Goal: Task Accomplishment & Management: Use online tool/utility

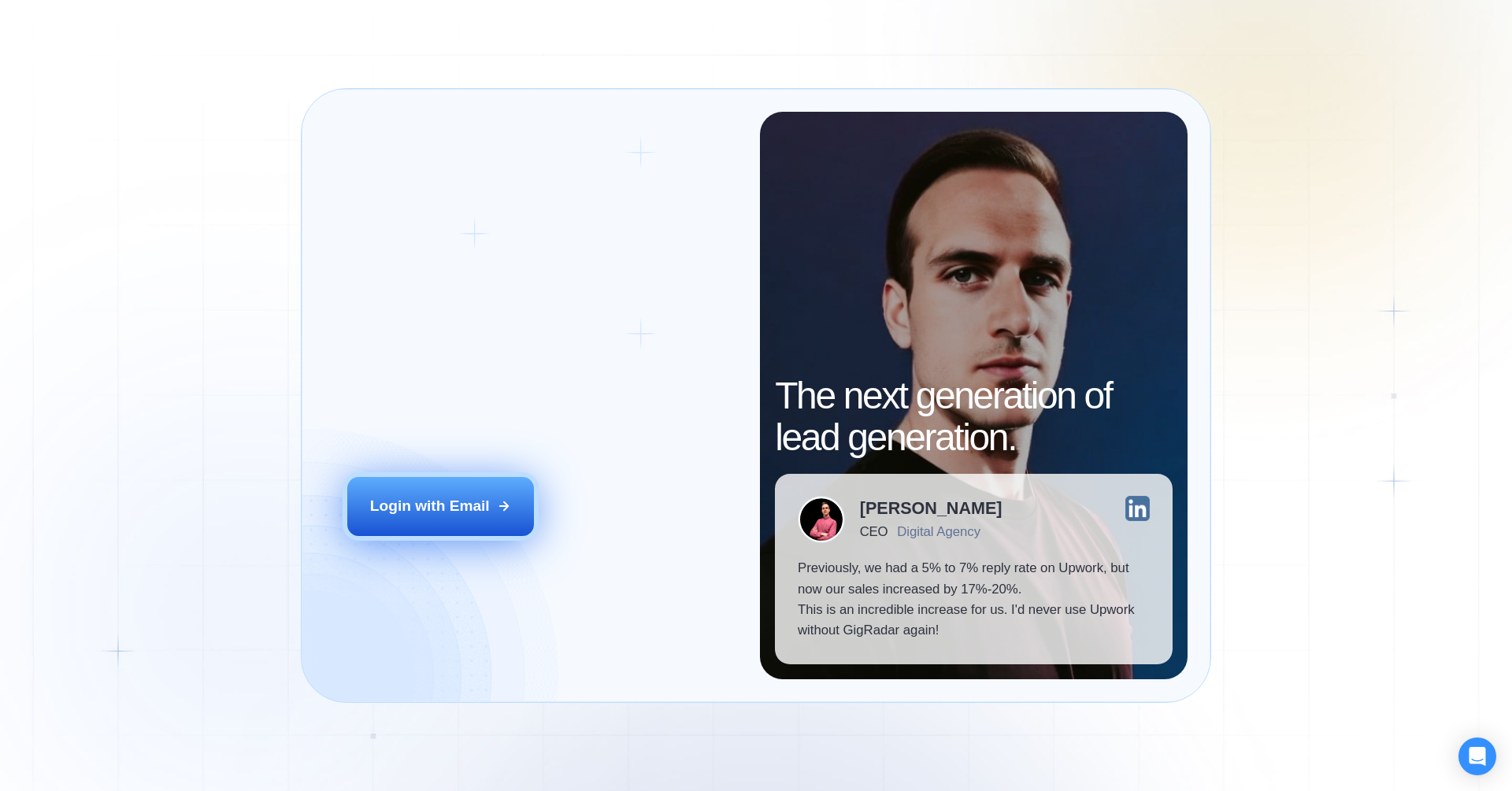
click at [439, 512] on div "Login with Email" at bounding box center [429, 506] width 120 height 21
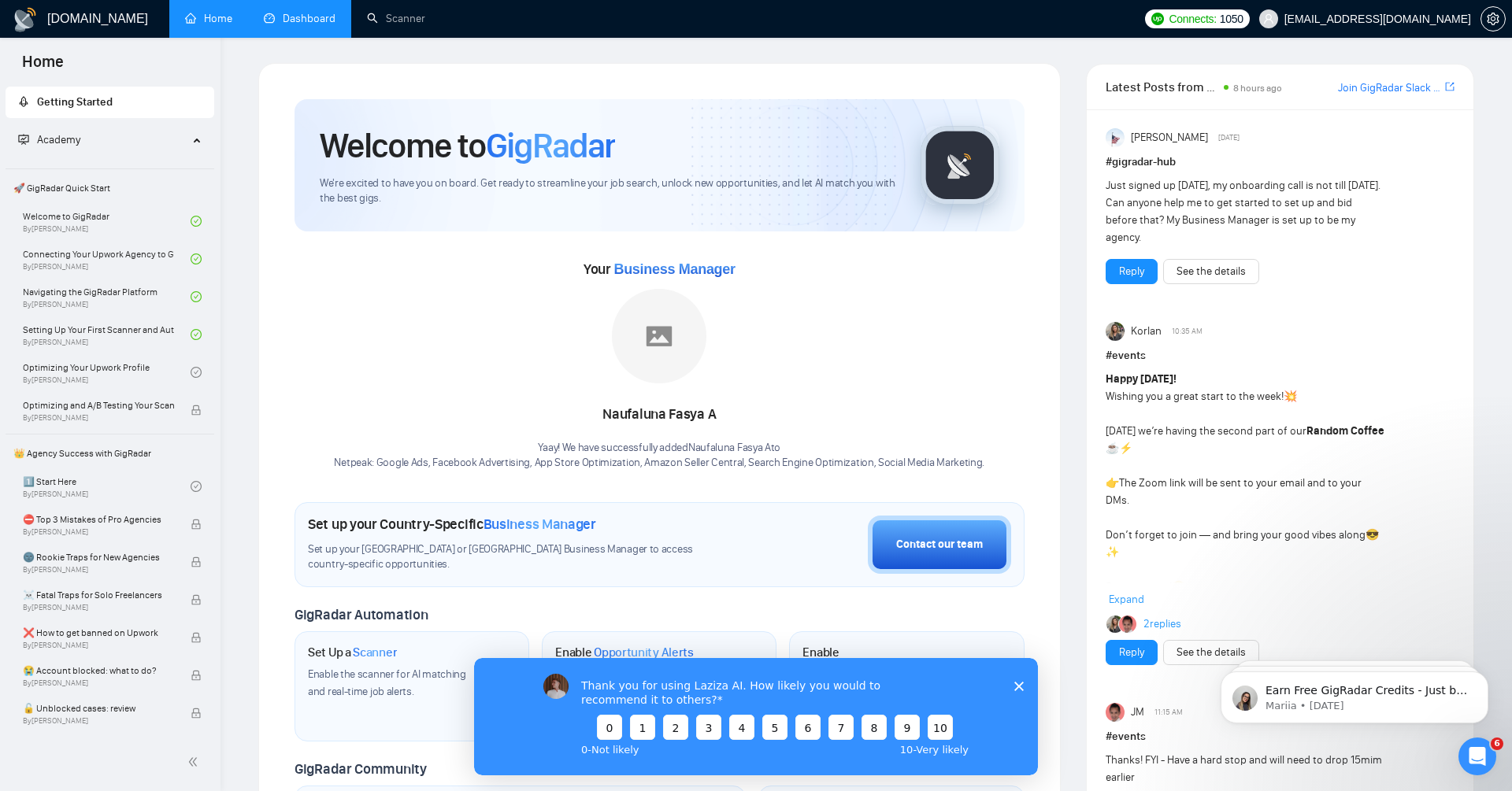
click at [323, 22] on link "Dashboard" at bounding box center [299, 18] width 72 height 13
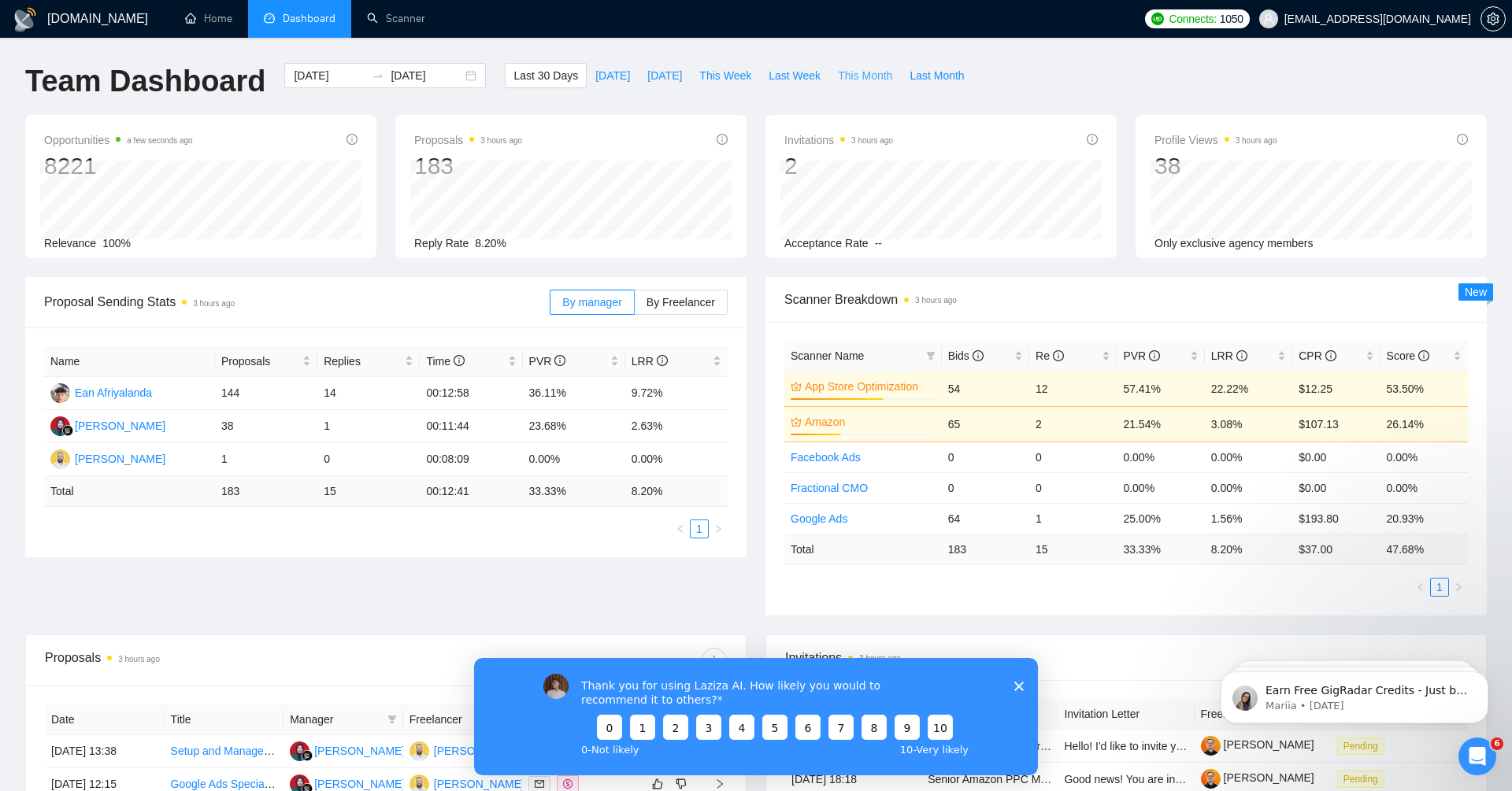
click at [861, 77] on span "This Month" at bounding box center [865, 75] width 55 height 17
type input "[DATE]"
click at [1025, 678] on div "Thank you for using Laziza AI. How likely you would to recommend it to others? …" at bounding box center [756, 716] width 564 height 117
click at [1021, 683] on polygon "Close survey" at bounding box center [1018, 685] width 9 height 9
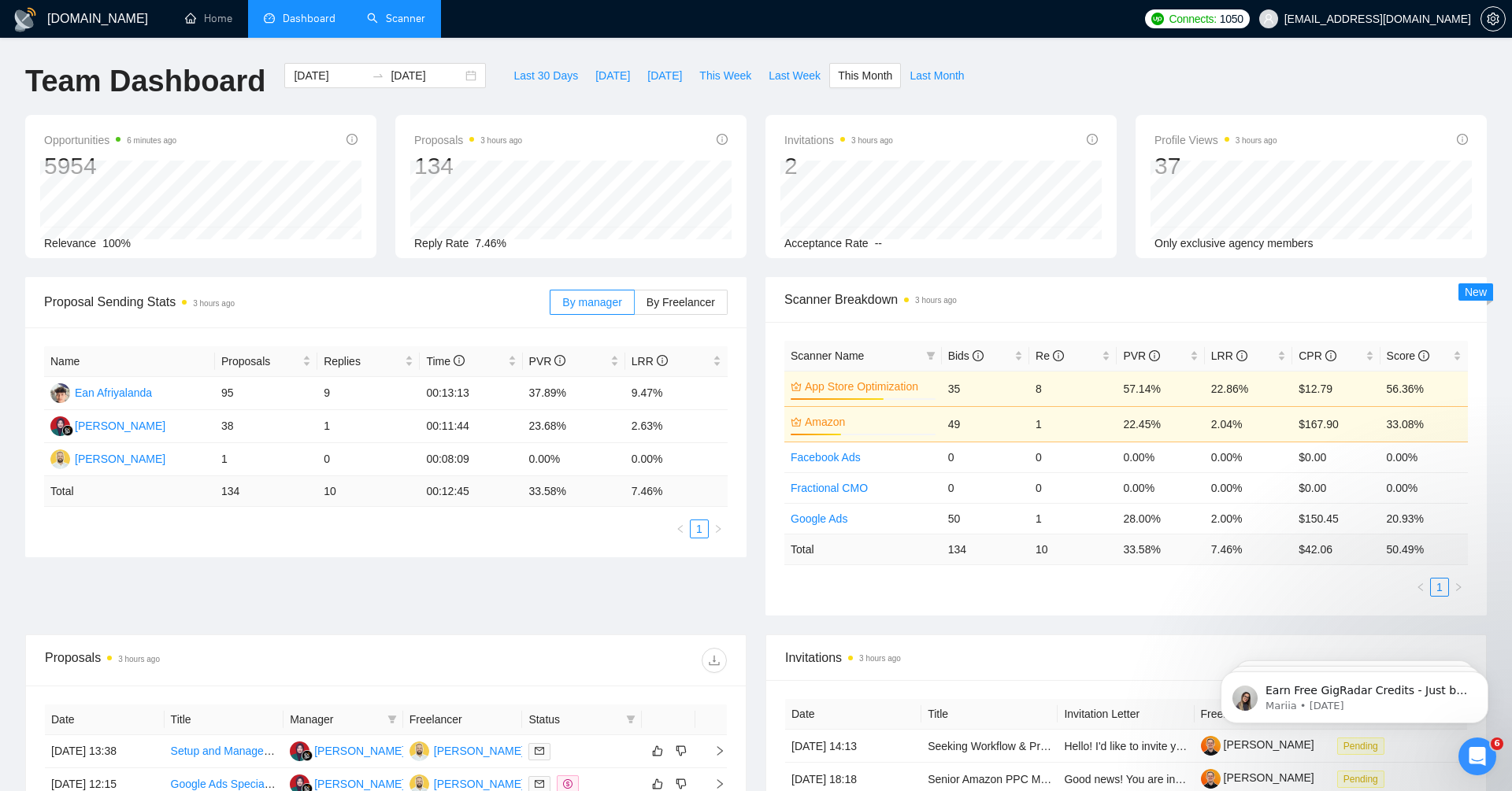
click at [405, 26] on link "Scanner" at bounding box center [396, 18] width 59 height 13
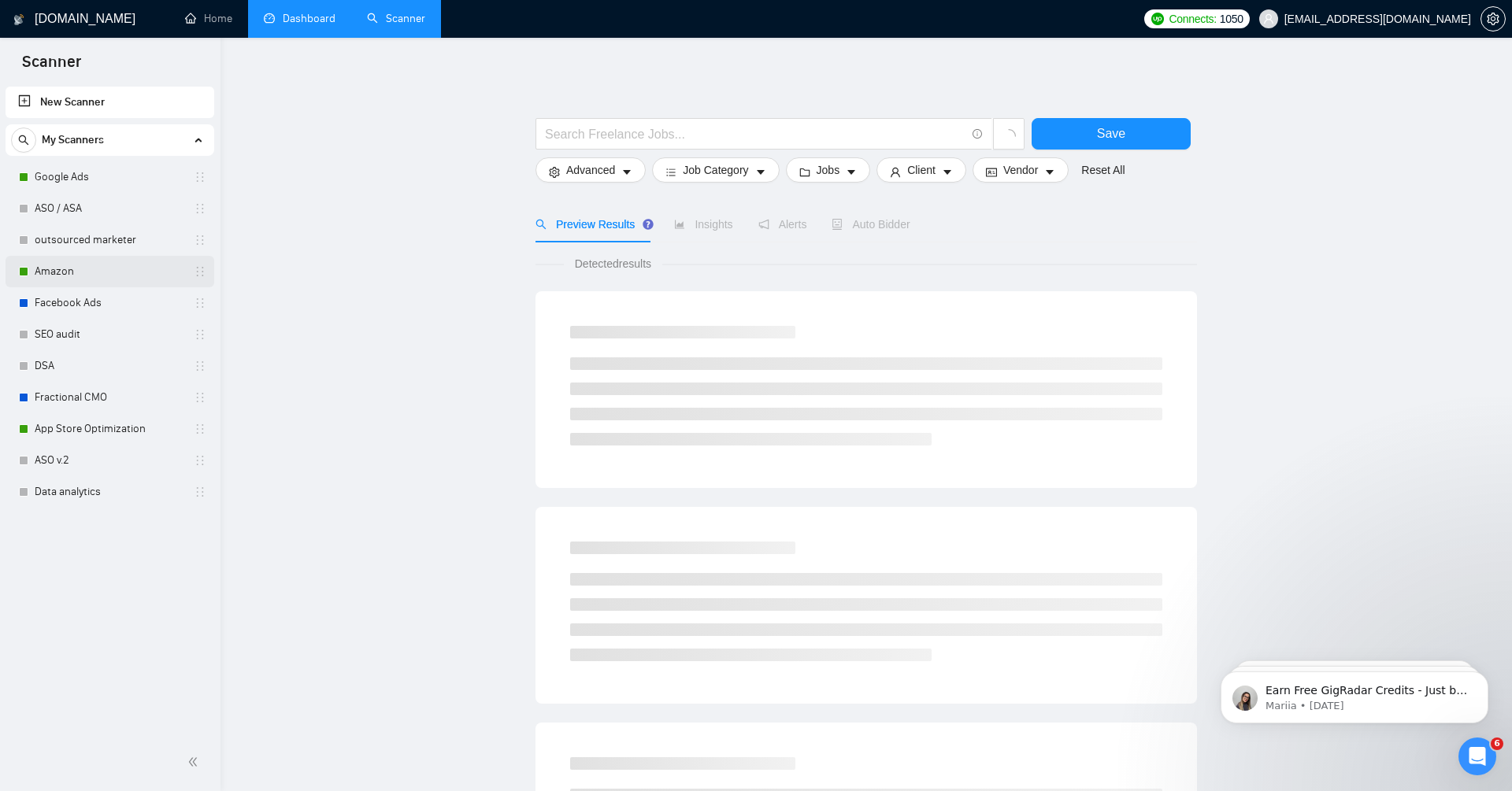
click at [83, 268] on link "Amazon" at bounding box center [109, 272] width 149 height 31
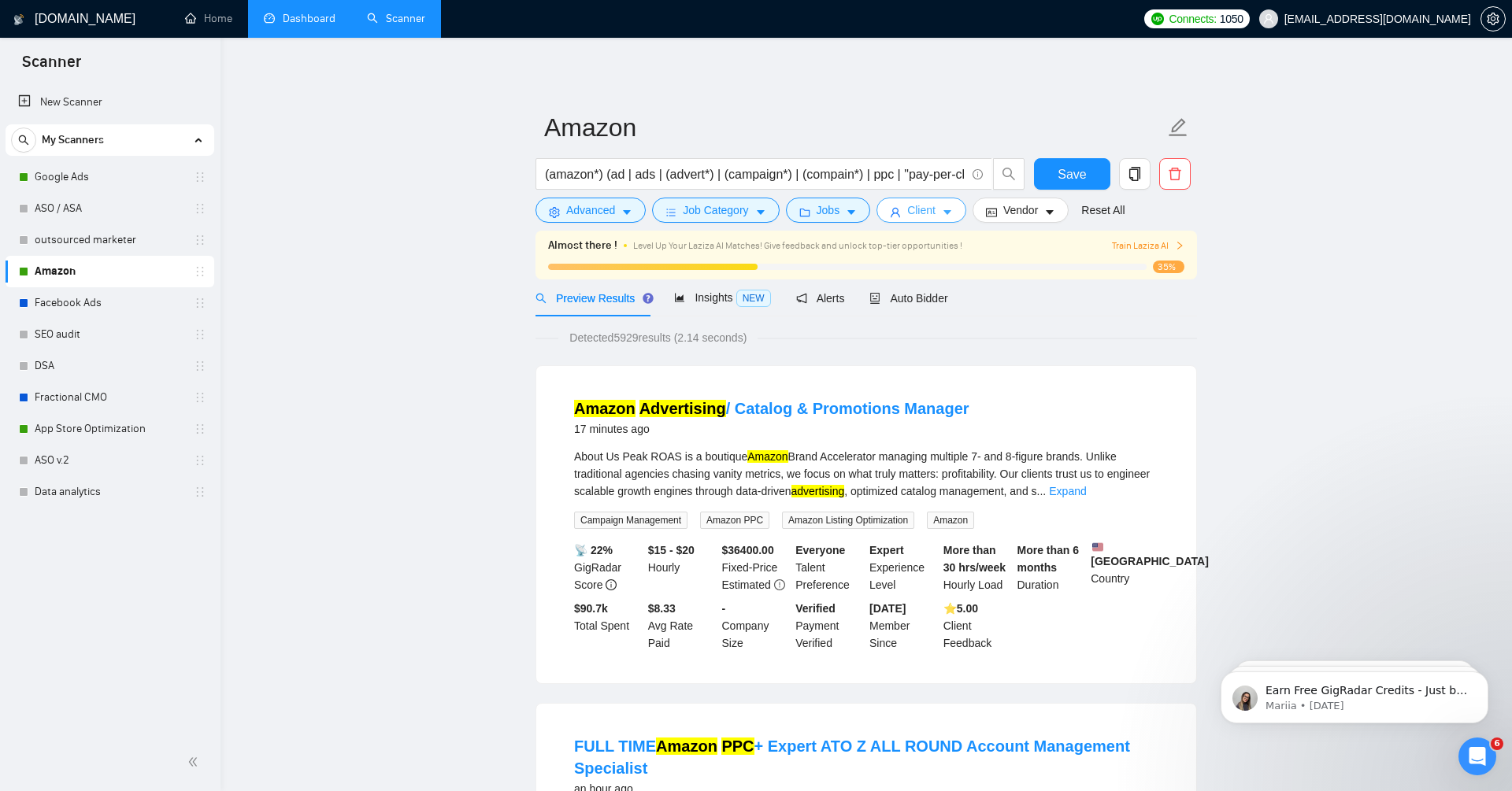
click at [930, 216] on span "Client" at bounding box center [922, 210] width 28 height 17
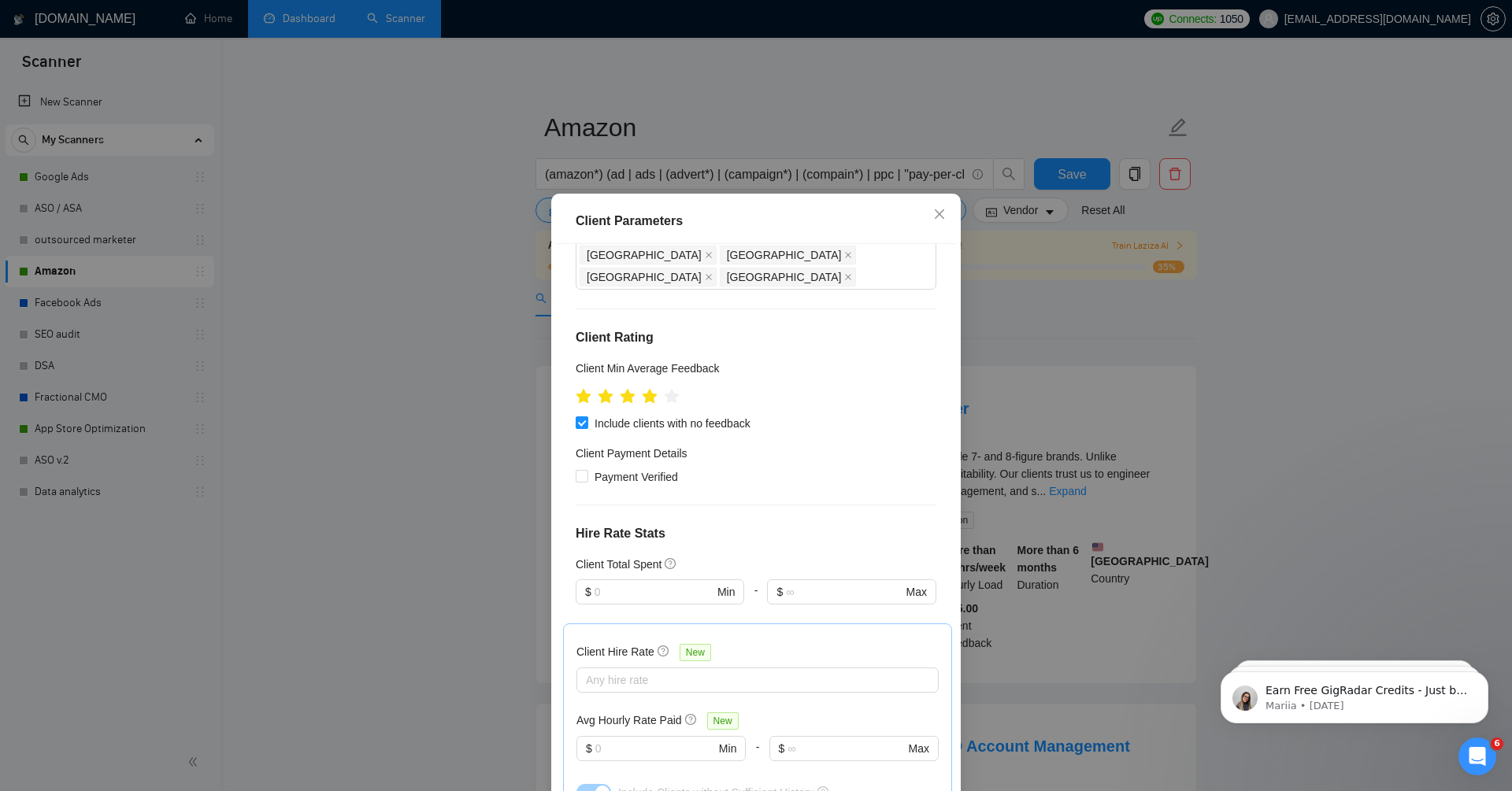
scroll to position [167, 0]
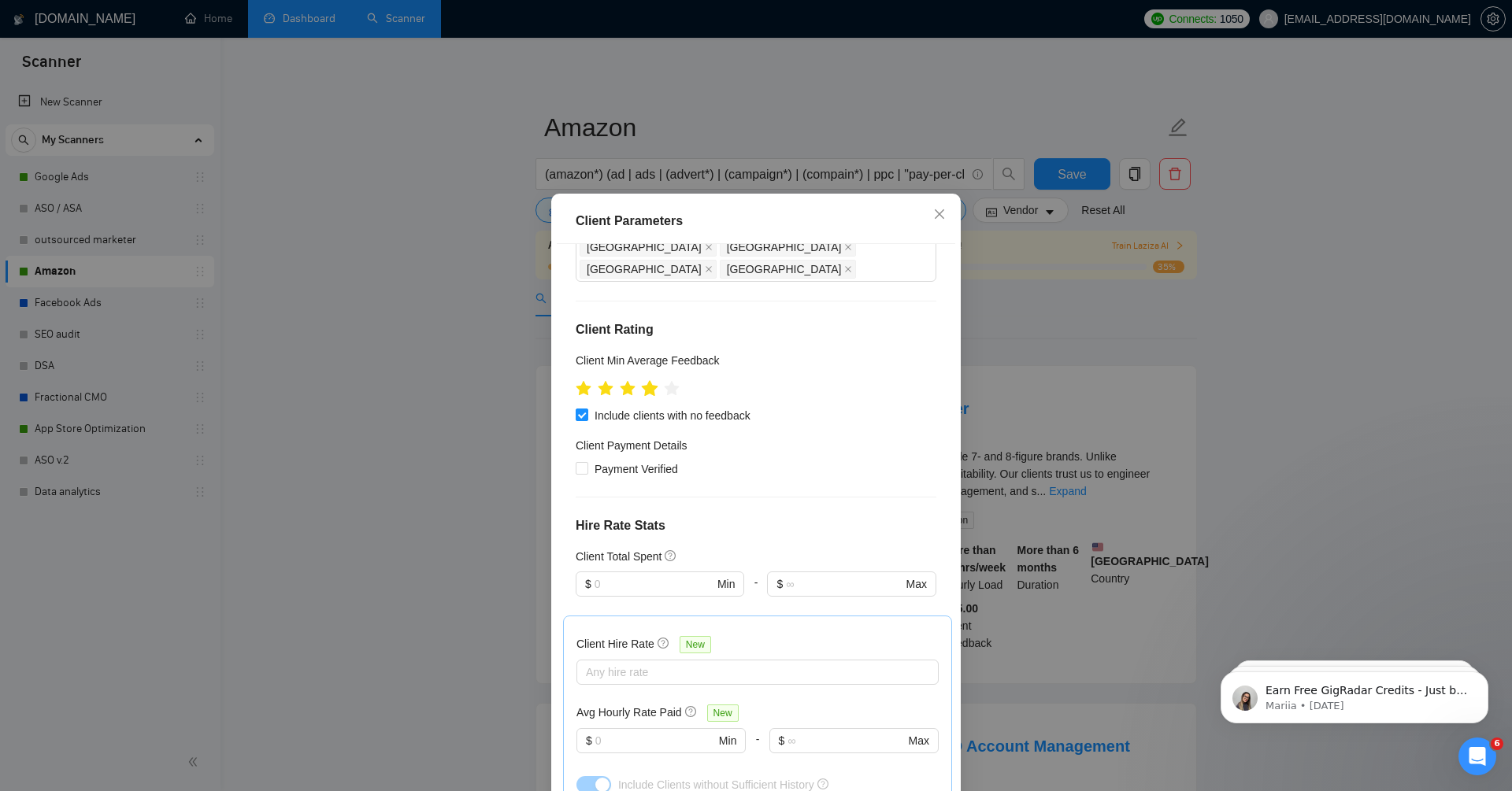
click at [651, 381] on icon "star" at bounding box center [650, 388] width 17 height 16
click at [650, 381] on icon "star" at bounding box center [650, 388] width 17 height 16
click at [648, 381] on icon "star" at bounding box center [650, 388] width 17 height 16
click at [784, 352] on div "Client Min Average Feedback" at bounding box center [756, 363] width 361 height 24
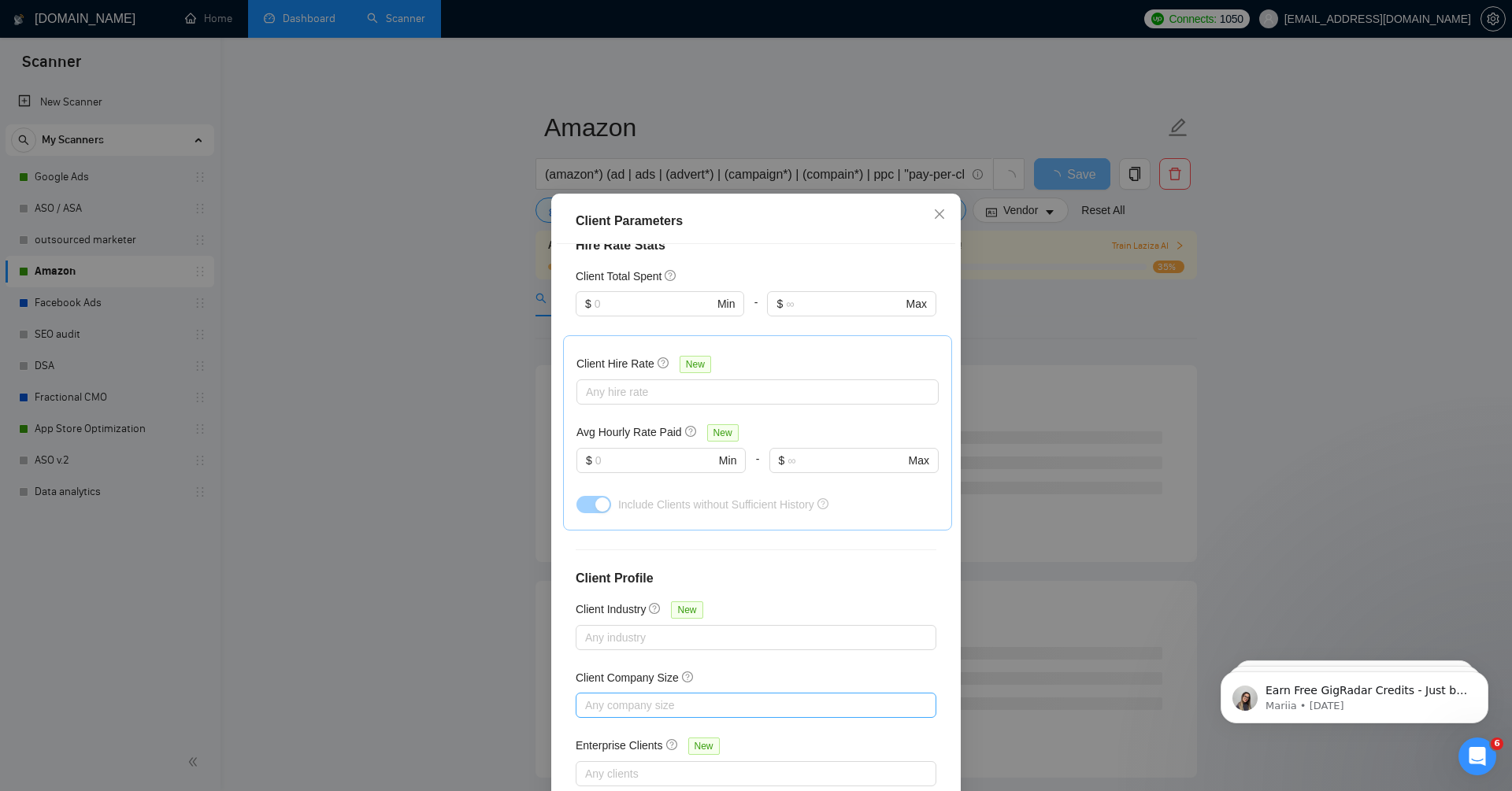
scroll to position [76, 0]
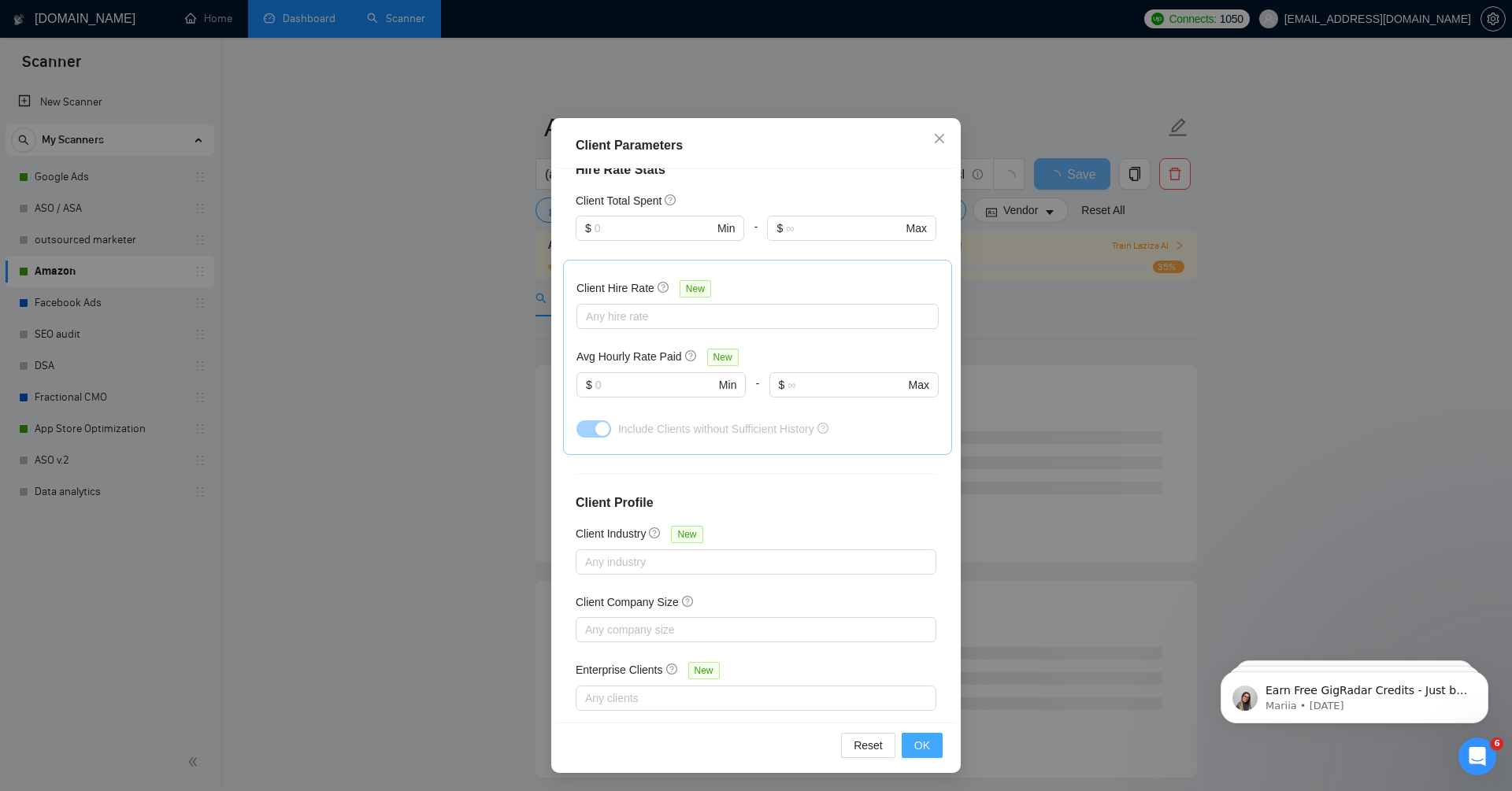
click at [911, 736] on button "OK" at bounding box center [922, 746] width 41 height 26
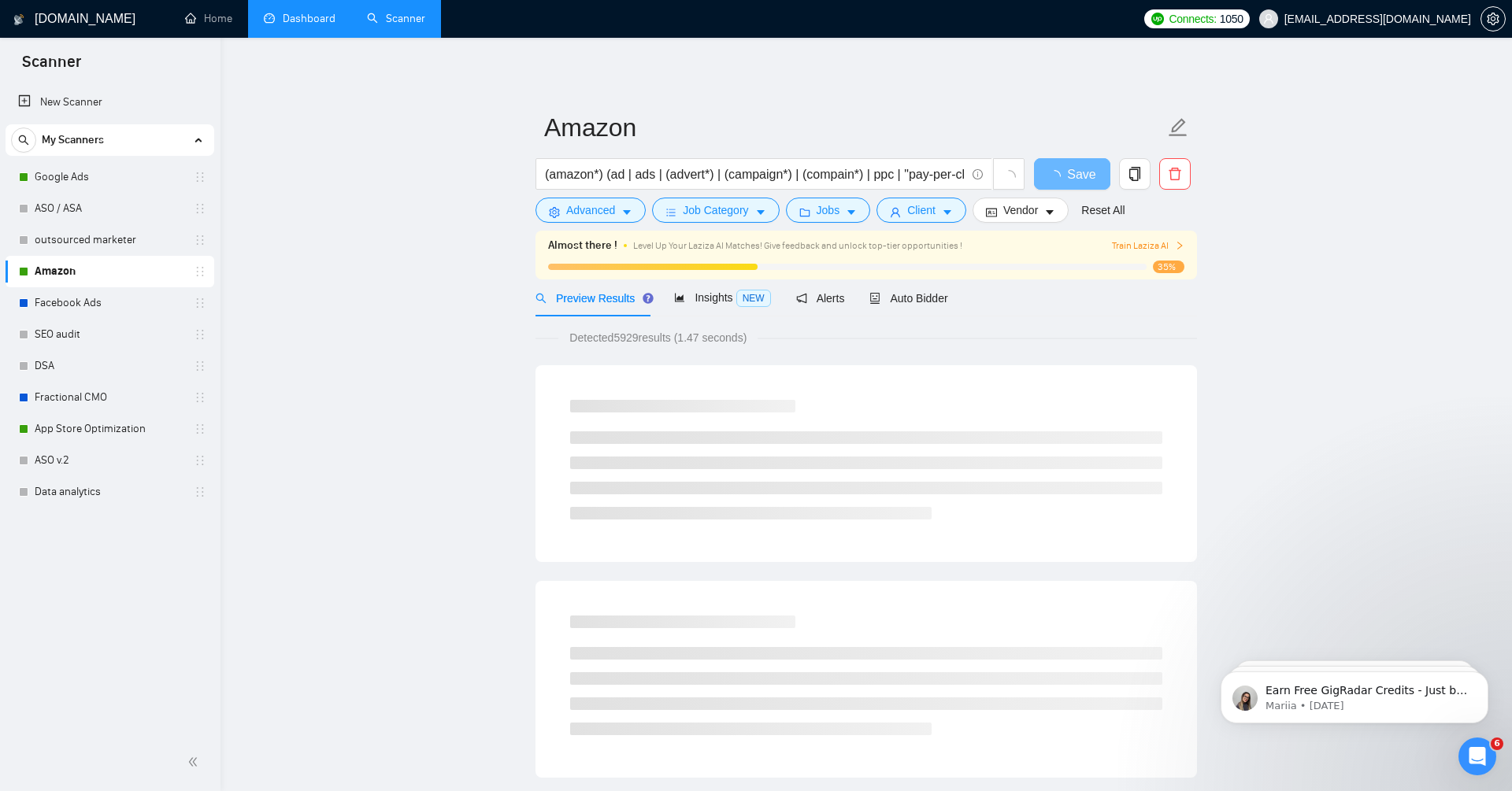
scroll to position [0, 0]
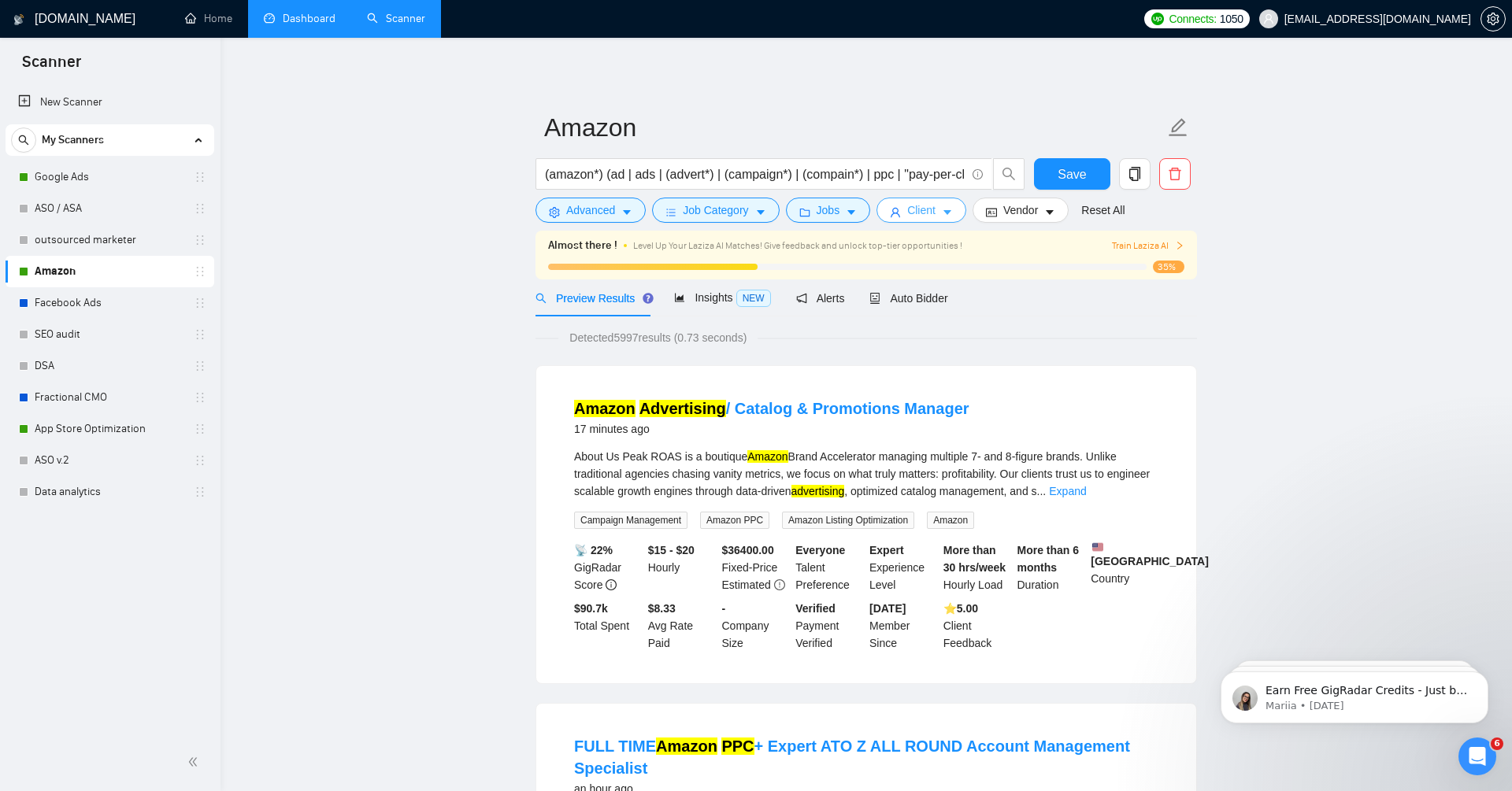
click at [941, 203] on button "Client" at bounding box center [921, 210] width 90 height 26
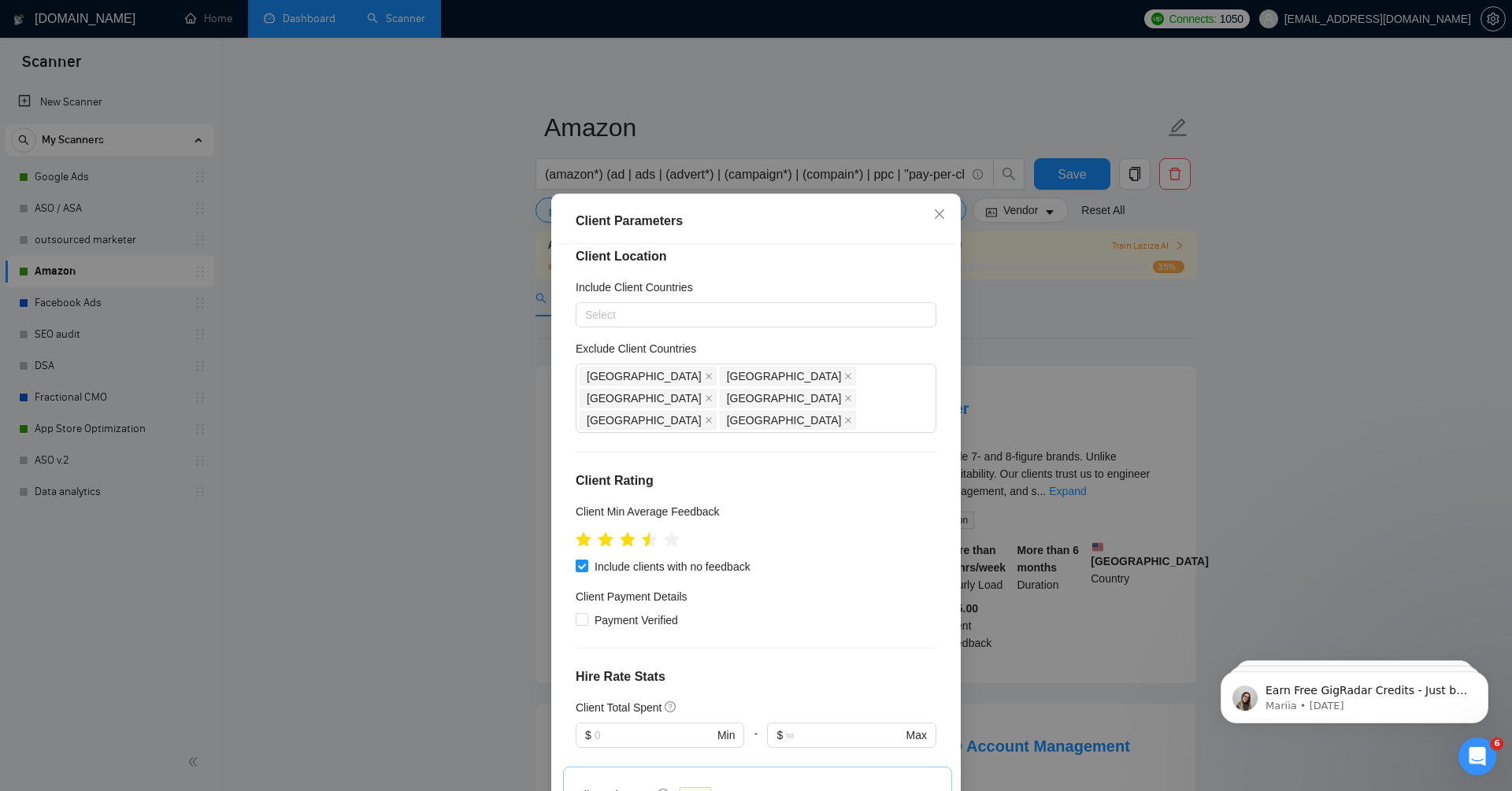
scroll to position [7, 0]
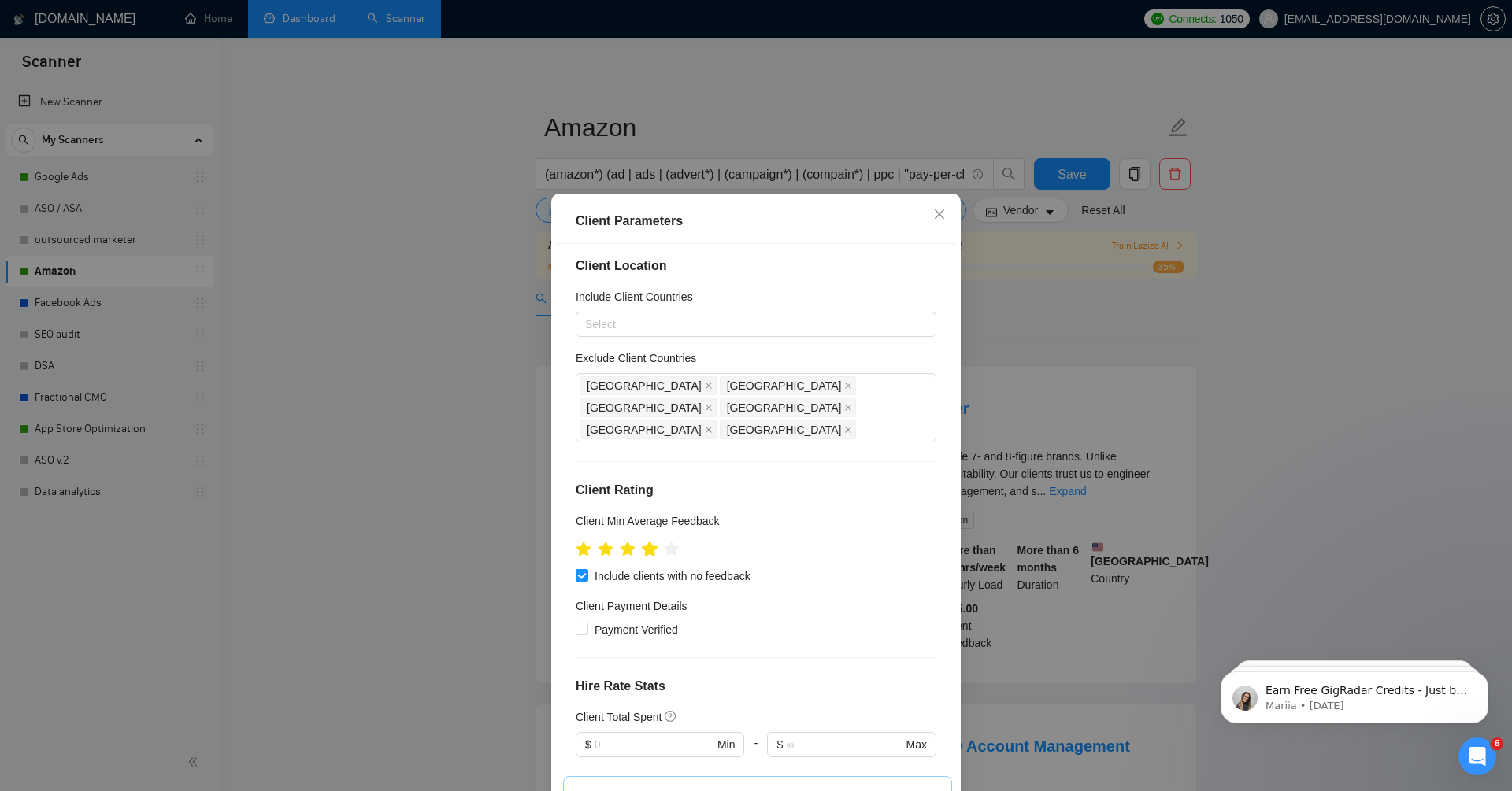
click at [654, 541] on icon "star" at bounding box center [650, 548] width 17 height 16
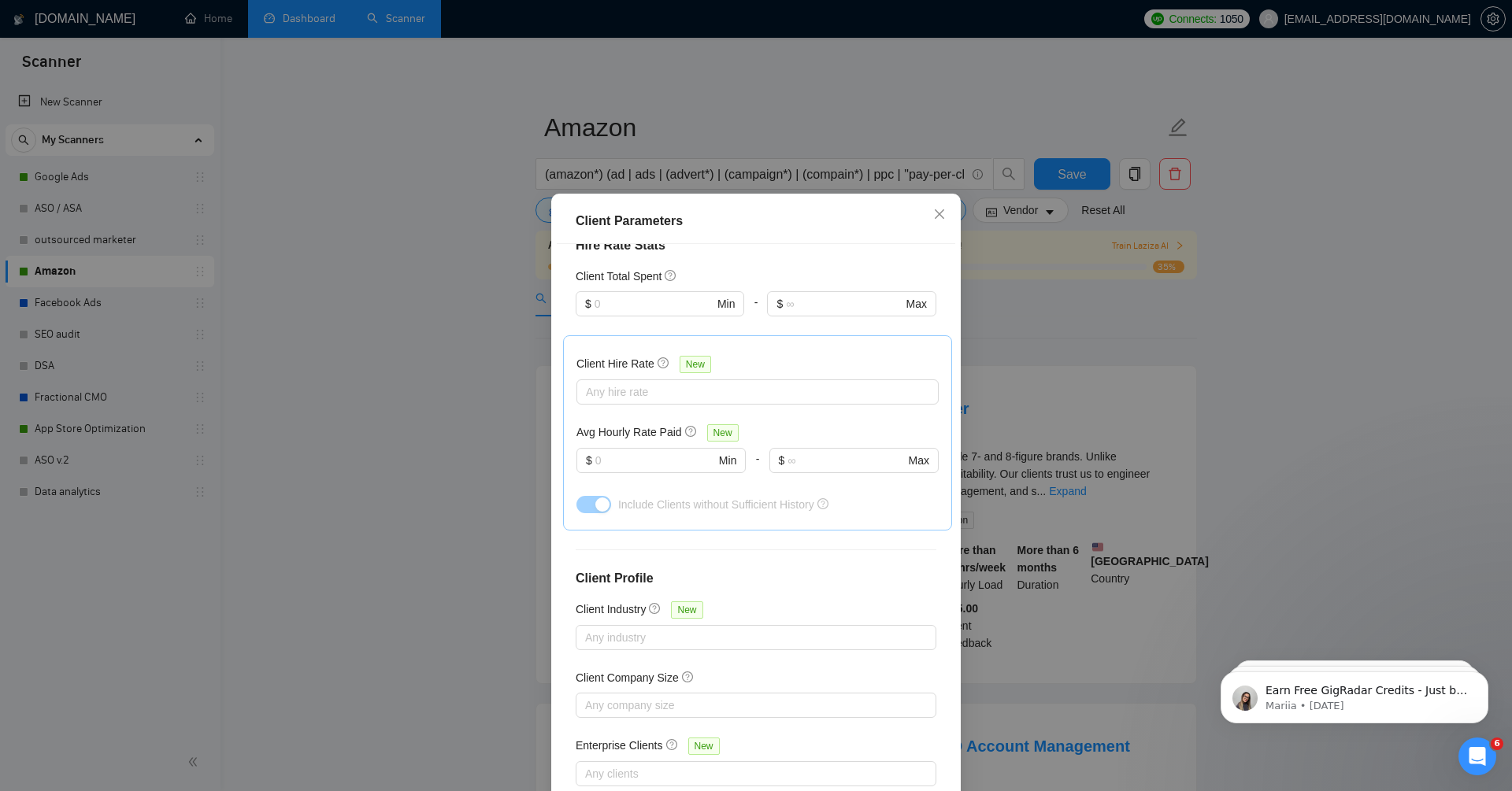
scroll to position [76, 0]
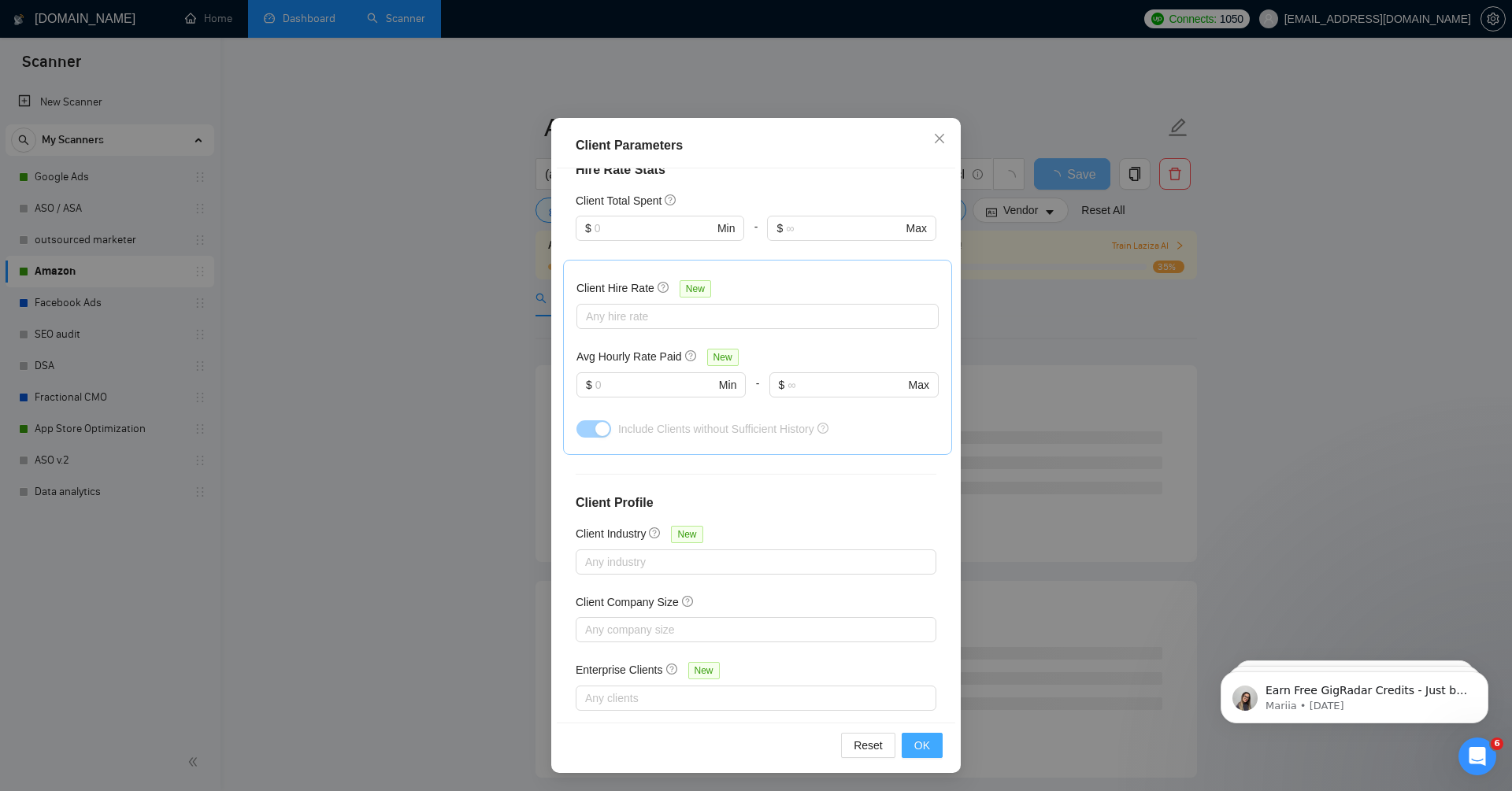
click at [929, 748] on span "OK" at bounding box center [922, 746] width 16 height 17
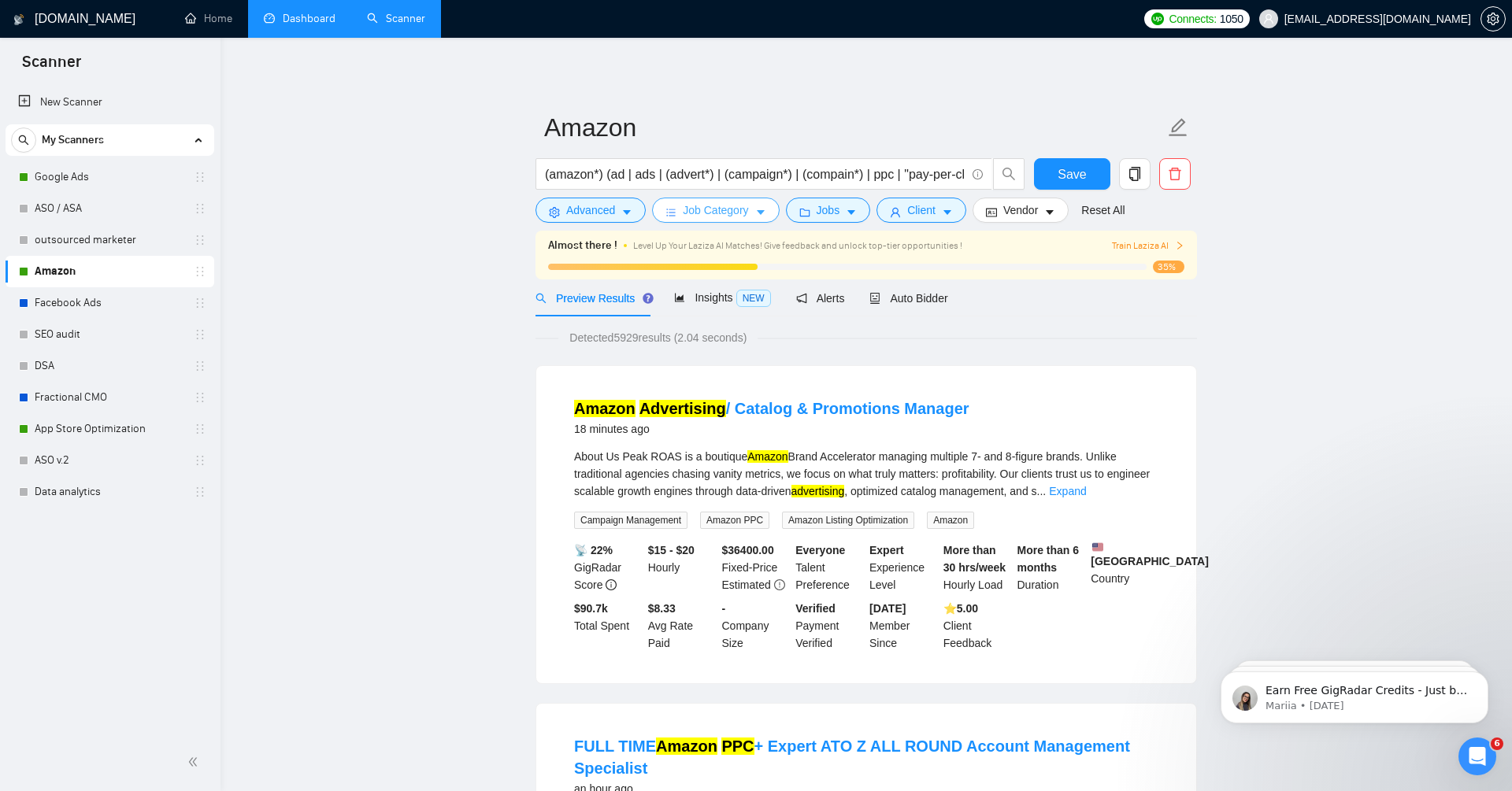
click at [713, 213] on span "Job Category" at bounding box center [715, 210] width 65 height 17
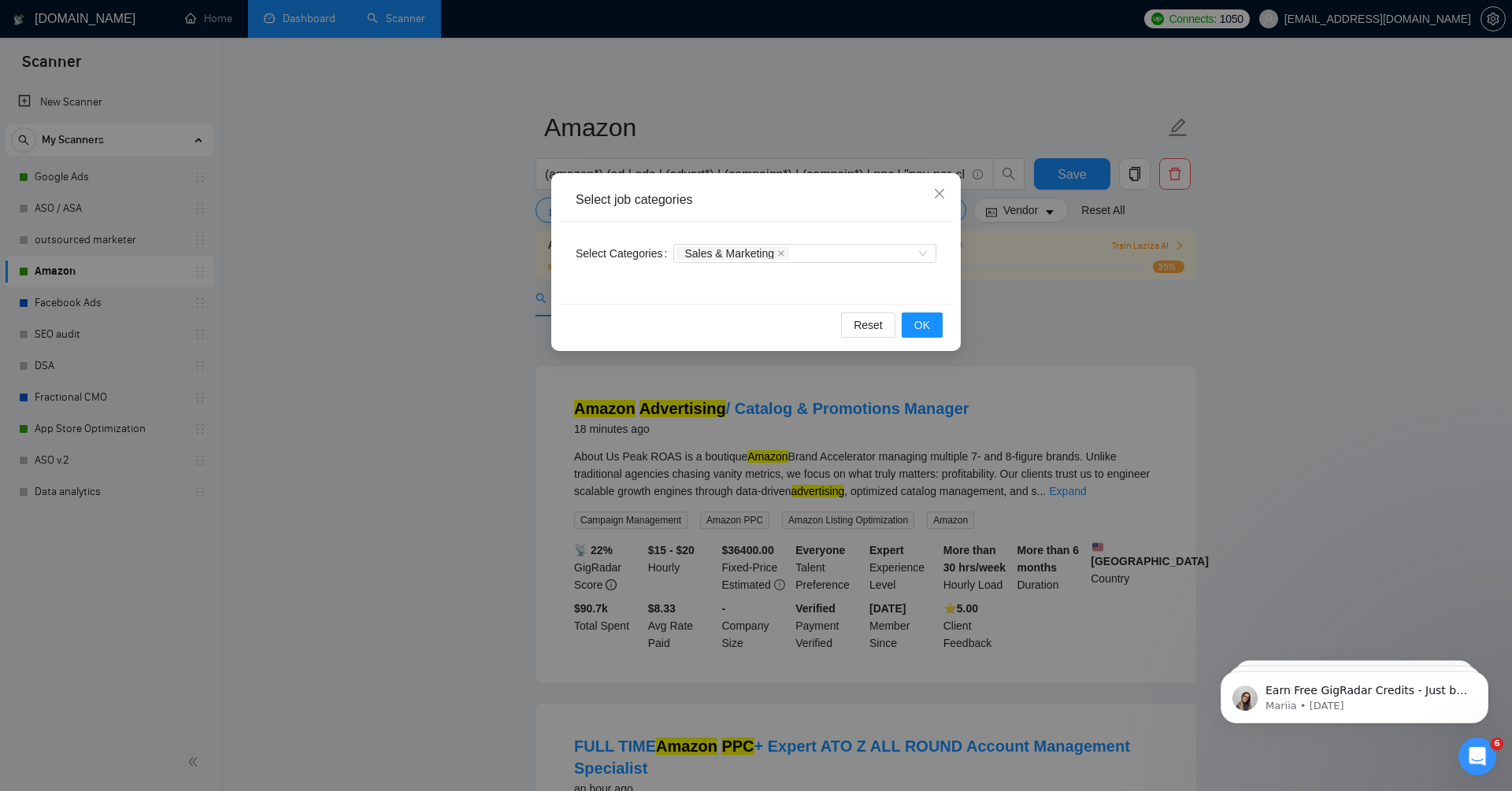
click at [1024, 322] on div "Select job categories Select Categories Sales & Marketing Reset OK" at bounding box center [756, 396] width 1512 height 791
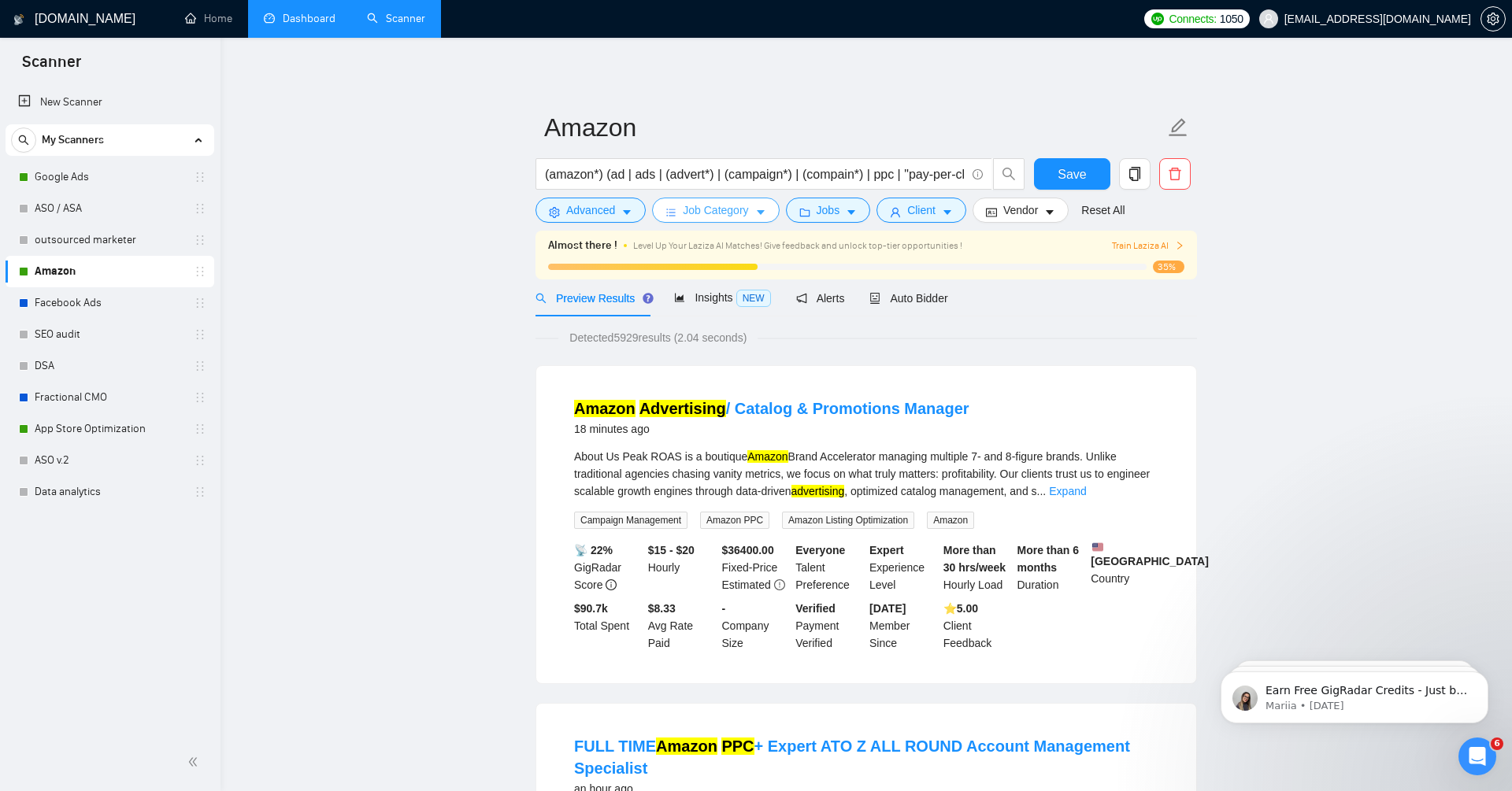
click at [748, 203] on span "Job Category" at bounding box center [715, 210] width 65 height 17
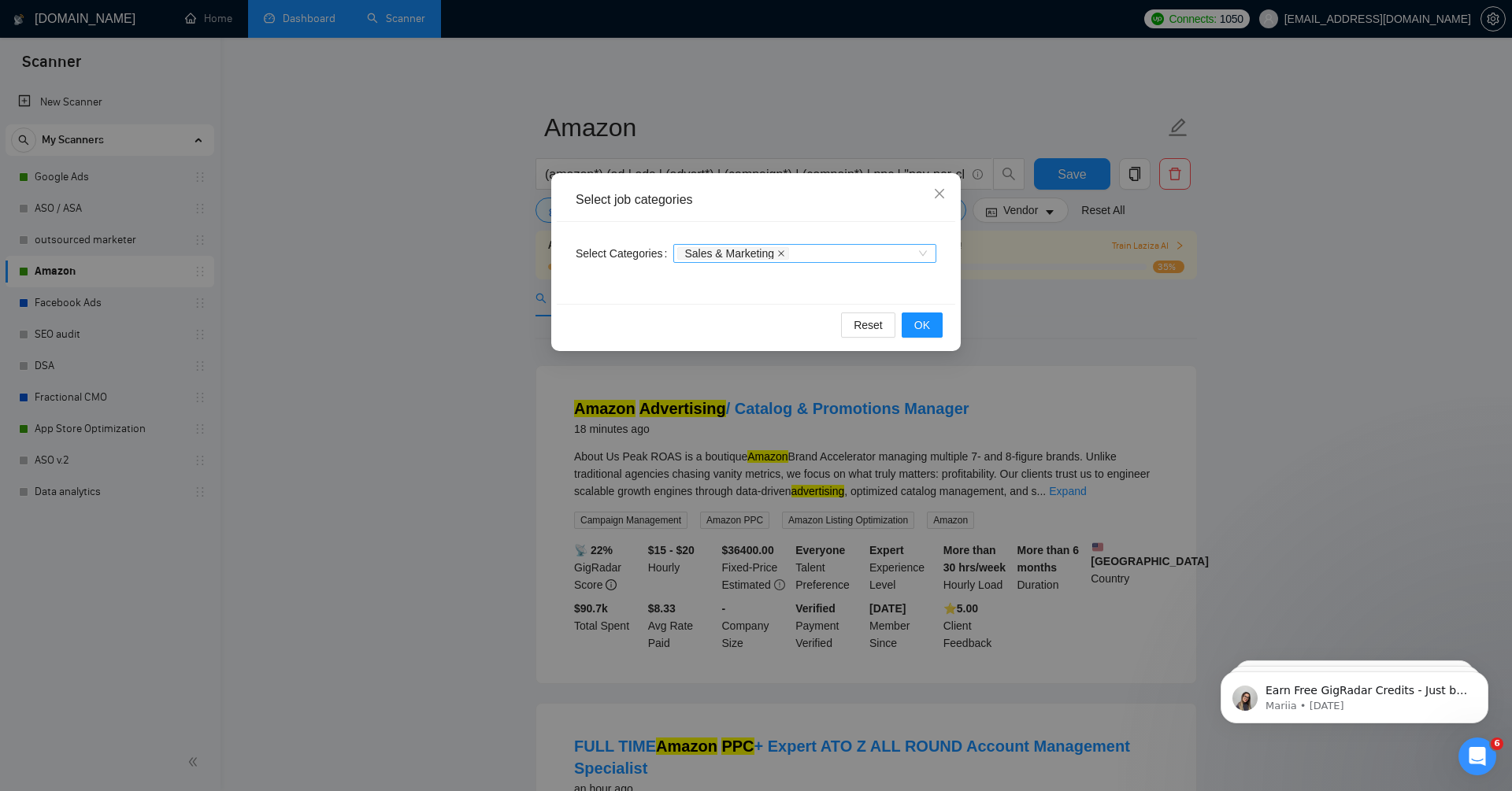
click at [785, 253] on icon "close" at bounding box center [781, 253] width 8 height 8
click at [927, 322] on span "OK" at bounding box center [922, 324] width 16 height 17
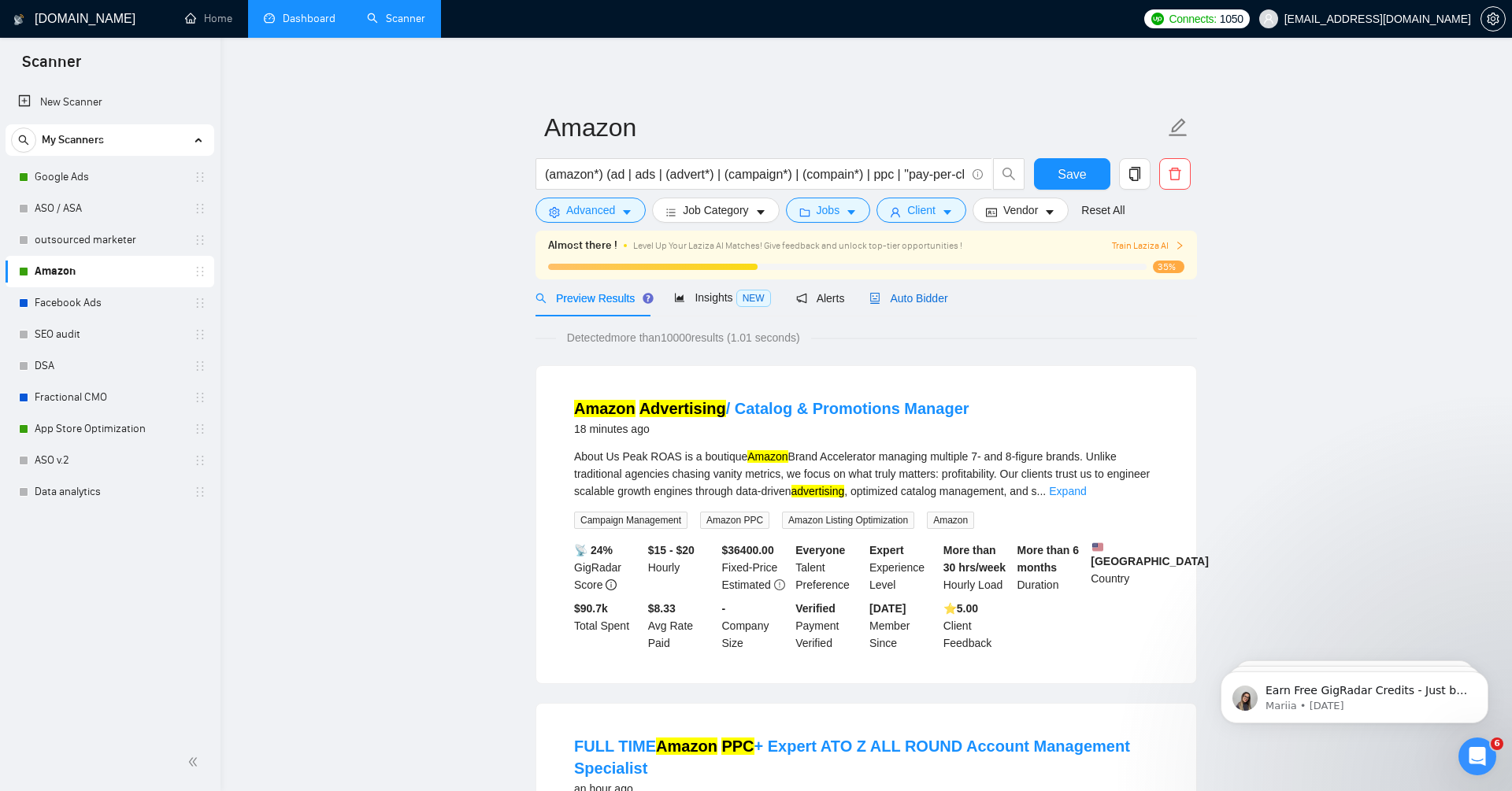
click at [936, 303] on span "Auto Bidder" at bounding box center [908, 298] width 78 height 12
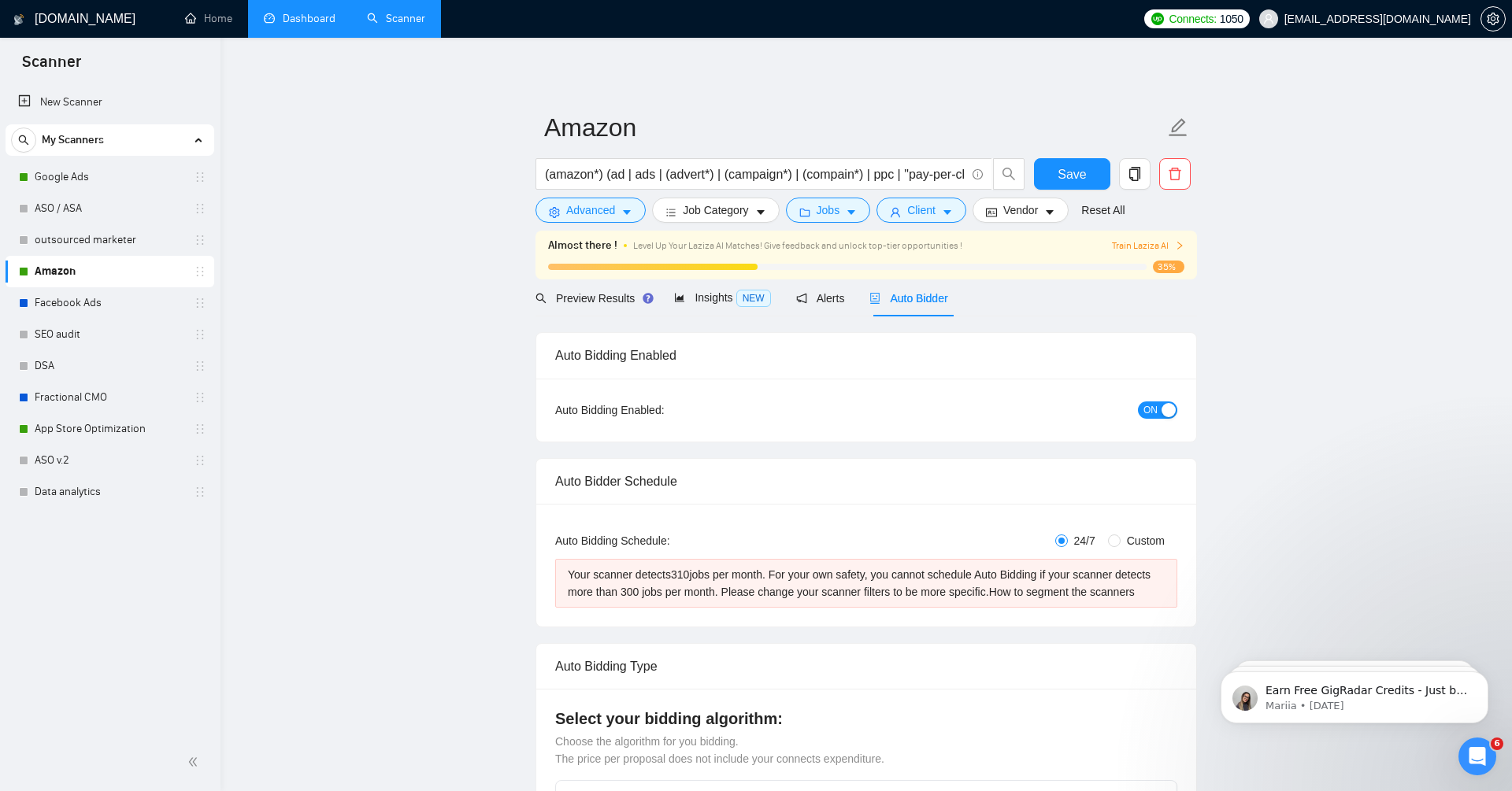
radio input "false"
radio input "true"
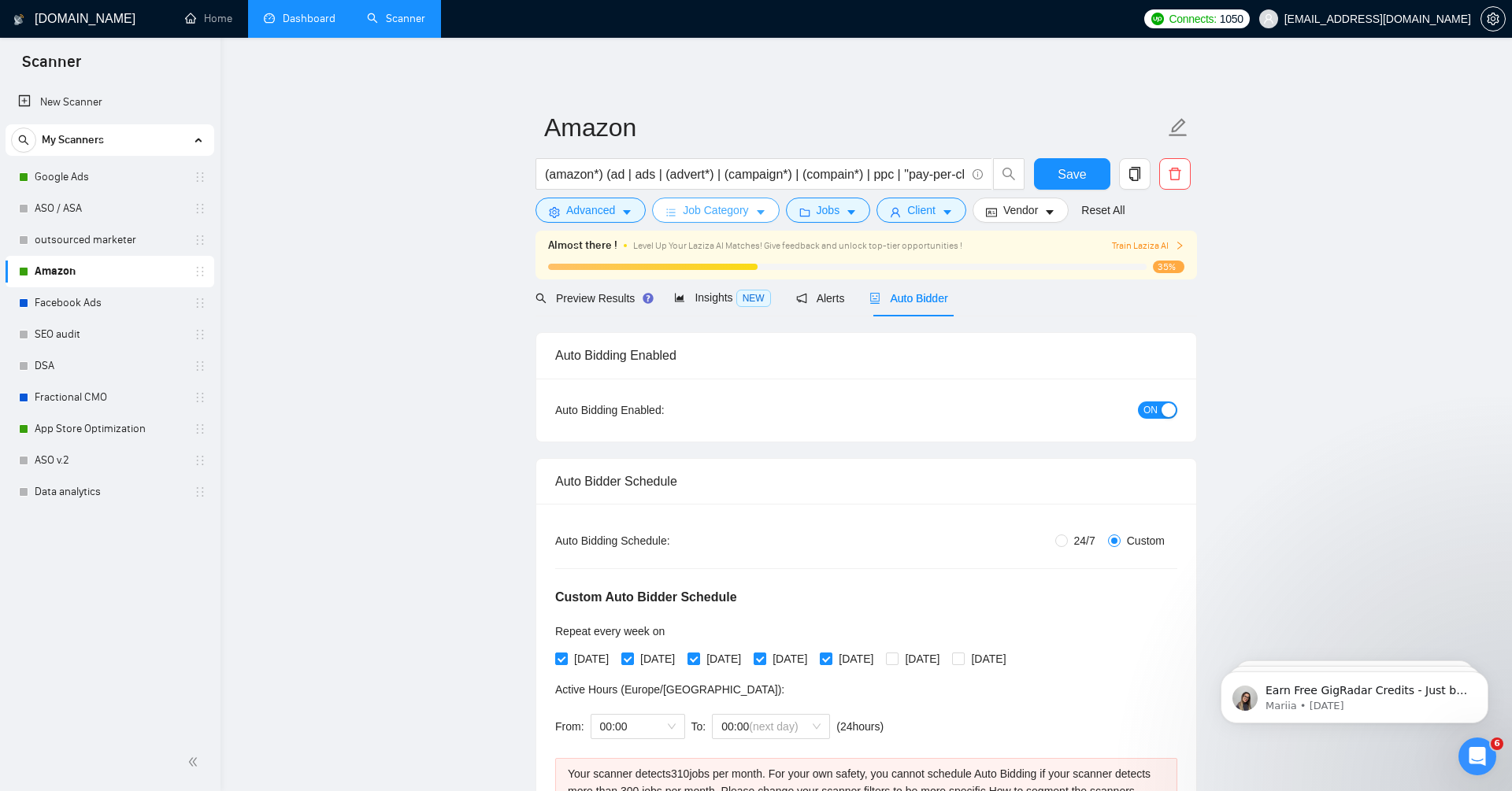
click at [718, 220] on button "Job Category" at bounding box center [716, 210] width 127 height 26
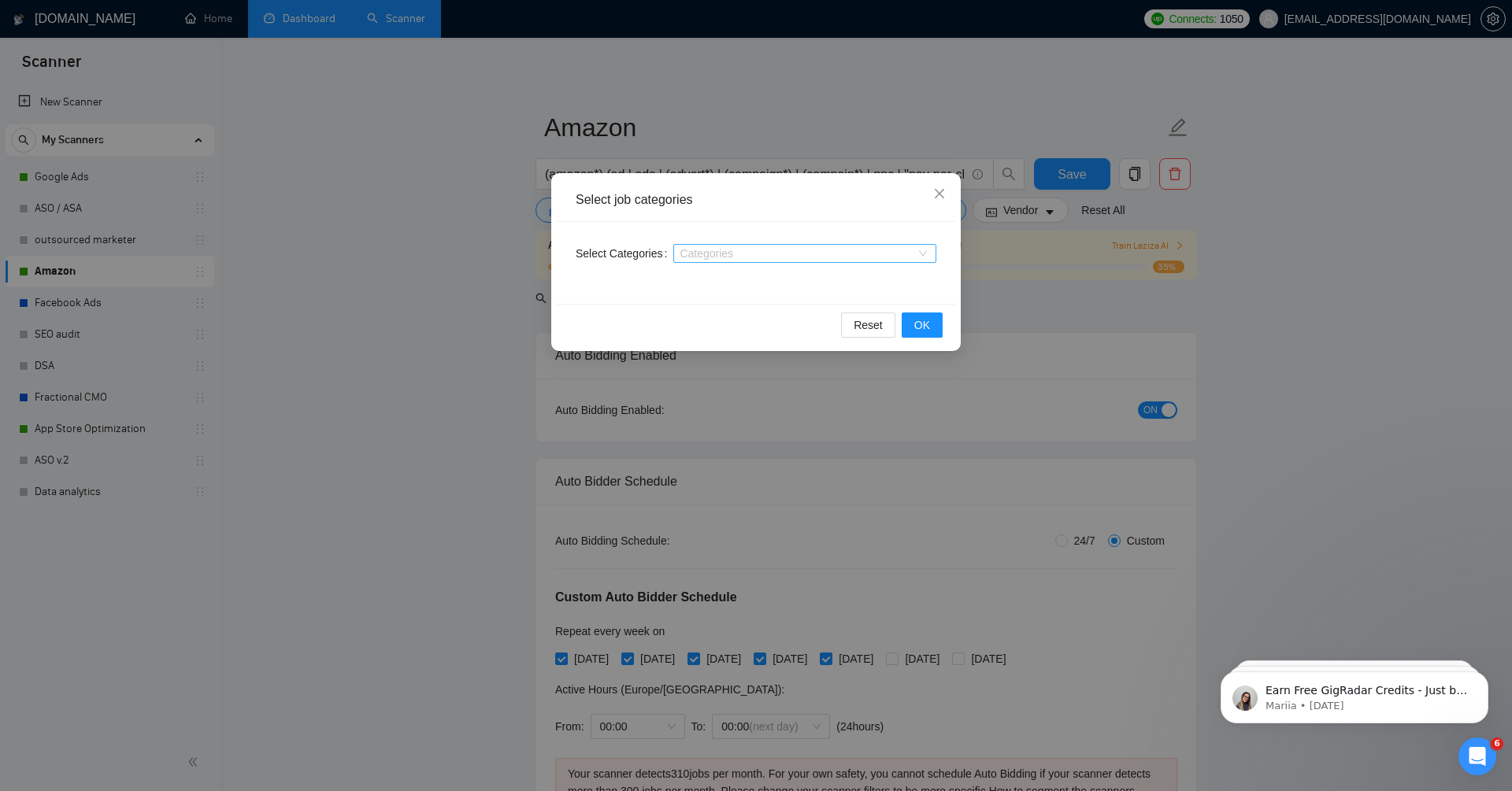
click at [722, 263] on div "Categories" at bounding box center [804, 253] width 263 height 26
click at [721, 253] on div at bounding box center [797, 253] width 239 height 12
click at [1029, 357] on div "Select job categories Select Categories Categories Reset OK" at bounding box center [756, 396] width 1512 height 791
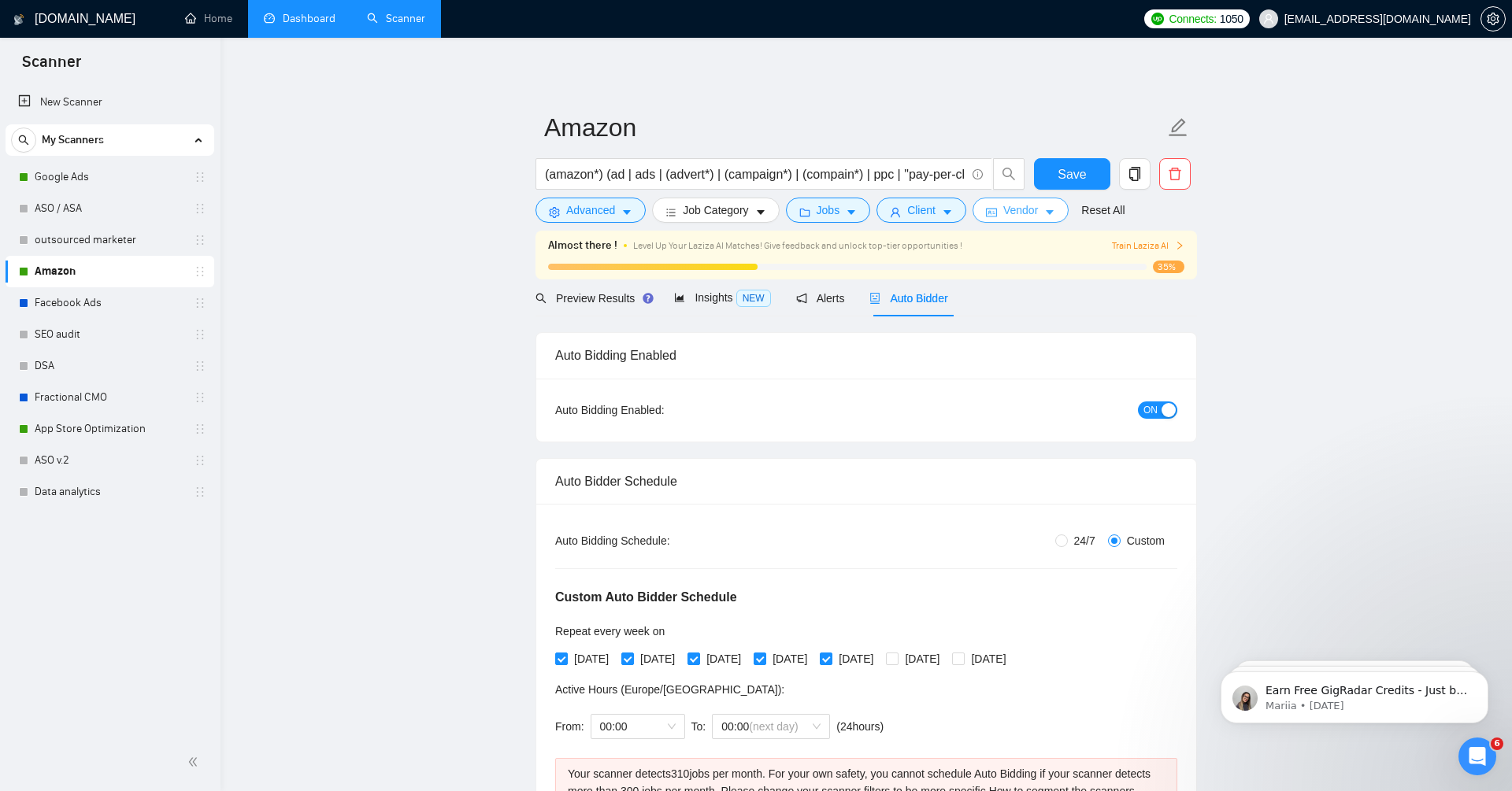
click at [1021, 213] on span "Vendor" at bounding box center [1021, 210] width 35 height 17
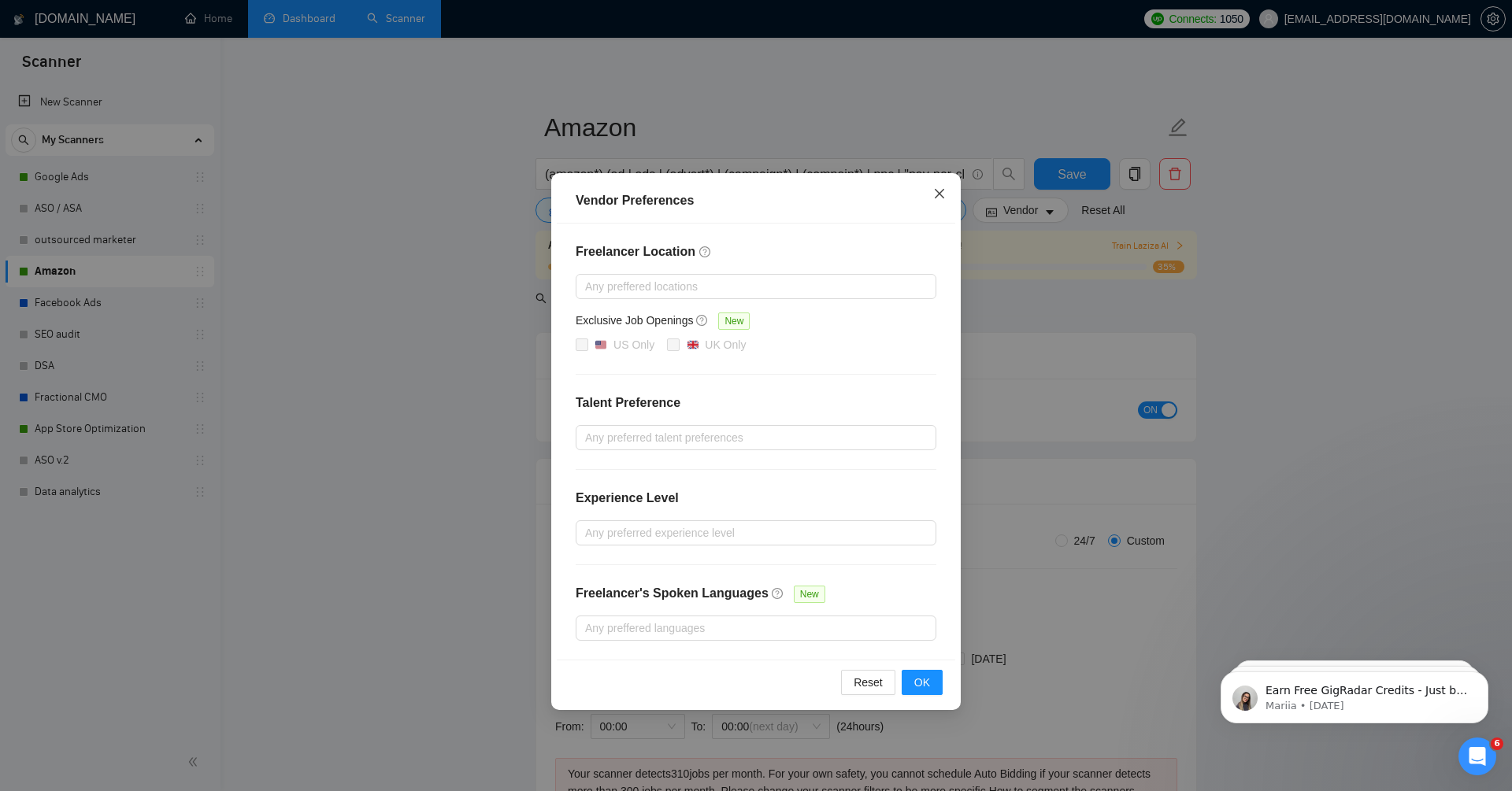
click at [946, 193] on span "Close" at bounding box center [939, 194] width 42 height 42
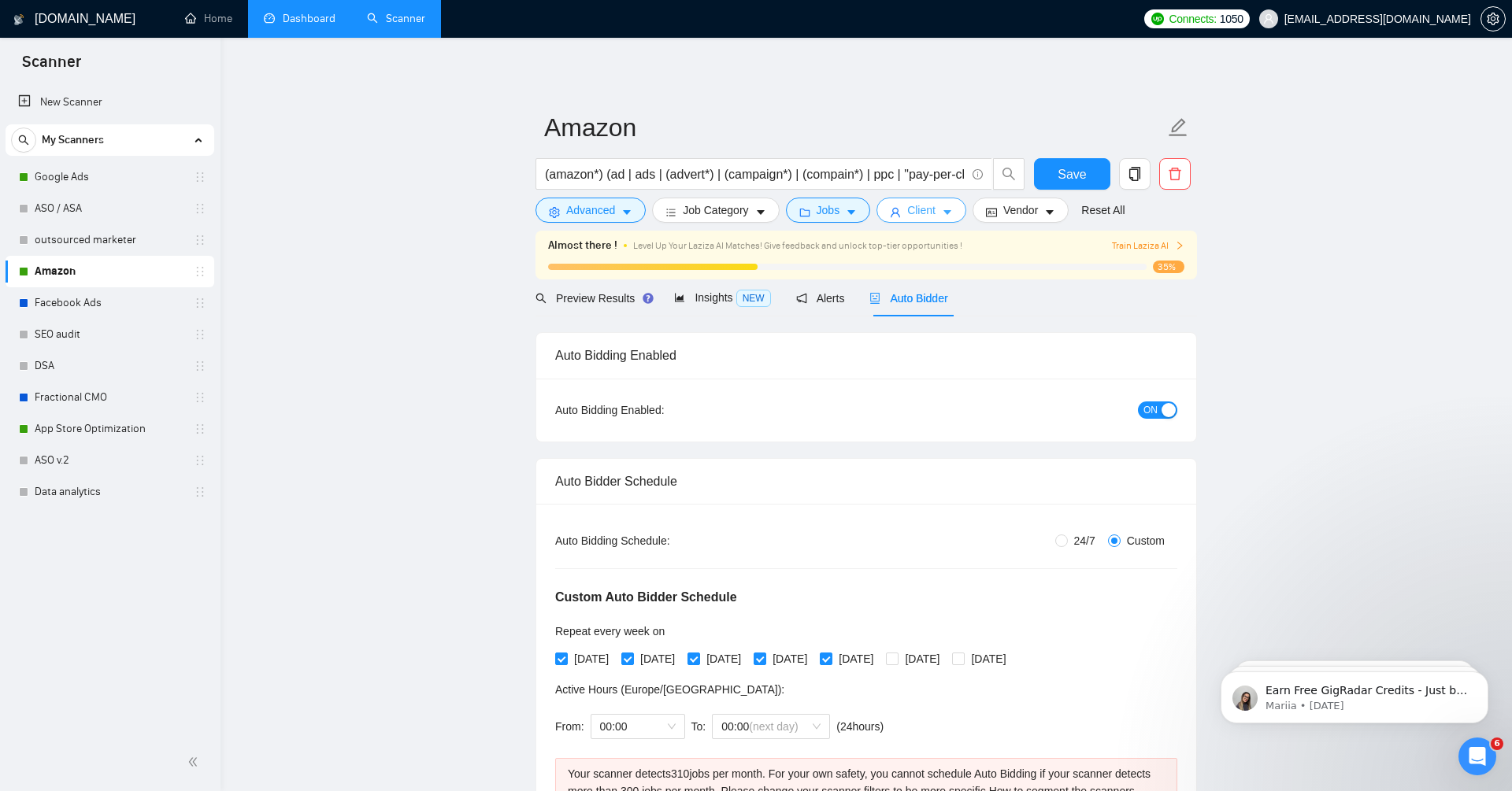
click at [901, 209] on icon "user" at bounding box center [895, 212] width 11 height 11
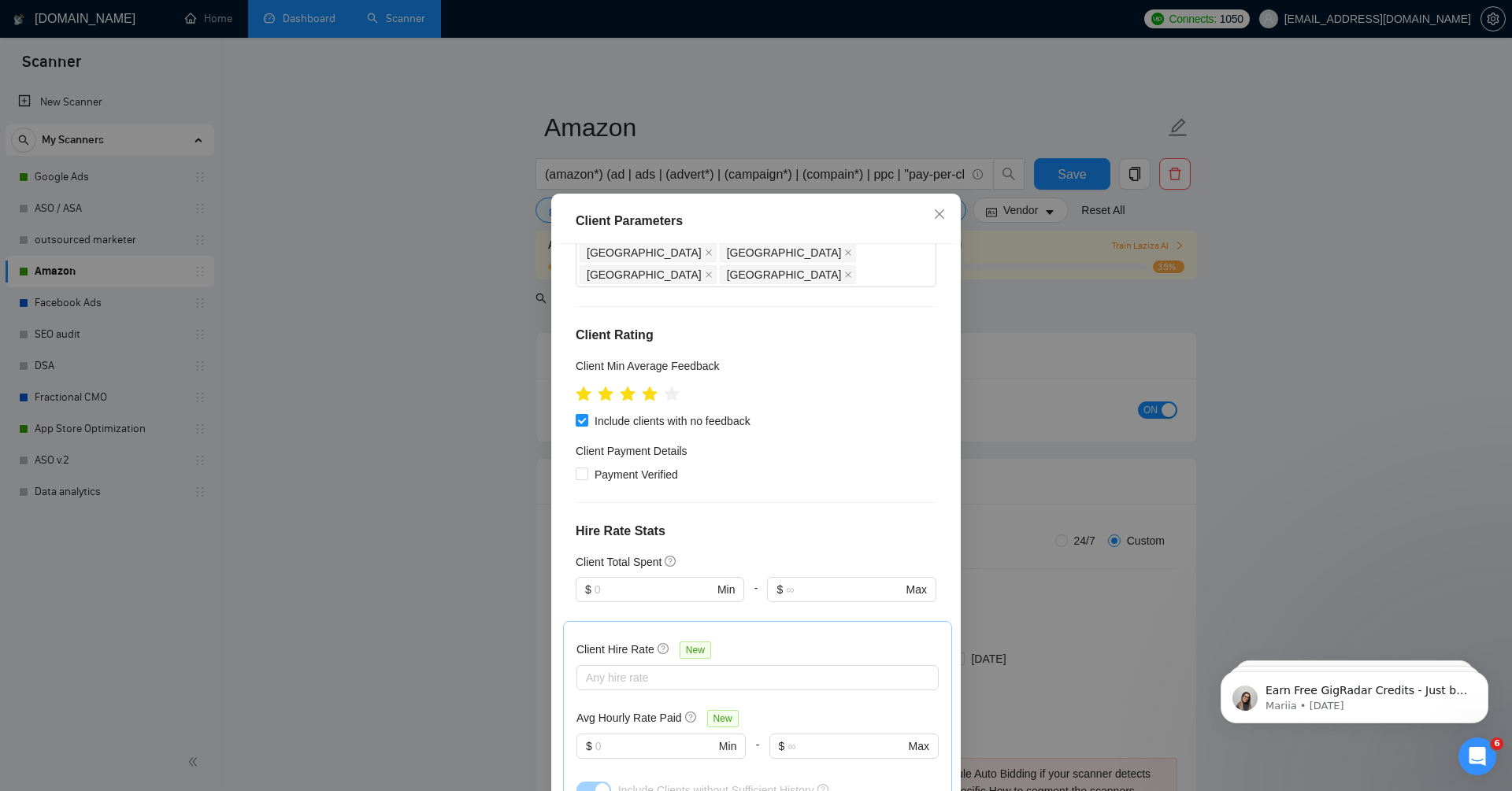
scroll to position [165, 0]
click at [941, 216] on icon "close" at bounding box center [939, 214] width 12 height 12
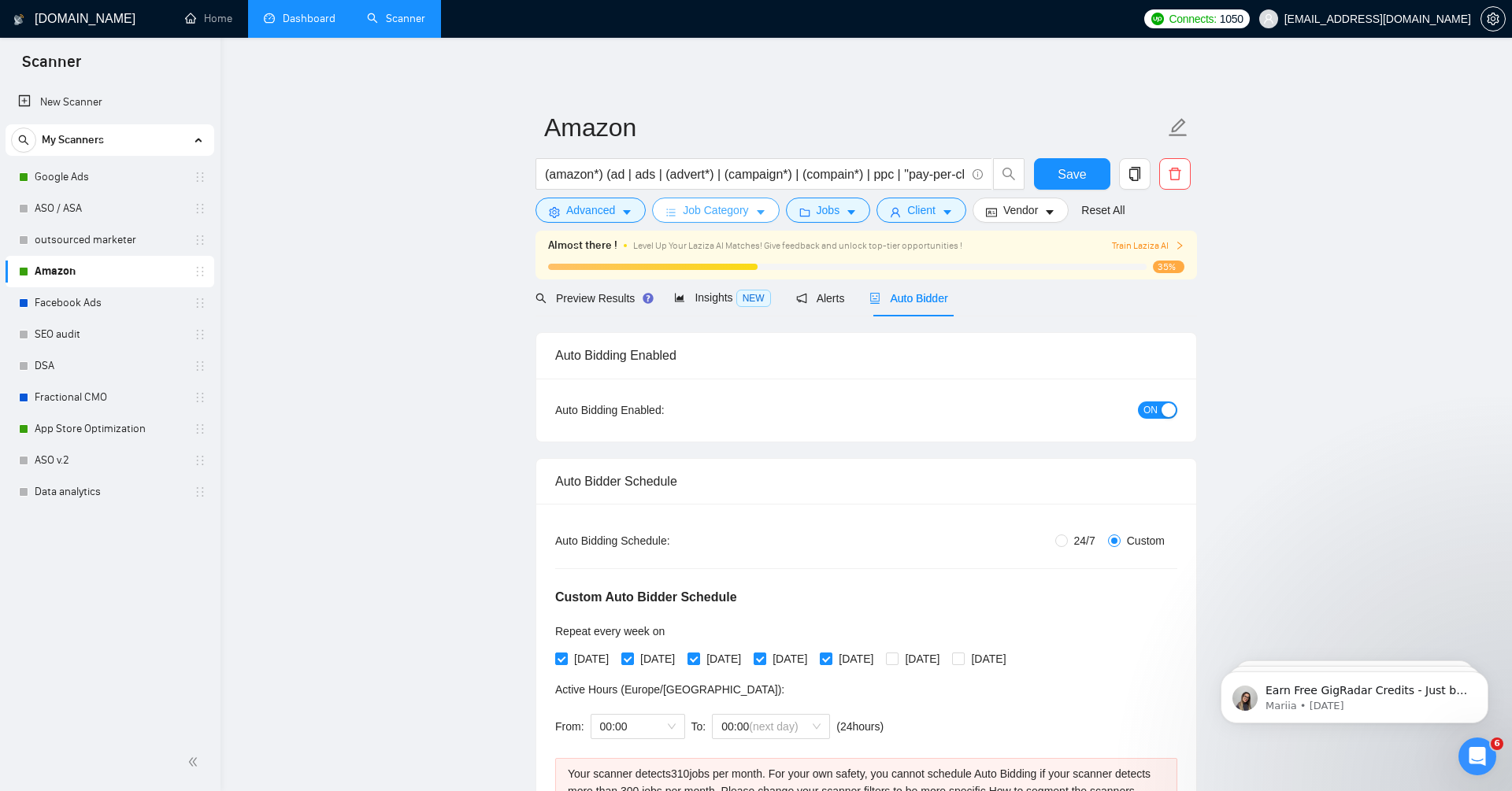
click at [716, 210] on span "Job Category" at bounding box center [715, 210] width 65 height 17
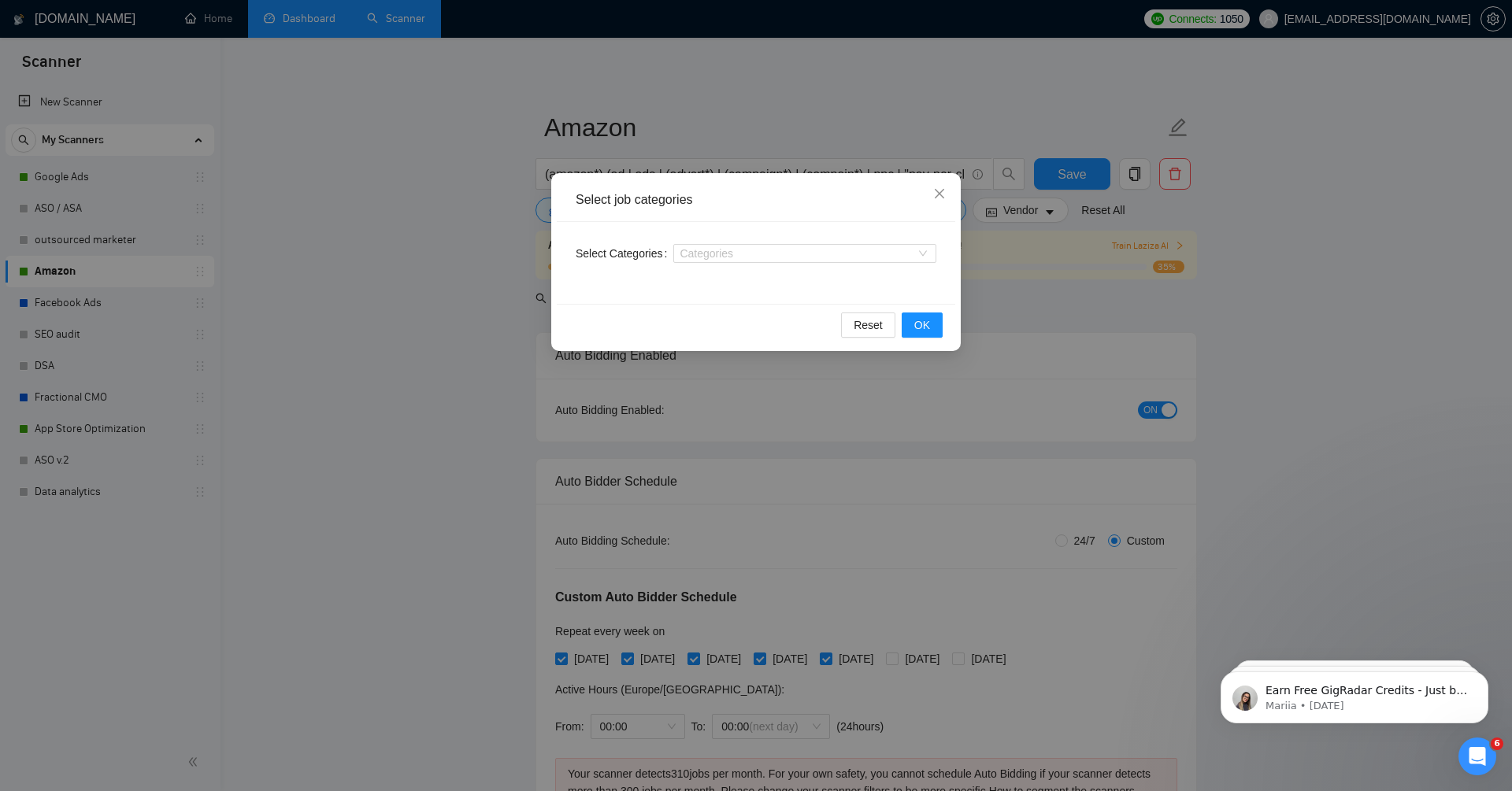
click at [485, 260] on div "Select job categories Select Categories Categories Reset OK" at bounding box center [756, 396] width 1512 height 791
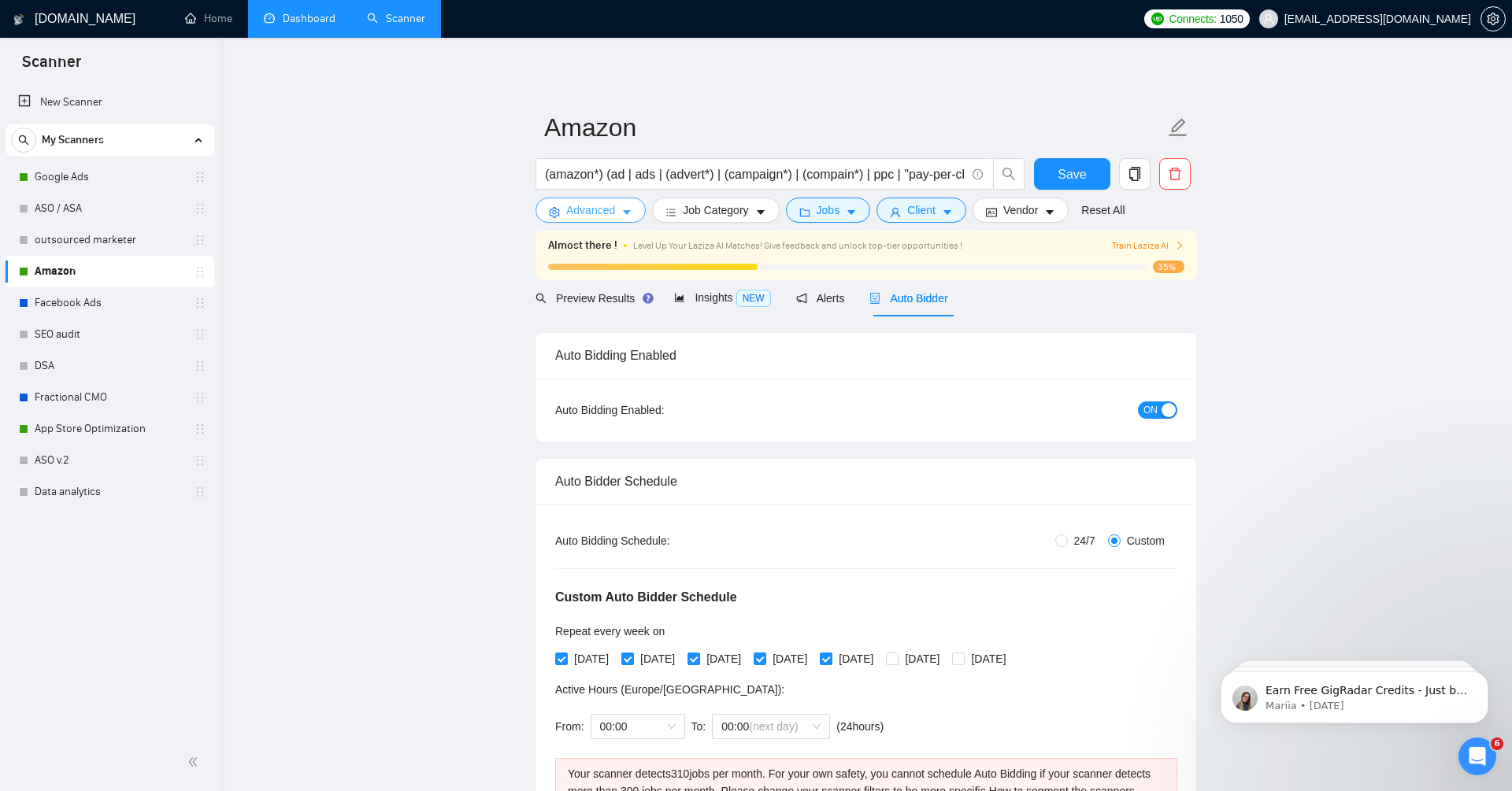
click at [606, 214] on span "Advanced" at bounding box center [590, 210] width 49 height 17
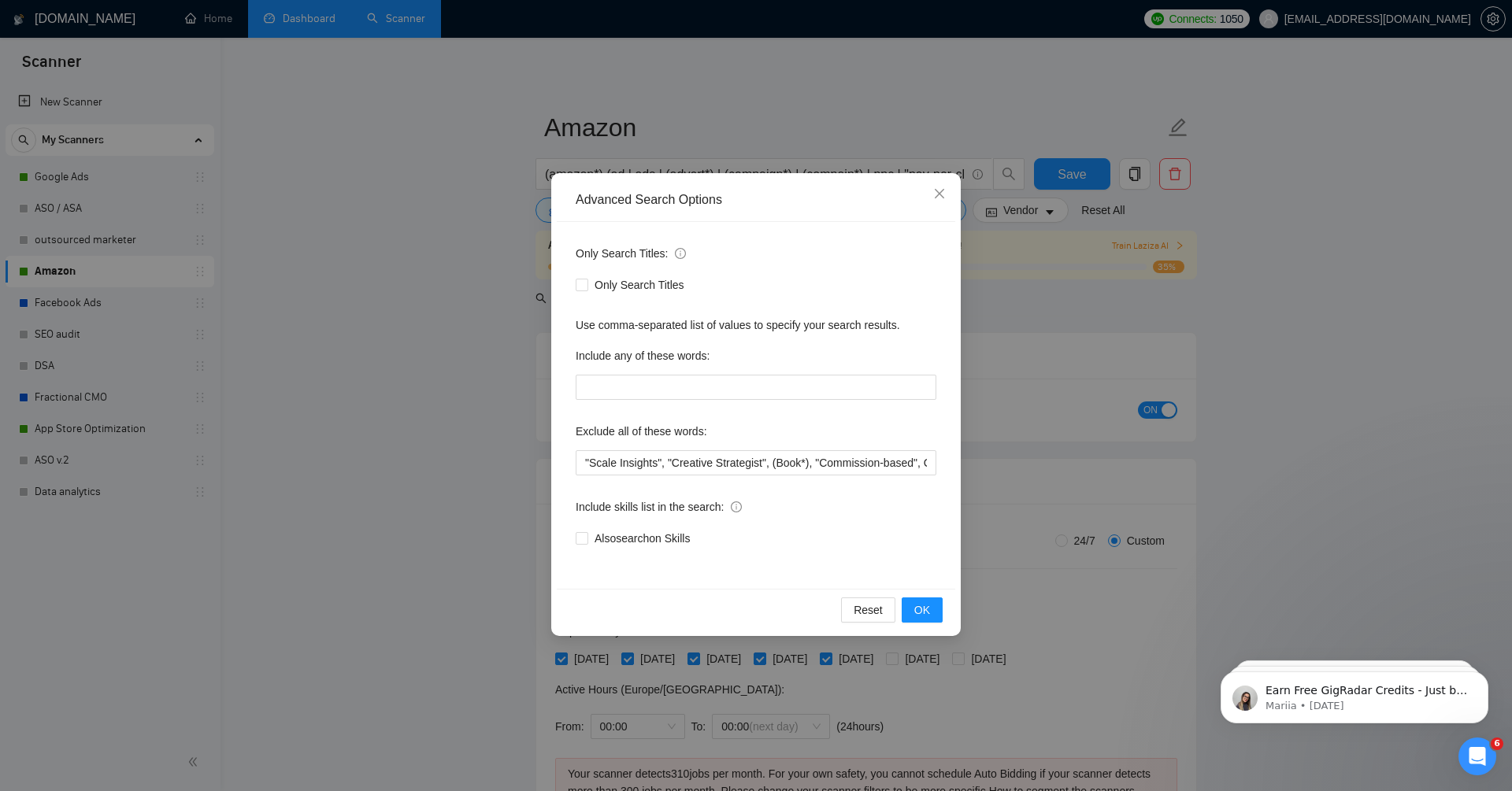
click at [1012, 331] on div "Advanced Search Options Only Search Titles: Only Search Titles Use comma-separa…" at bounding box center [756, 396] width 1512 height 791
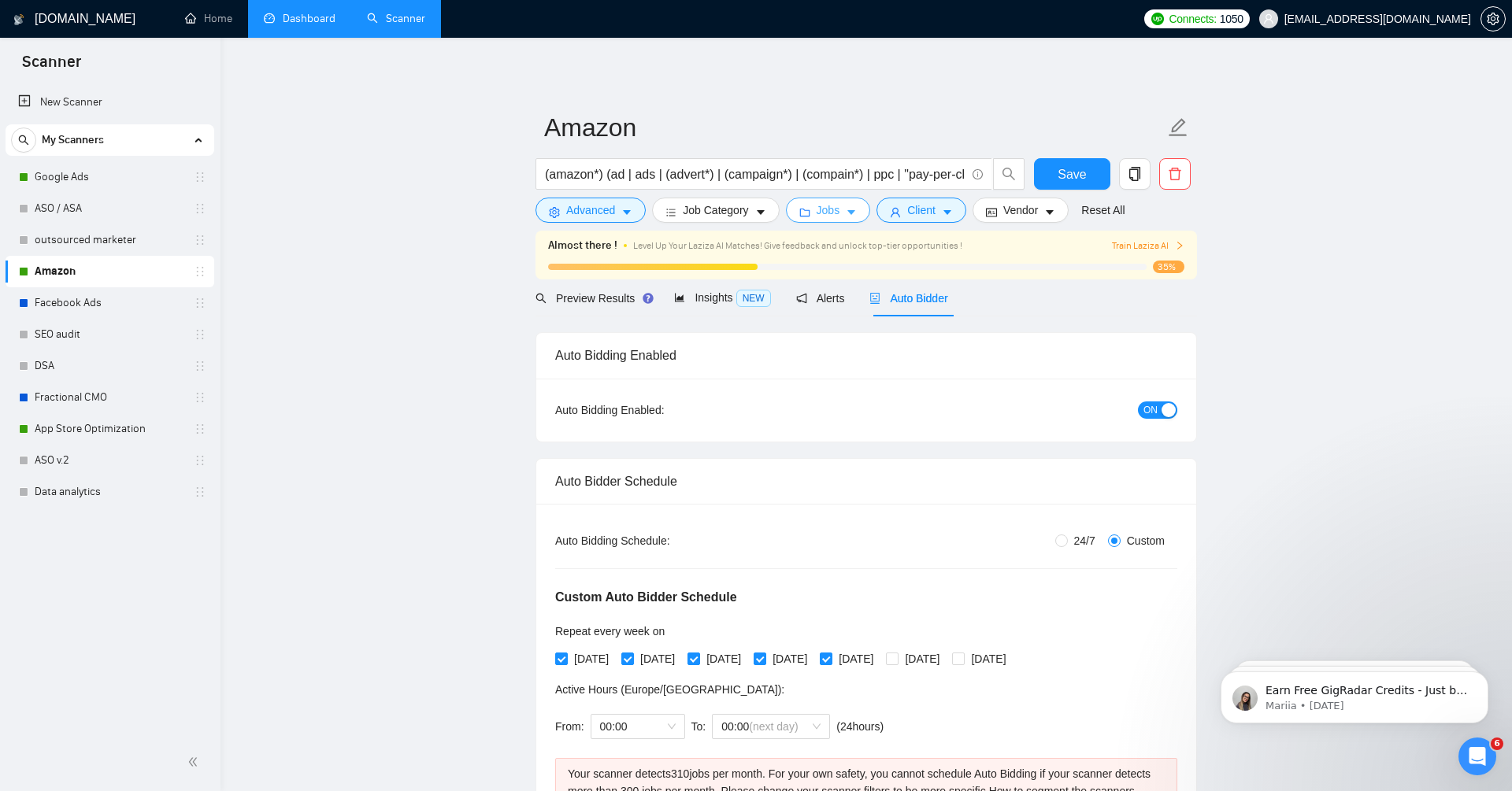
click at [846, 218] on button "Jobs" at bounding box center [828, 210] width 85 height 26
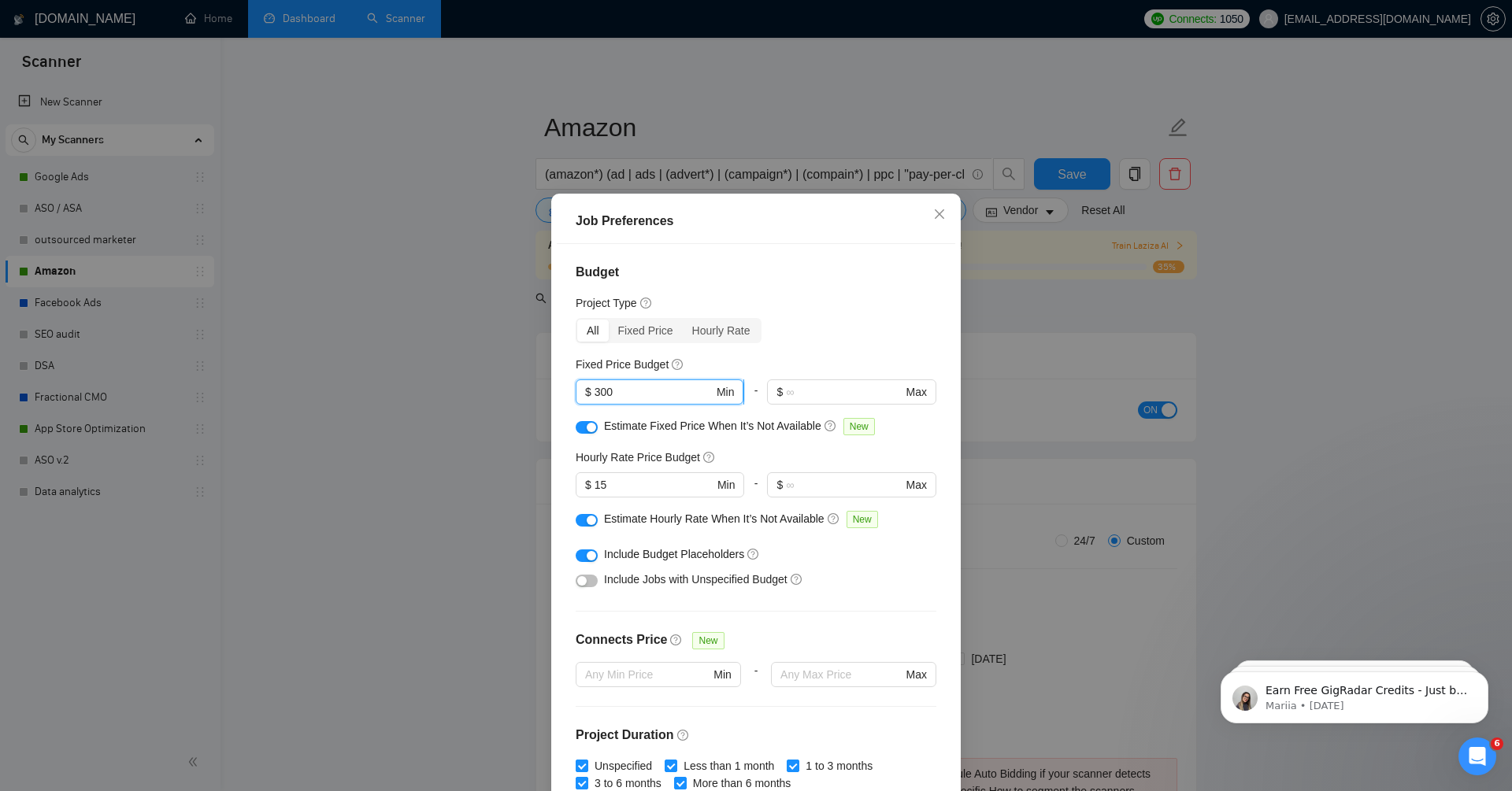
click at [613, 398] on input "300" at bounding box center [654, 391] width 119 height 17
type input "3"
type input "500"
click at [809, 259] on div "Budget Project Type All Fixed Price Hourly Rate Fixed Price Budget 500 $ 500 Mi…" at bounding box center [756, 521] width 399 height 554
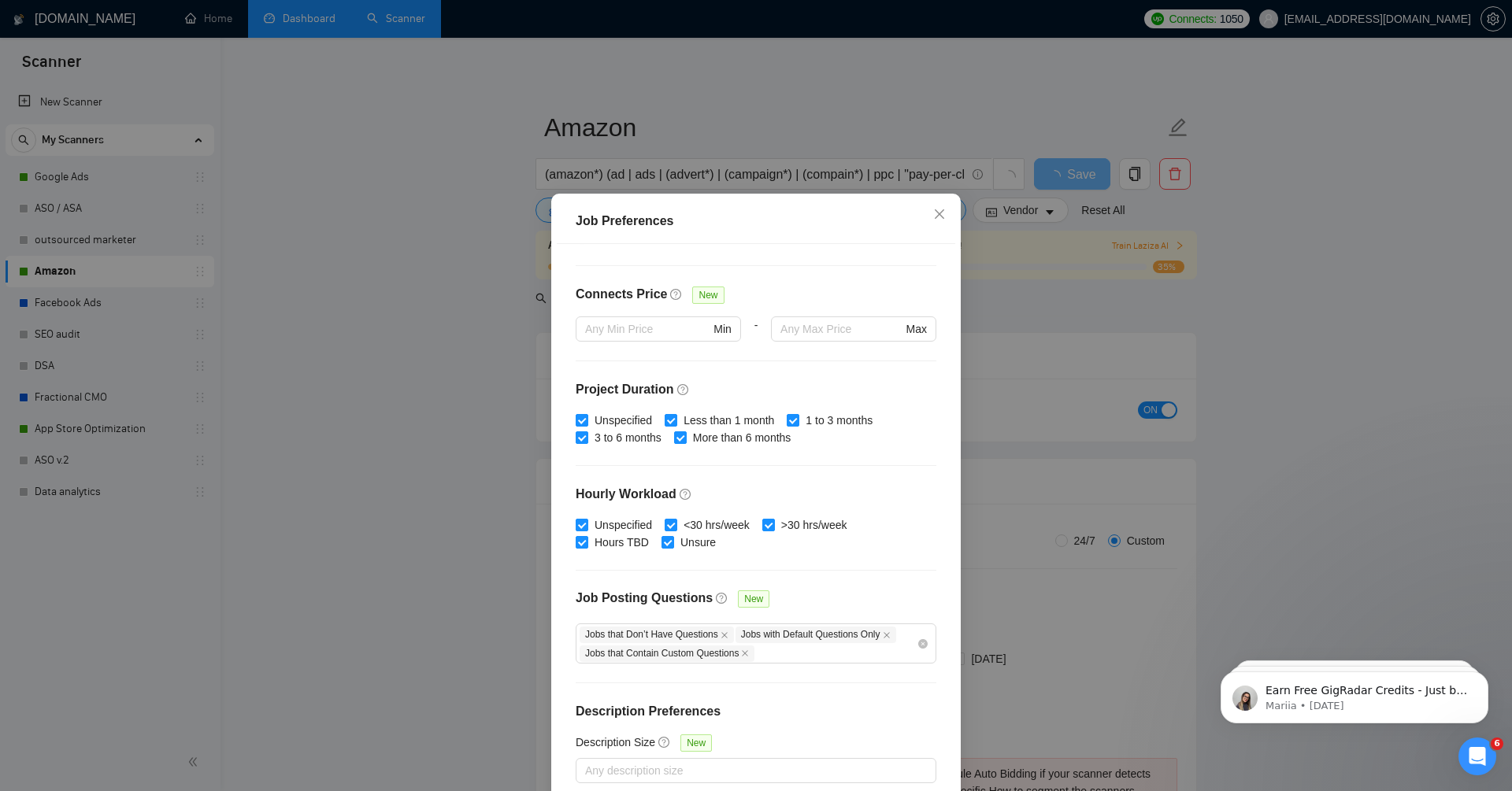
scroll to position [76, 0]
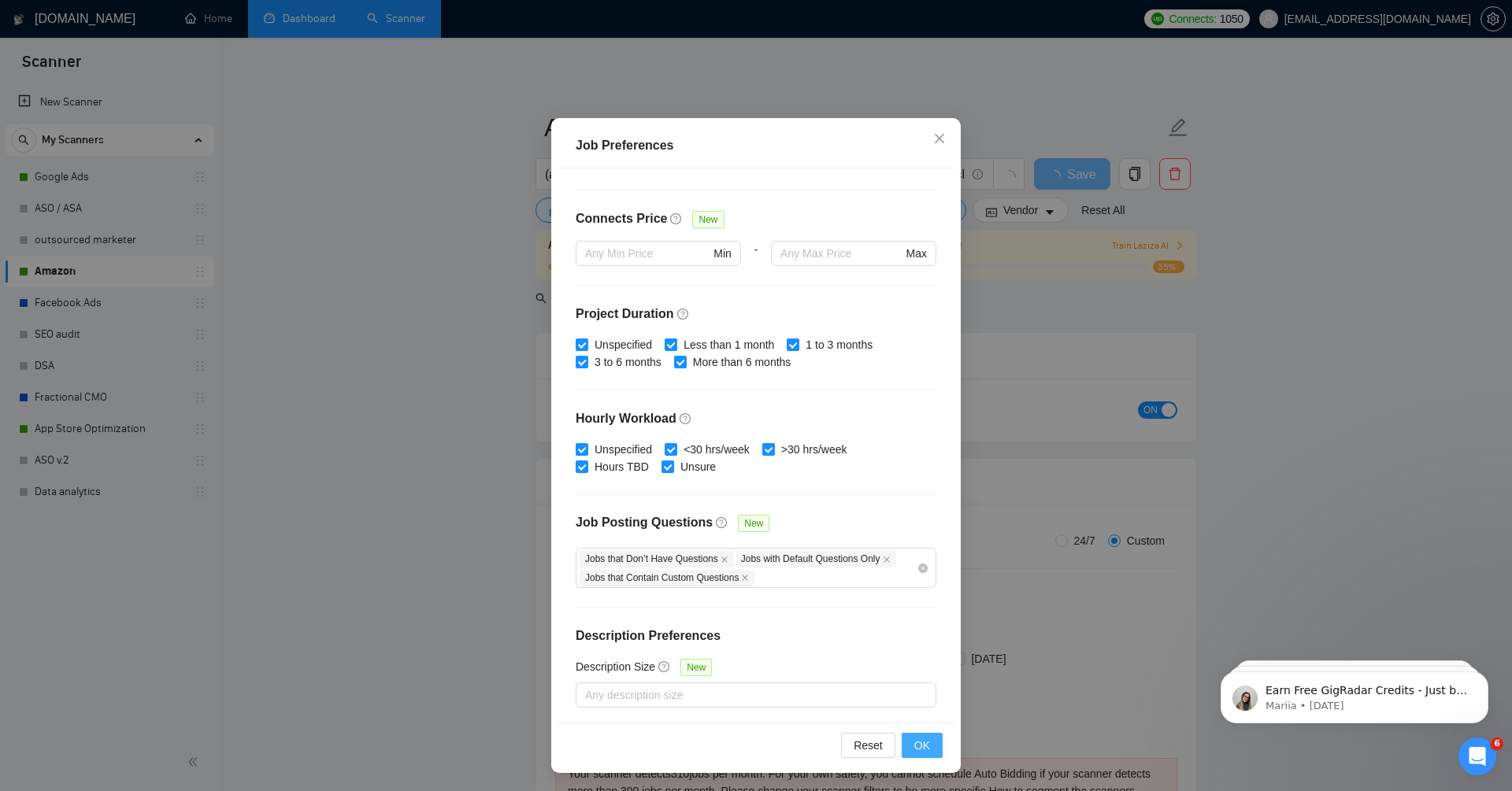
click at [916, 741] on span "OK" at bounding box center [922, 746] width 16 height 17
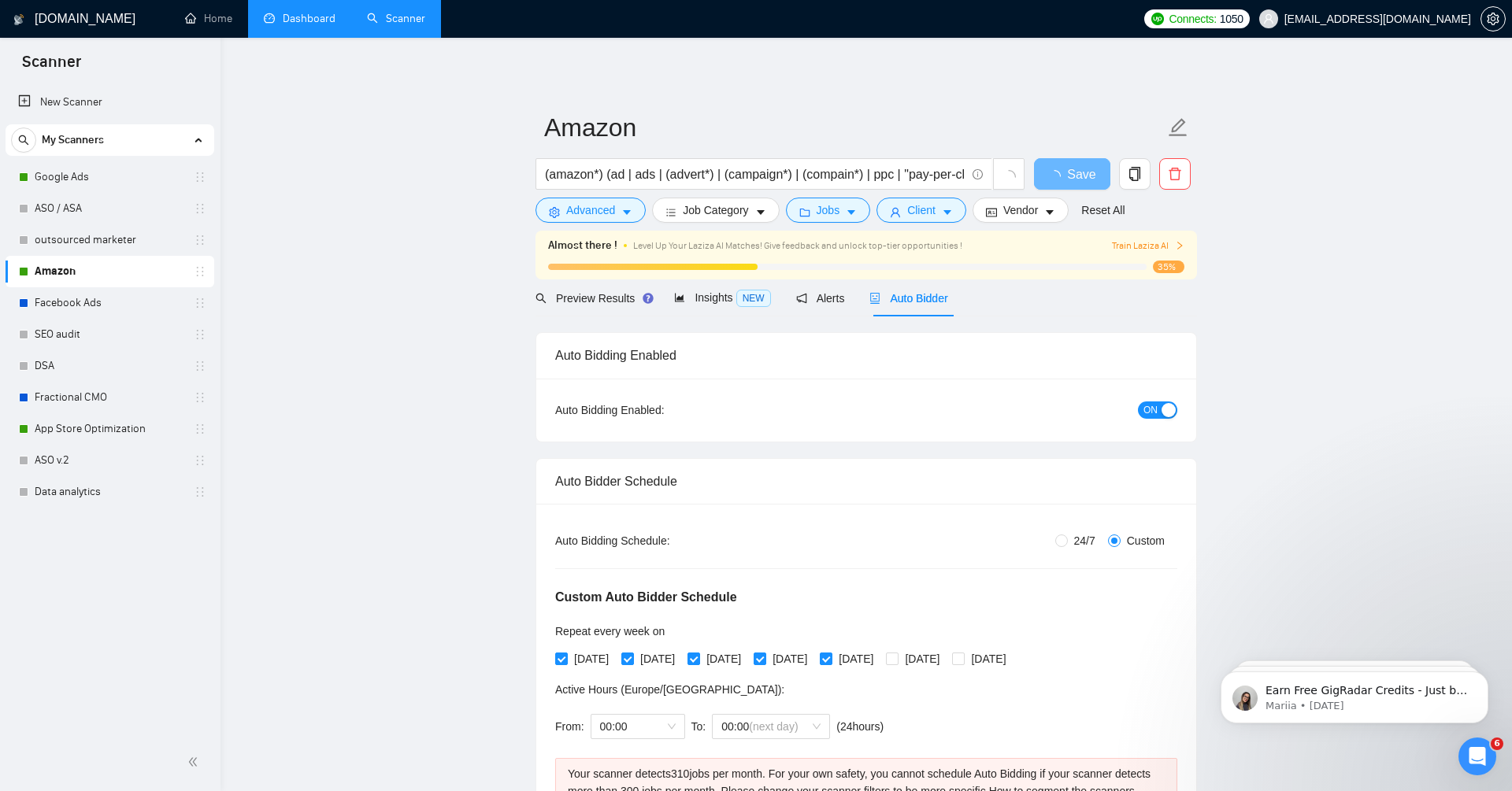
scroll to position [0, 0]
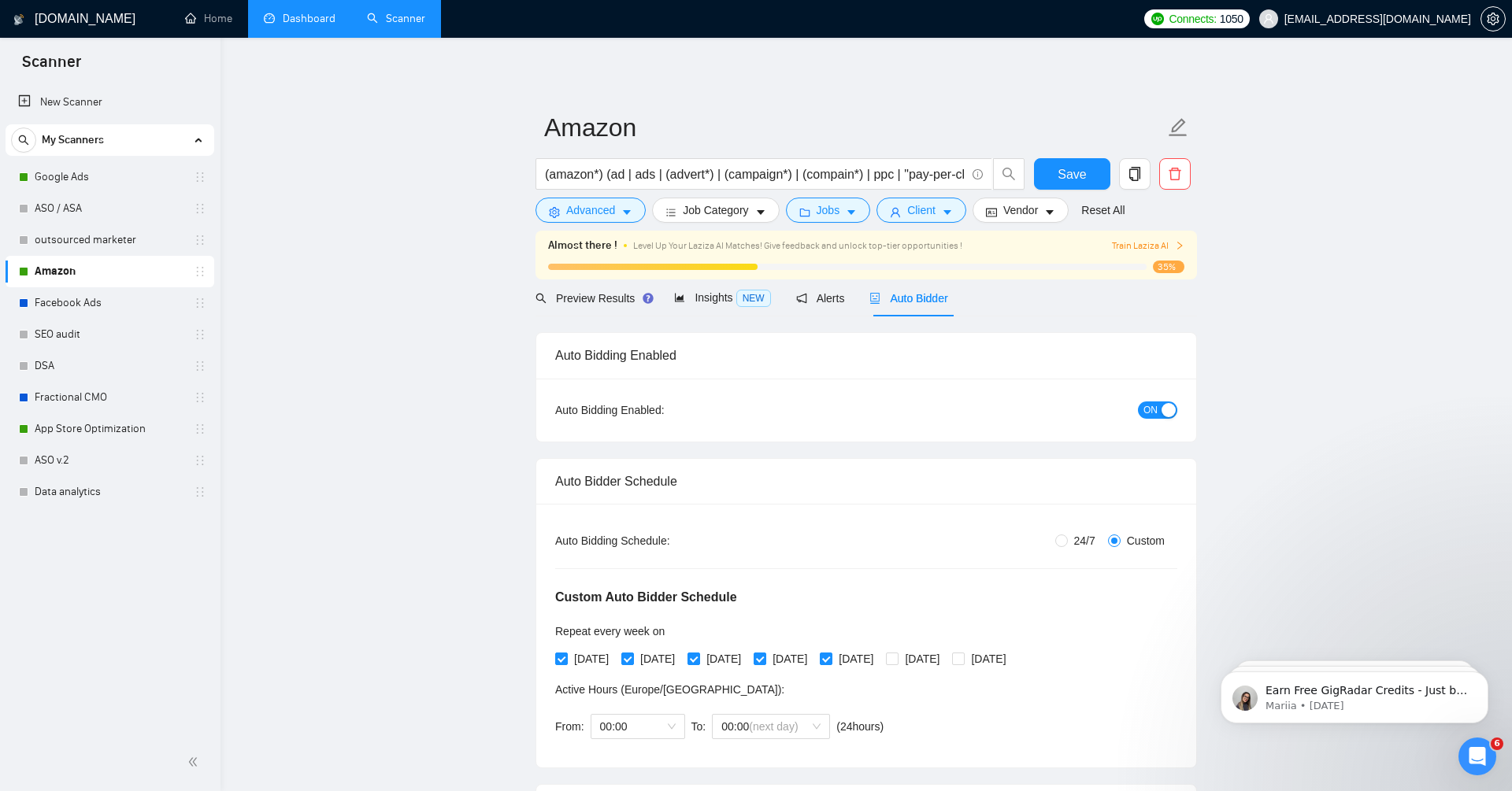
click at [909, 297] on span "Auto Bidder" at bounding box center [908, 298] width 78 height 12
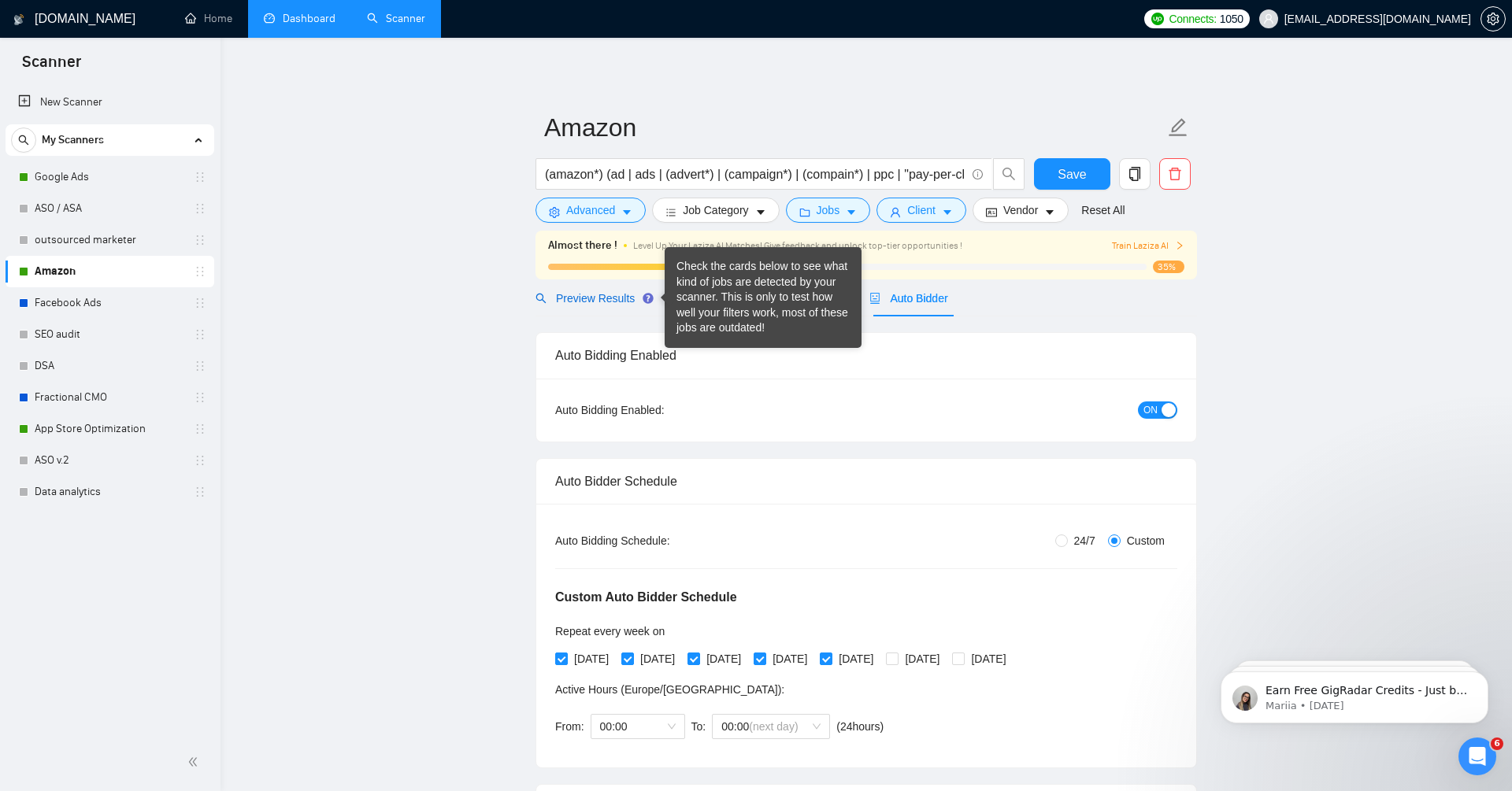
click at [597, 292] on span "Preview Results" at bounding box center [591, 298] width 113 height 12
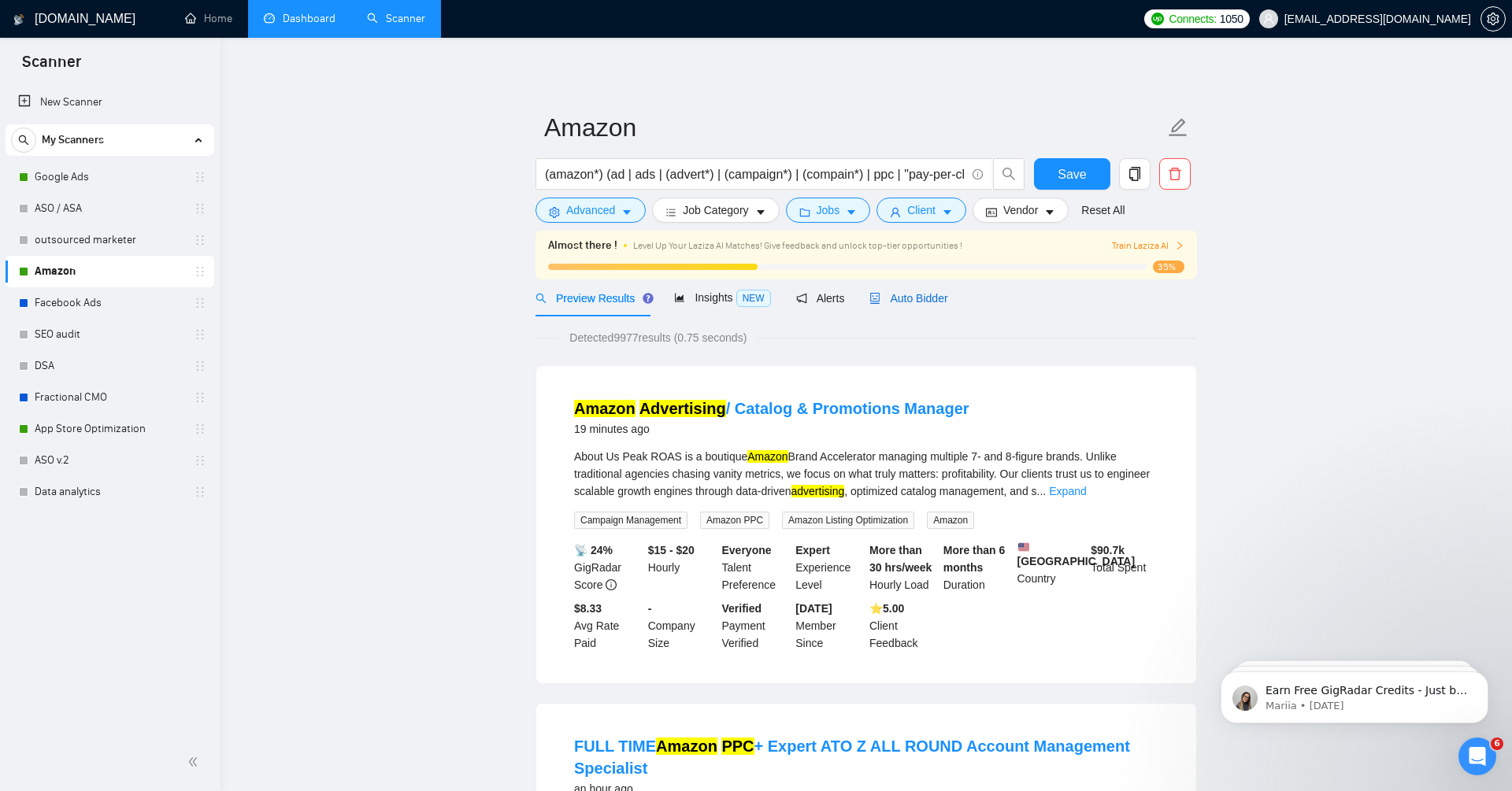
click at [908, 290] on div "Auto Bidder" at bounding box center [908, 298] width 78 height 17
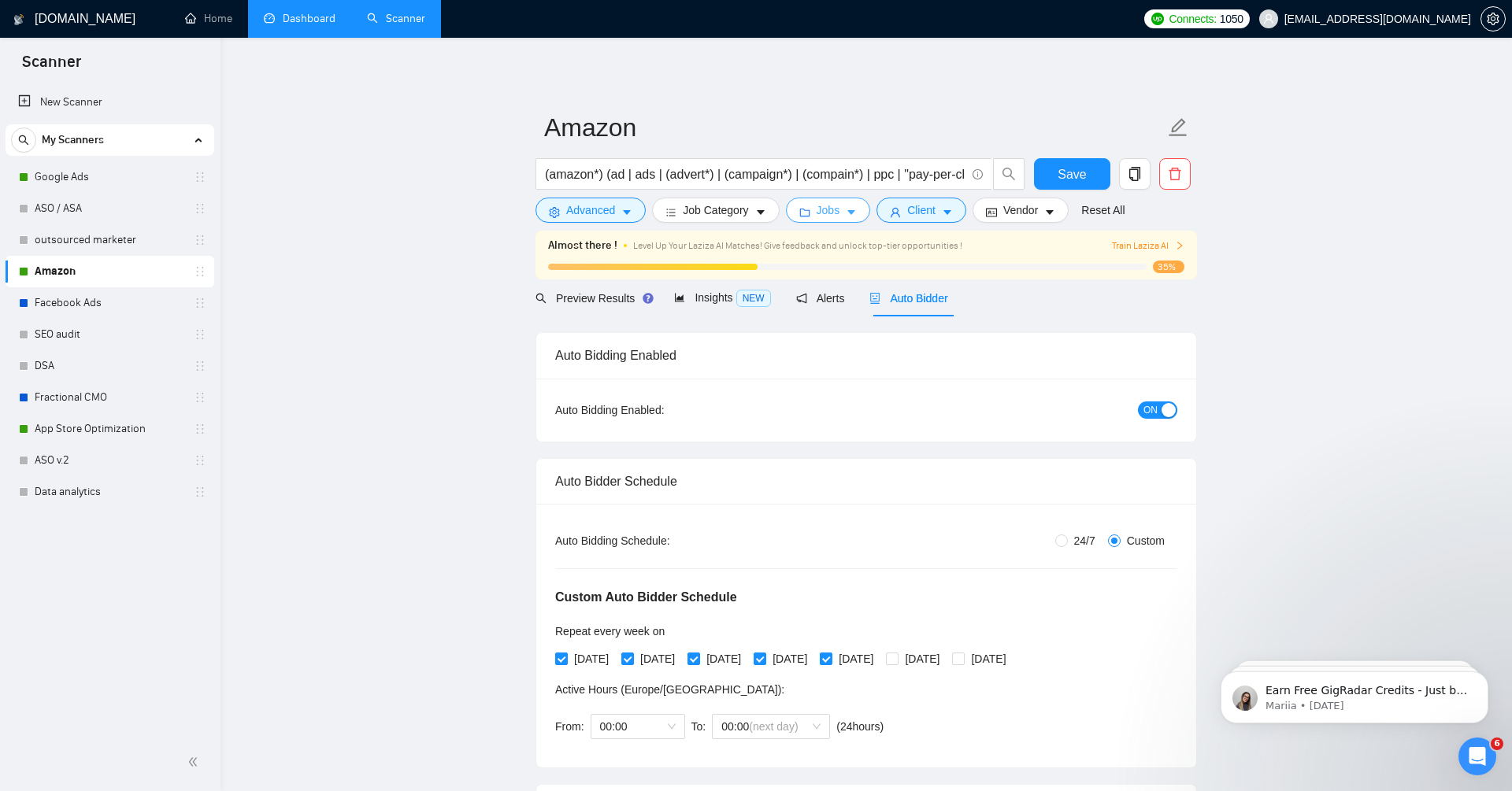
click at [834, 212] on span "Jobs" at bounding box center [828, 210] width 24 height 17
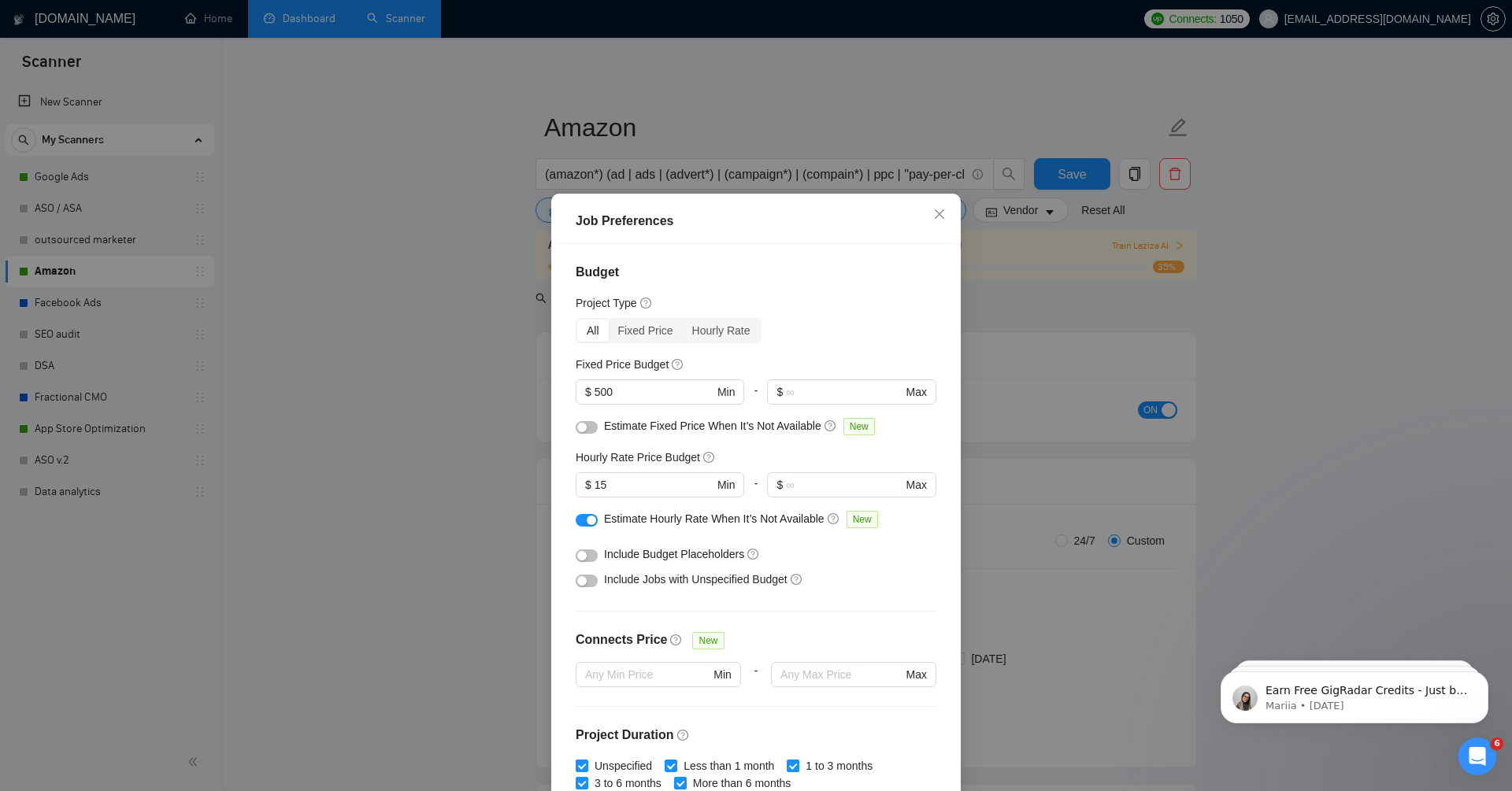
click at [815, 342] on div "All Fixed Price Hourly Rate" at bounding box center [756, 330] width 361 height 26
click at [610, 490] on input "15" at bounding box center [654, 485] width 119 height 17
type input "1"
type input "20"
click at [816, 297] on div "Project Type" at bounding box center [756, 303] width 361 height 17
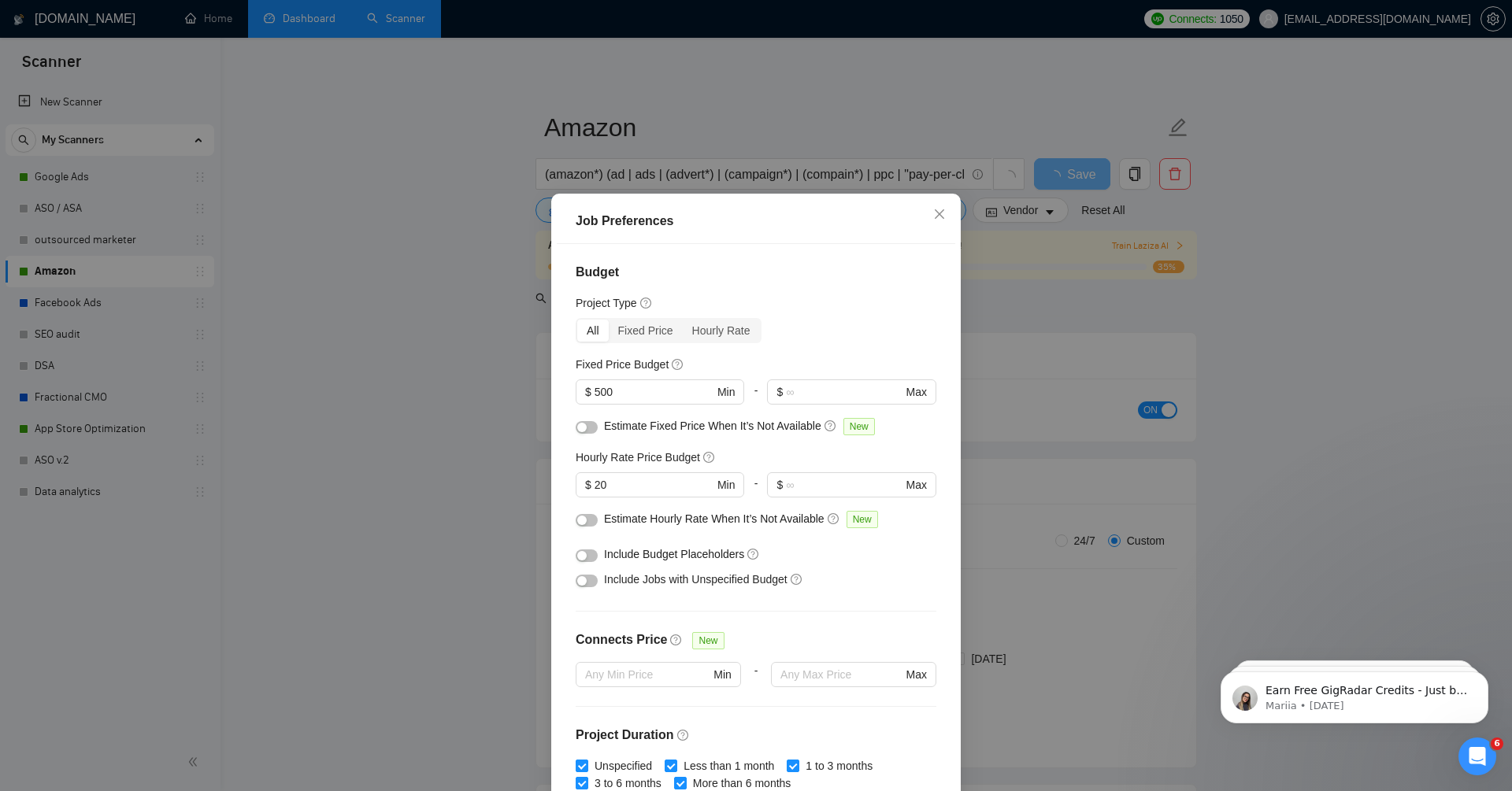
scroll to position [79, 0]
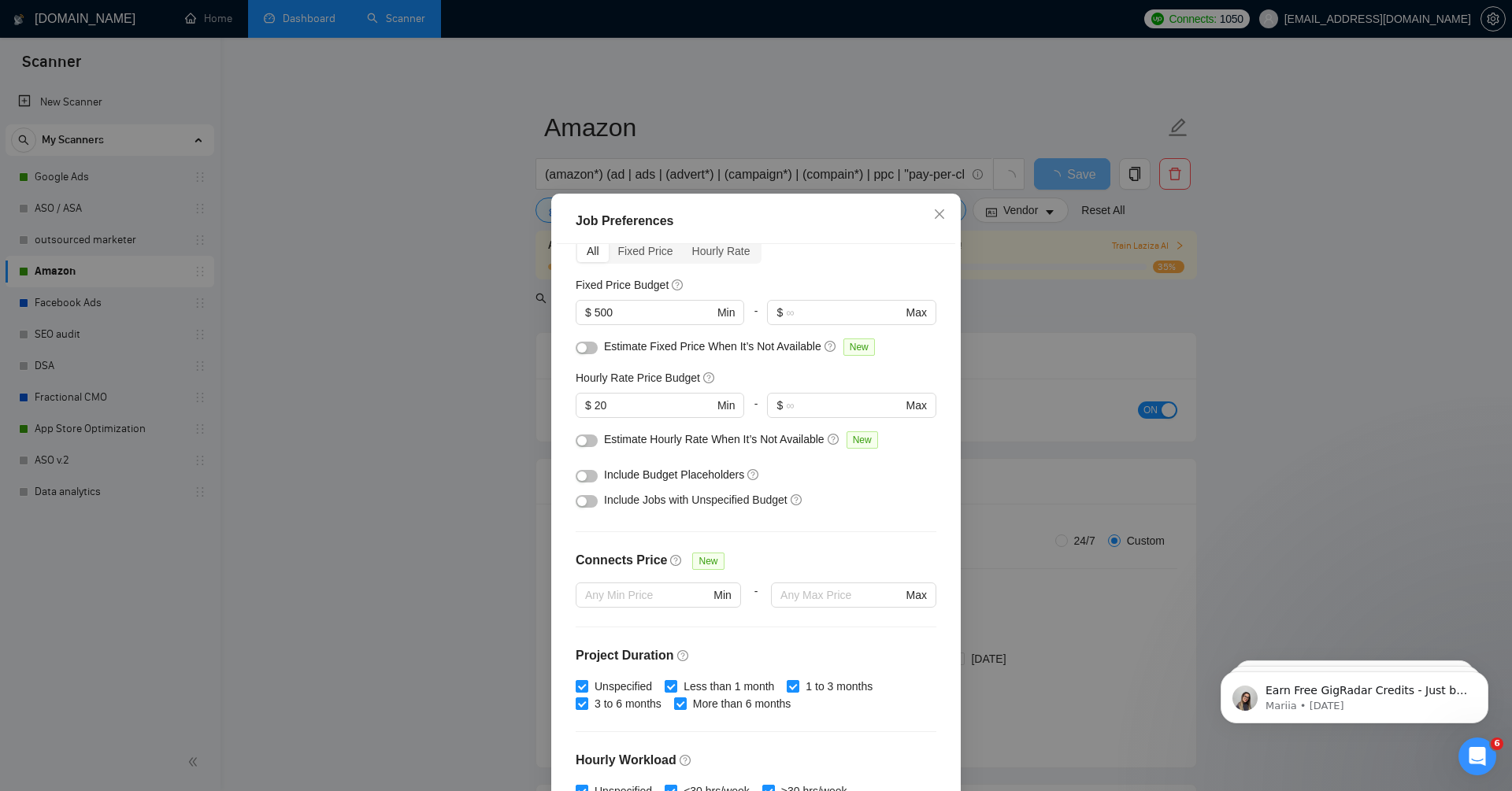
click at [587, 439] on button "button" at bounding box center [586, 440] width 22 height 12
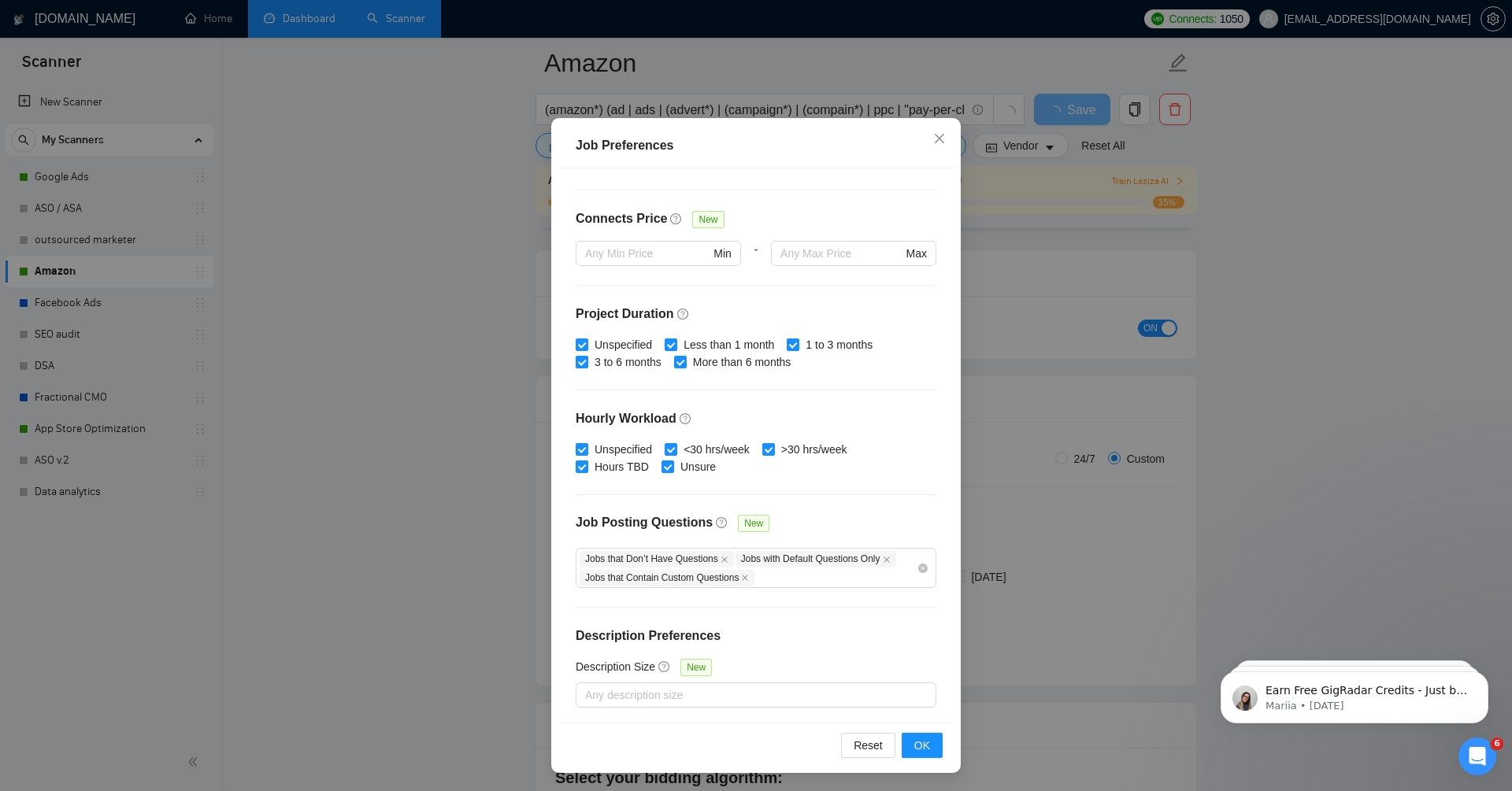
scroll to position [214, 0]
click at [927, 749] on span "OK" at bounding box center [922, 746] width 16 height 17
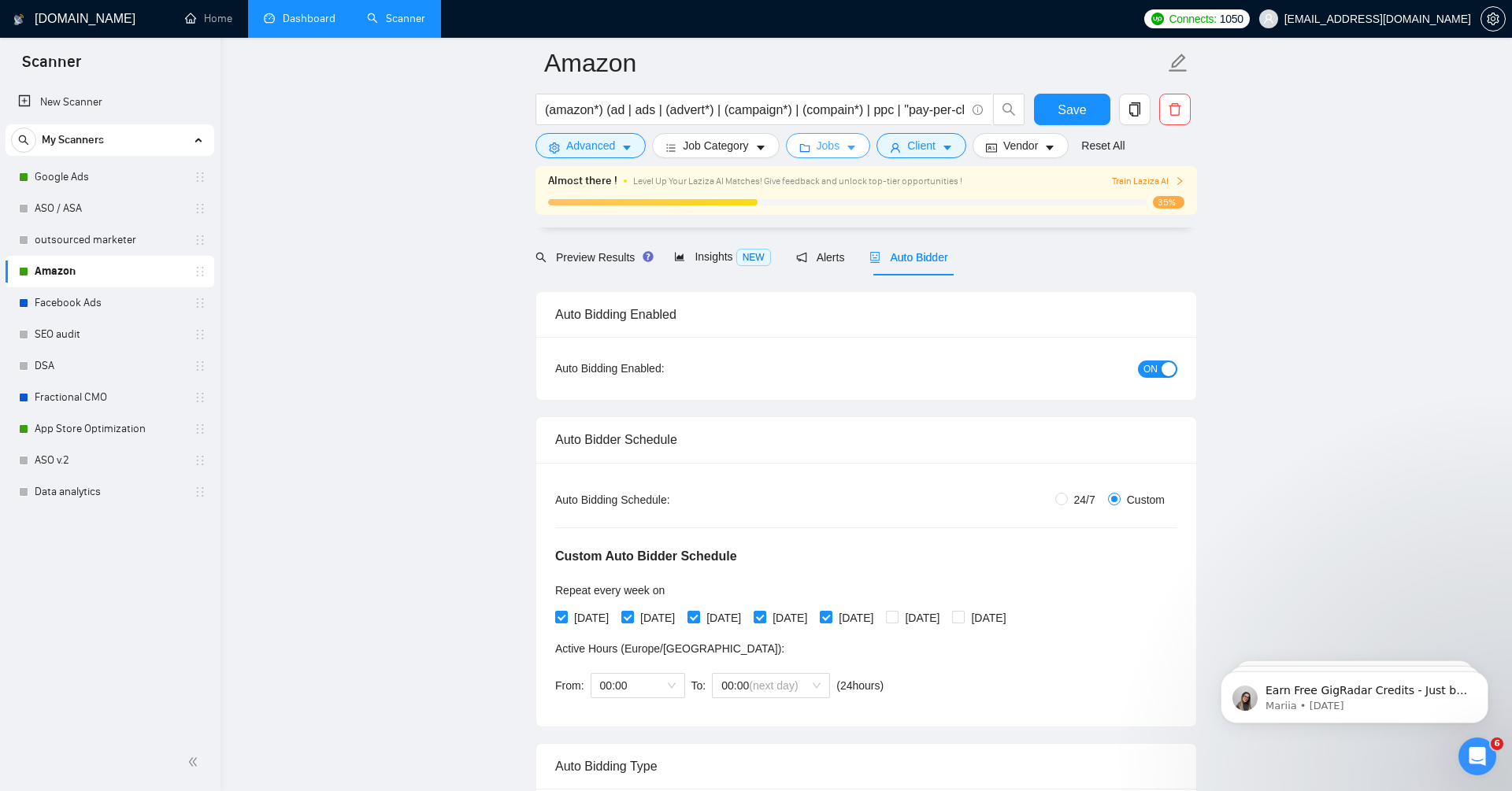
scroll to position [0, 0]
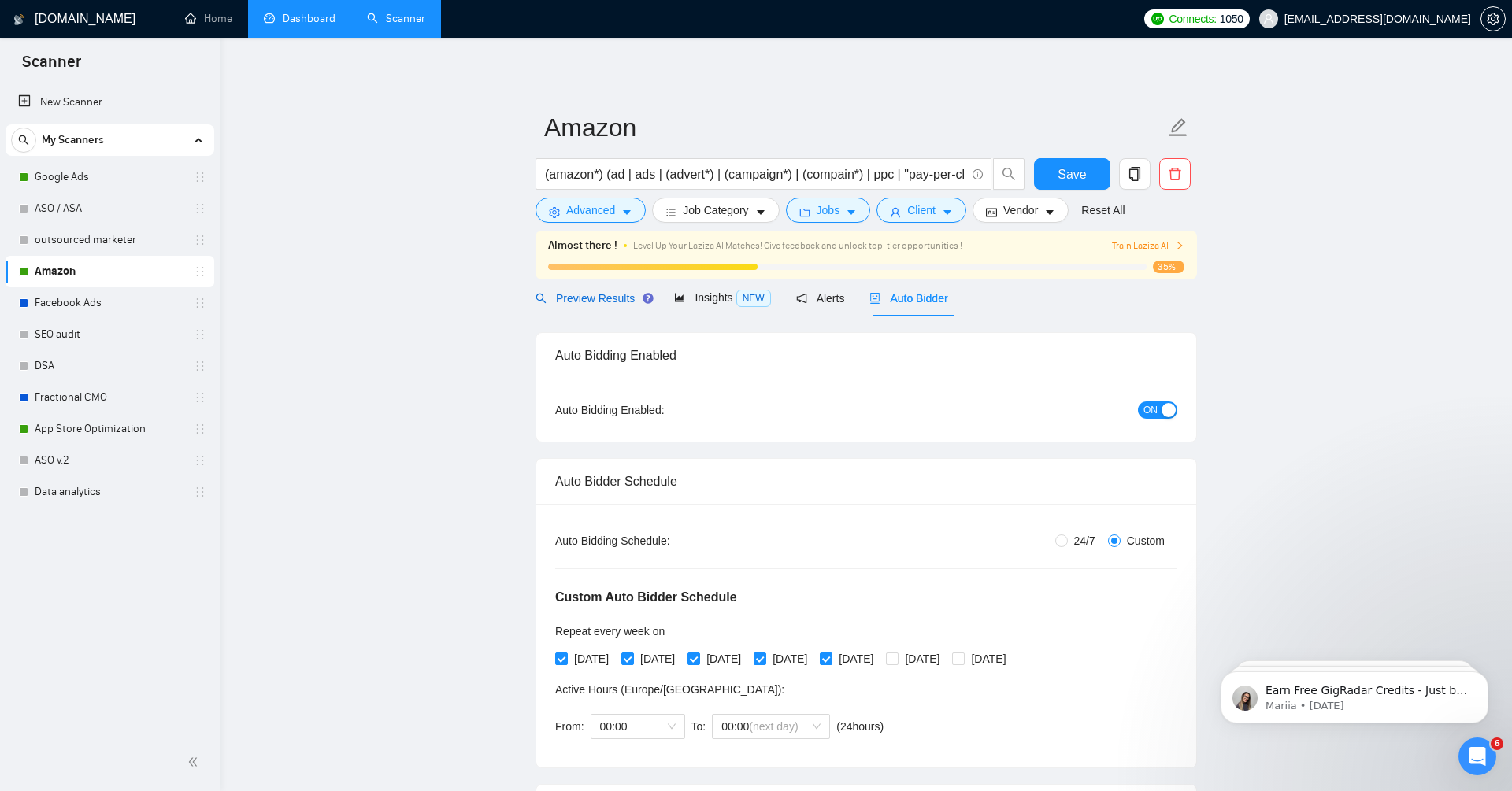
click at [591, 302] on span "Preview Results" at bounding box center [591, 298] width 113 height 12
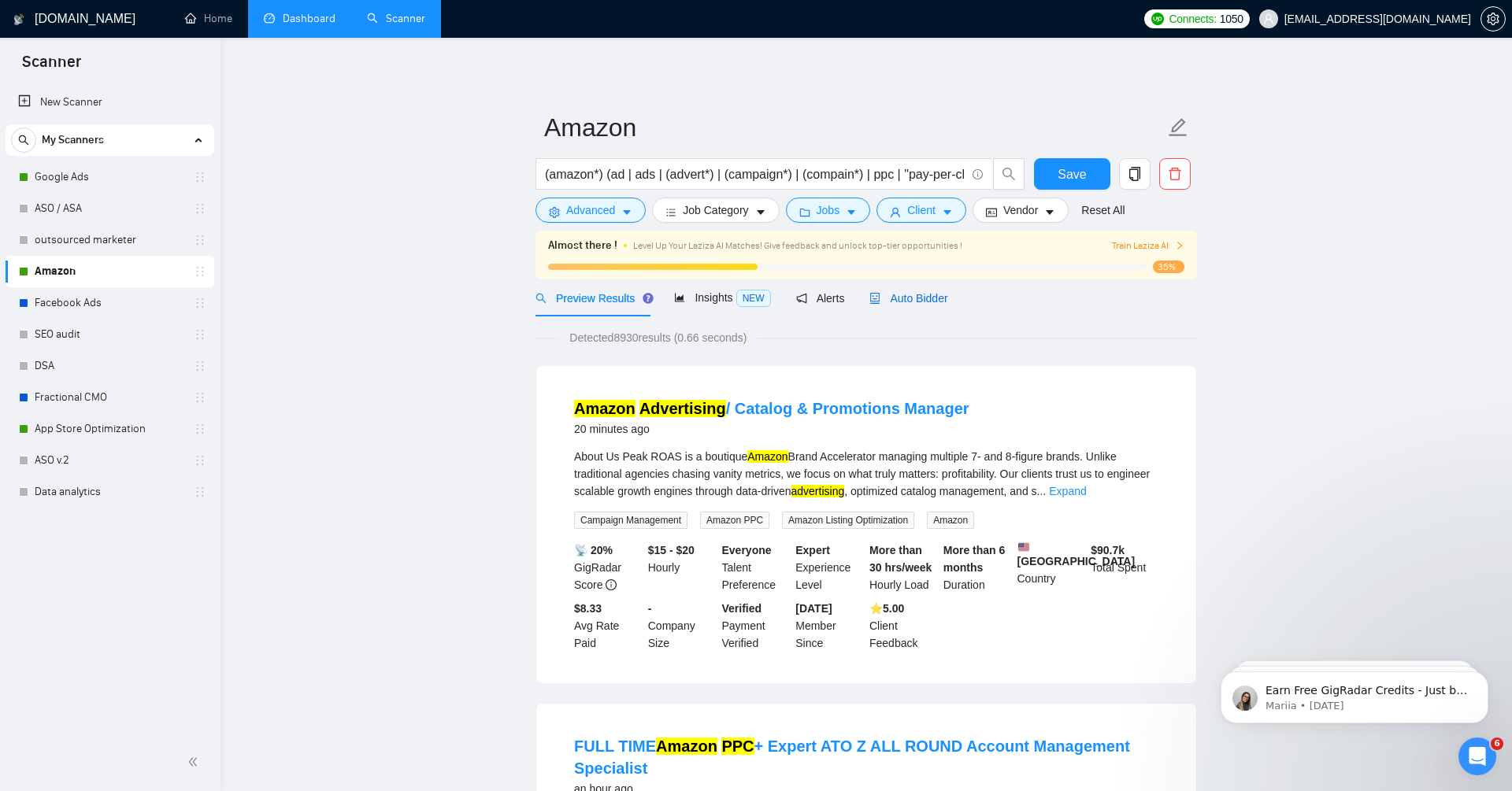
click at [923, 295] on span "Auto Bidder" at bounding box center [908, 298] width 78 height 12
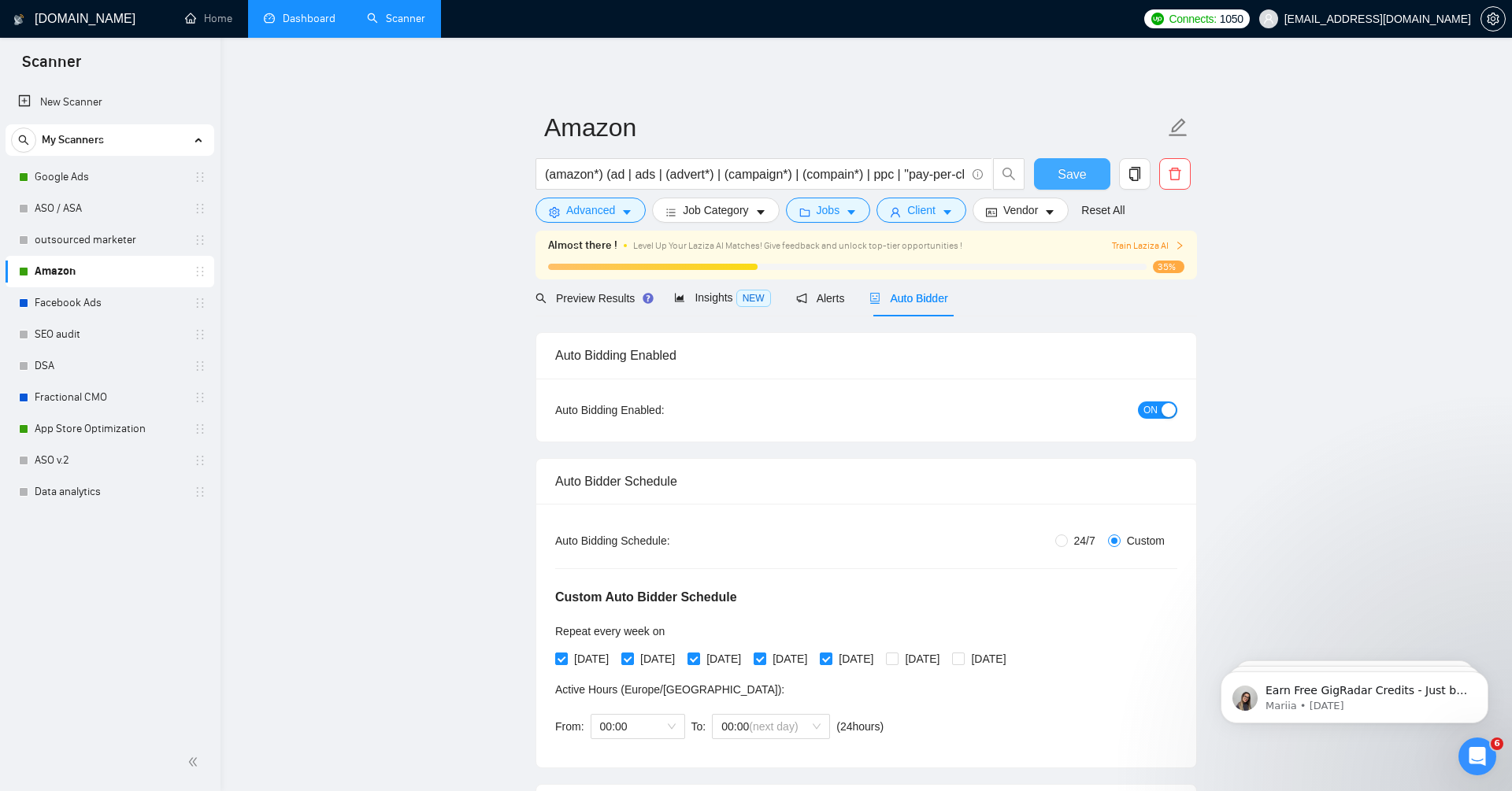
click at [1074, 165] on span "Save" at bounding box center [1072, 174] width 28 height 20
click at [601, 297] on span "Preview Results" at bounding box center [591, 298] width 113 height 12
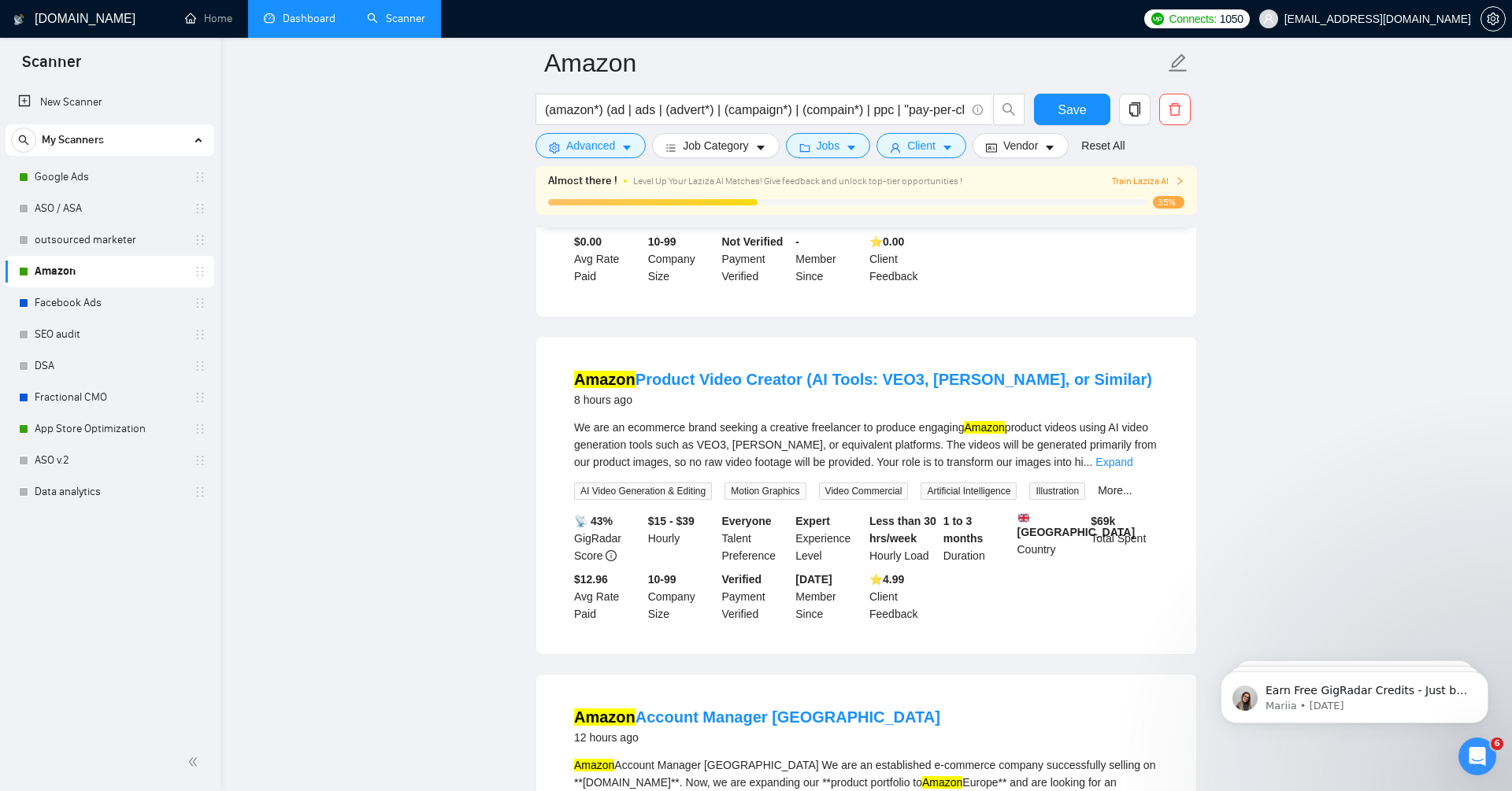
scroll to position [1461, 0]
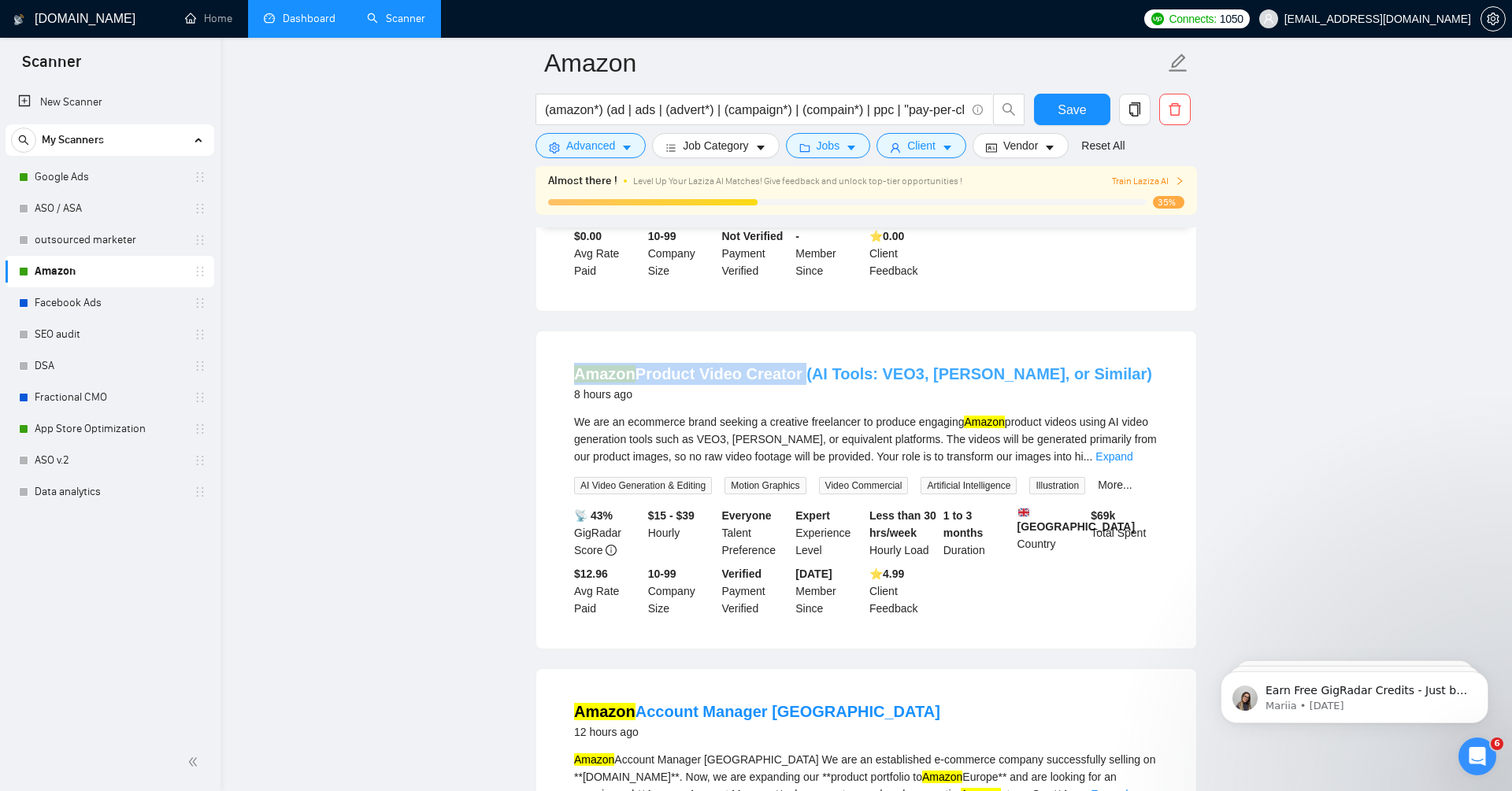
drag, startPoint x: 545, startPoint y: 388, endPoint x: 795, endPoint y: 386, distance: 250.0
click at [795, 386] on div "Amazon Product Video Creator (AI Tools: VEO3, [PERSON_NAME], or Similar) 8 hour…" at bounding box center [865, 490] width 660 height 317
copy link "Amazon Product Video Creator"
click at [591, 144] on span "Advanced" at bounding box center [590, 145] width 49 height 17
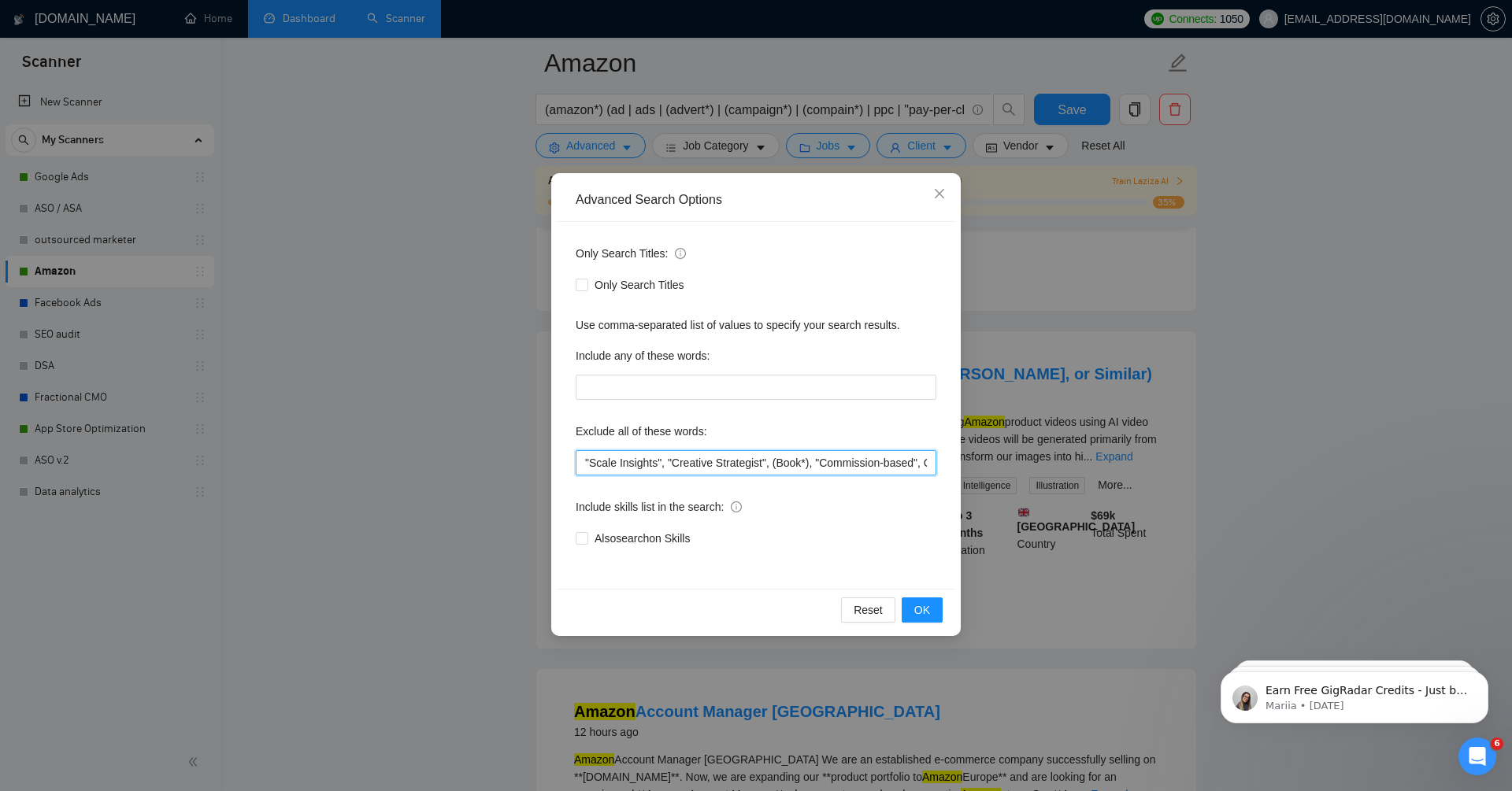
click at [586, 458] on input ""Scale Insights", "Creative Strategist", (Book*), "Commission-based", Copywrite…" at bounding box center [756, 462] width 361 height 26
paste input "Amazon Product Video Creator"
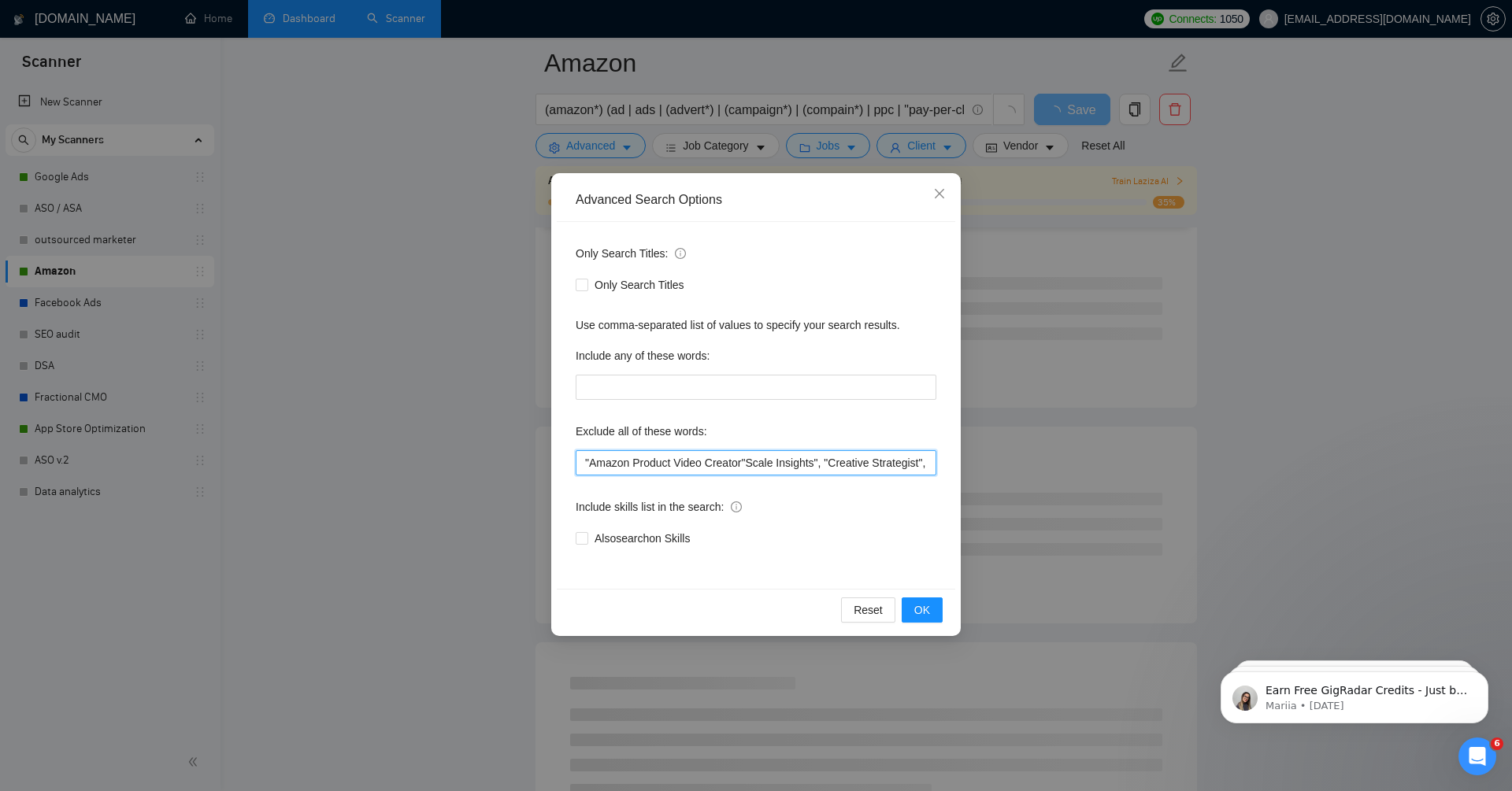
drag, startPoint x: 678, startPoint y: 465, endPoint x: 595, endPoint y: 467, distance: 83.0
click at [595, 467] on input ""Amazon Product Video Creator"Scale Insights", "Creative Strategist", (Book*), …" at bounding box center [756, 462] width 361 height 26
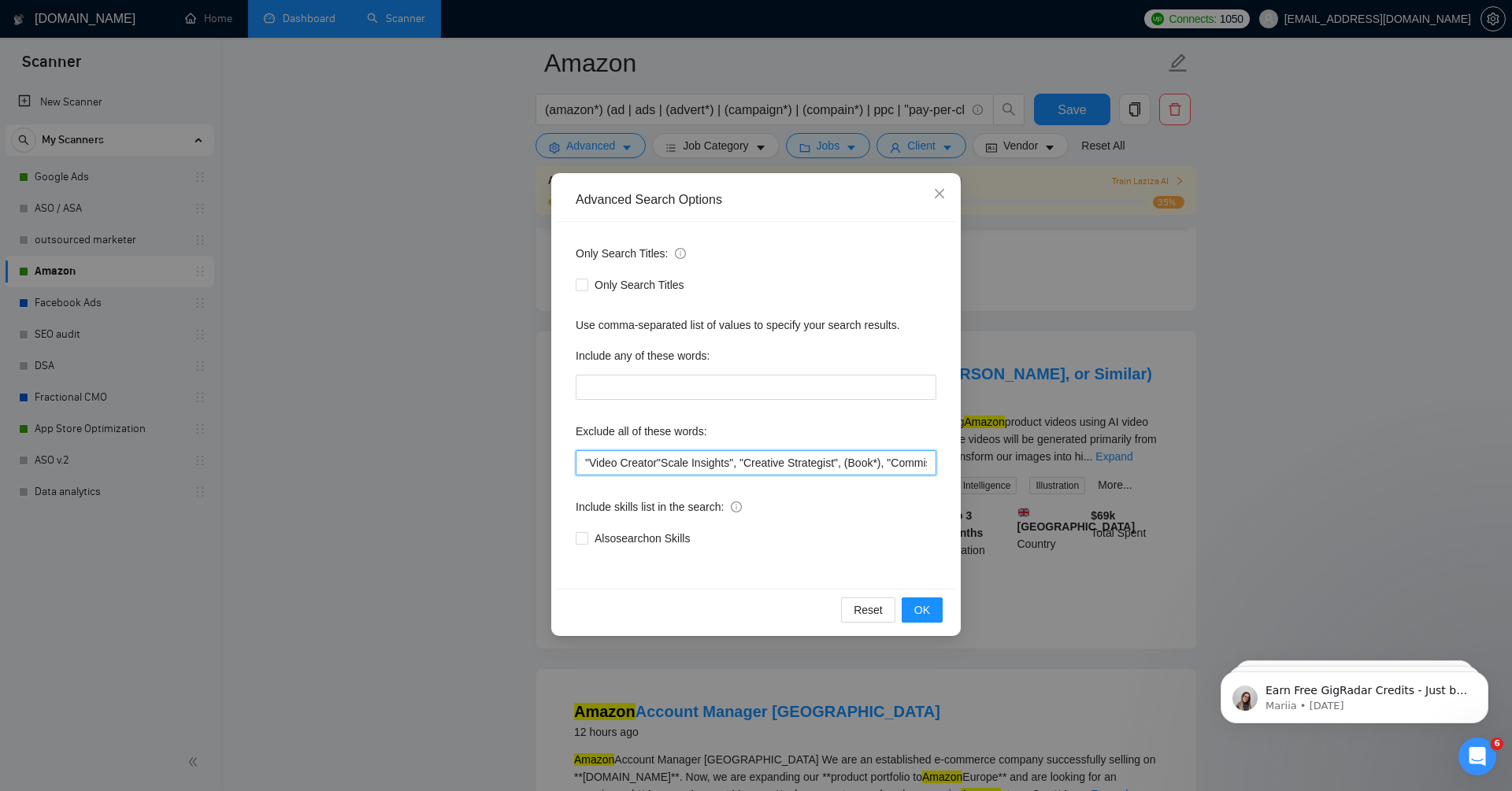
click at [657, 463] on input ""Video Creator"Scale Insights", "Creative Strategist", (Book*), "Commission-bas…" at bounding box center [756, 462] width 361 height 26
click at [918, 609] on span "OK" at bounding box center [922, 610] width 16 height 17
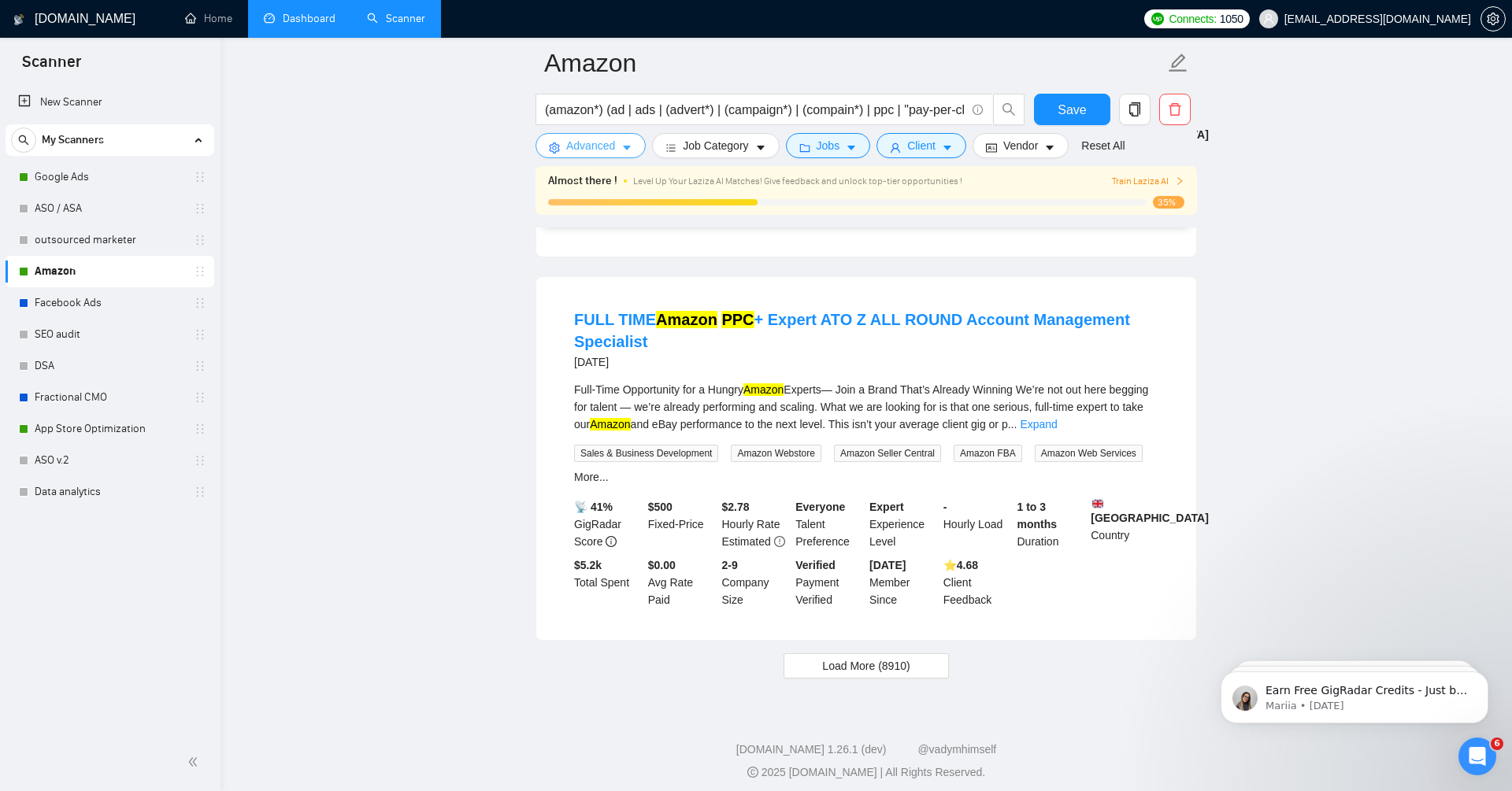
scroll to position [3354, 0]
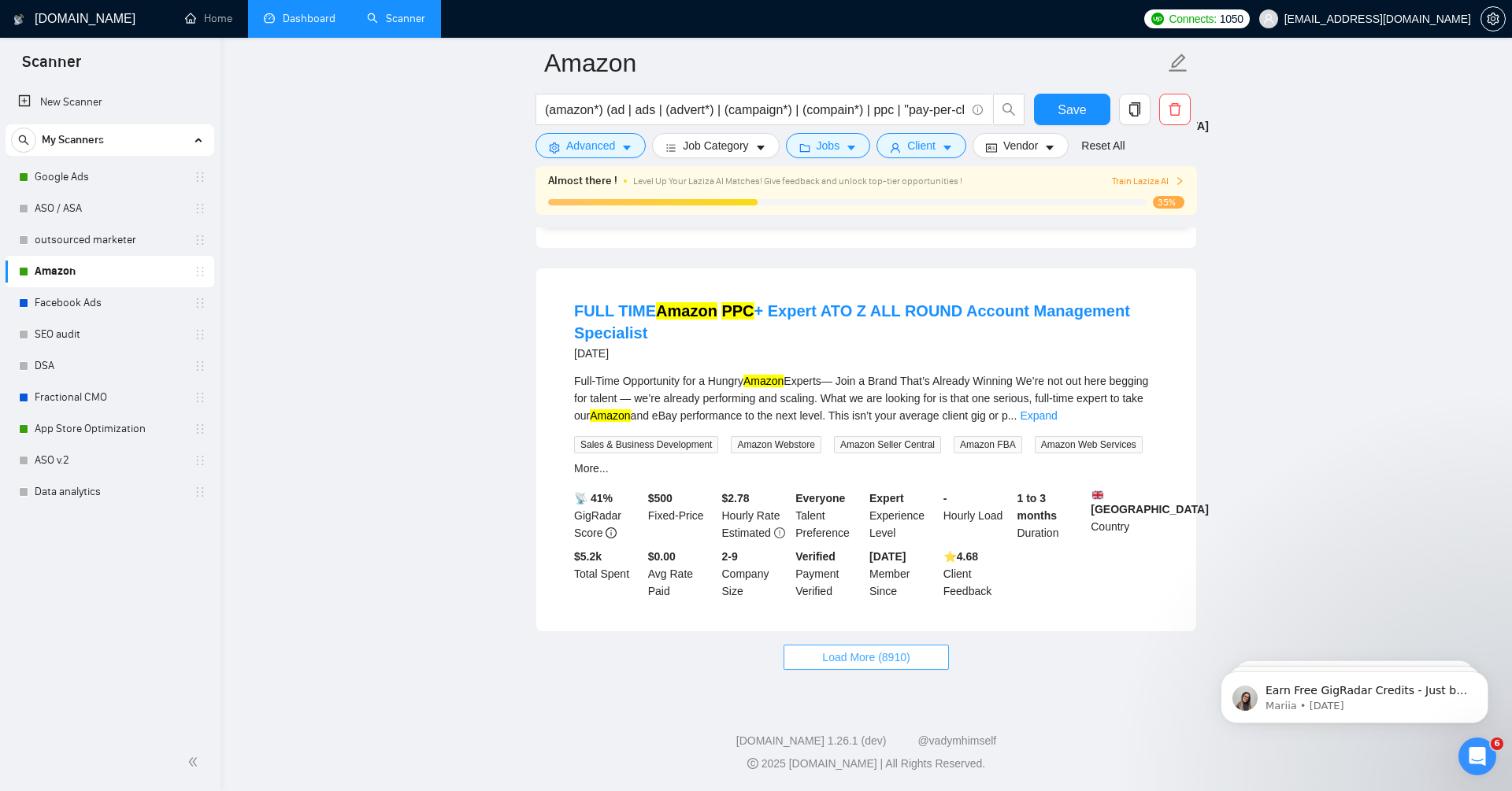
click at [884, 659] on span "Load More (8910)" at bounding box center [866, 657] width 88 height 17
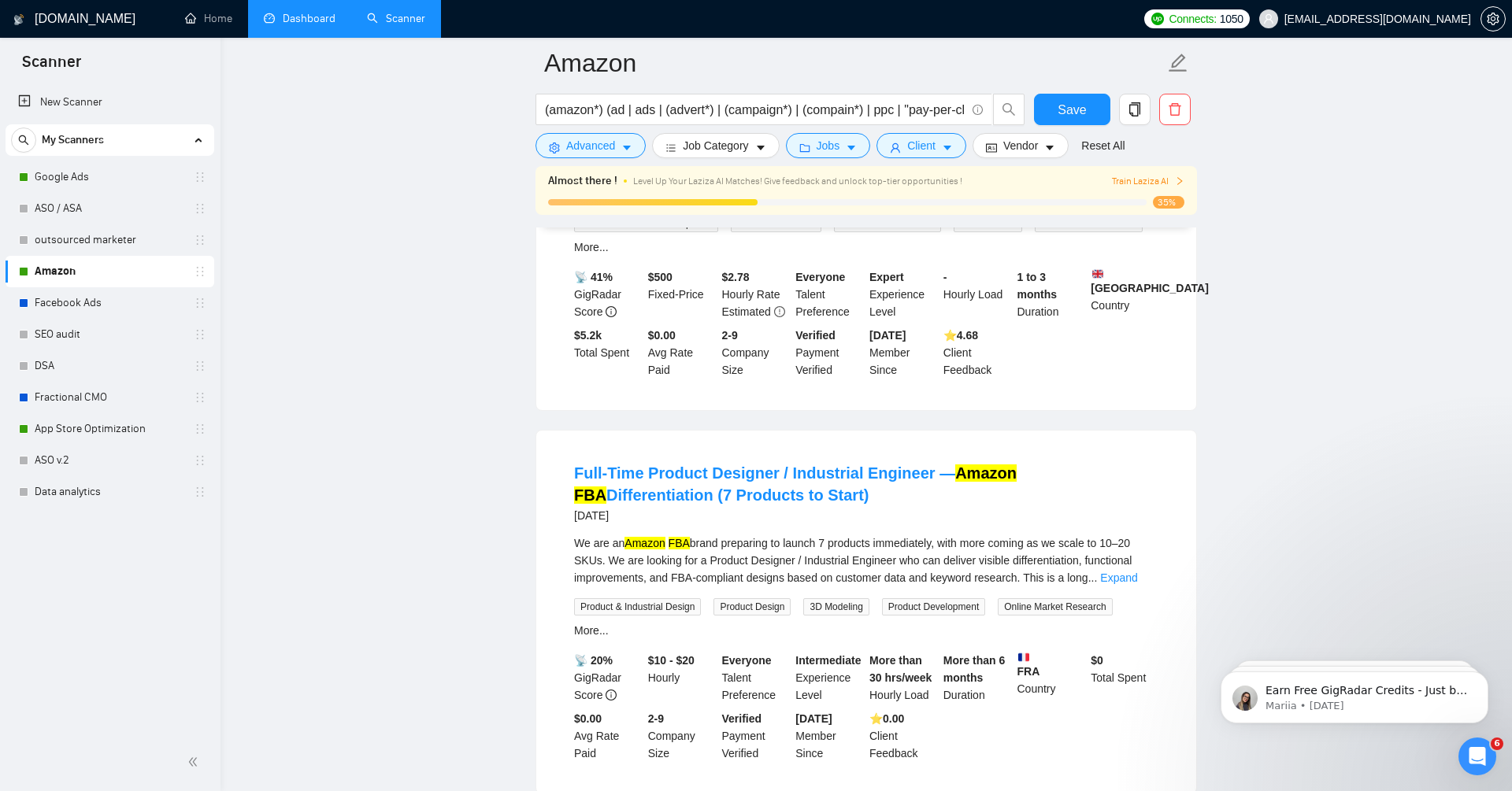
scroll to position [3732, 0]
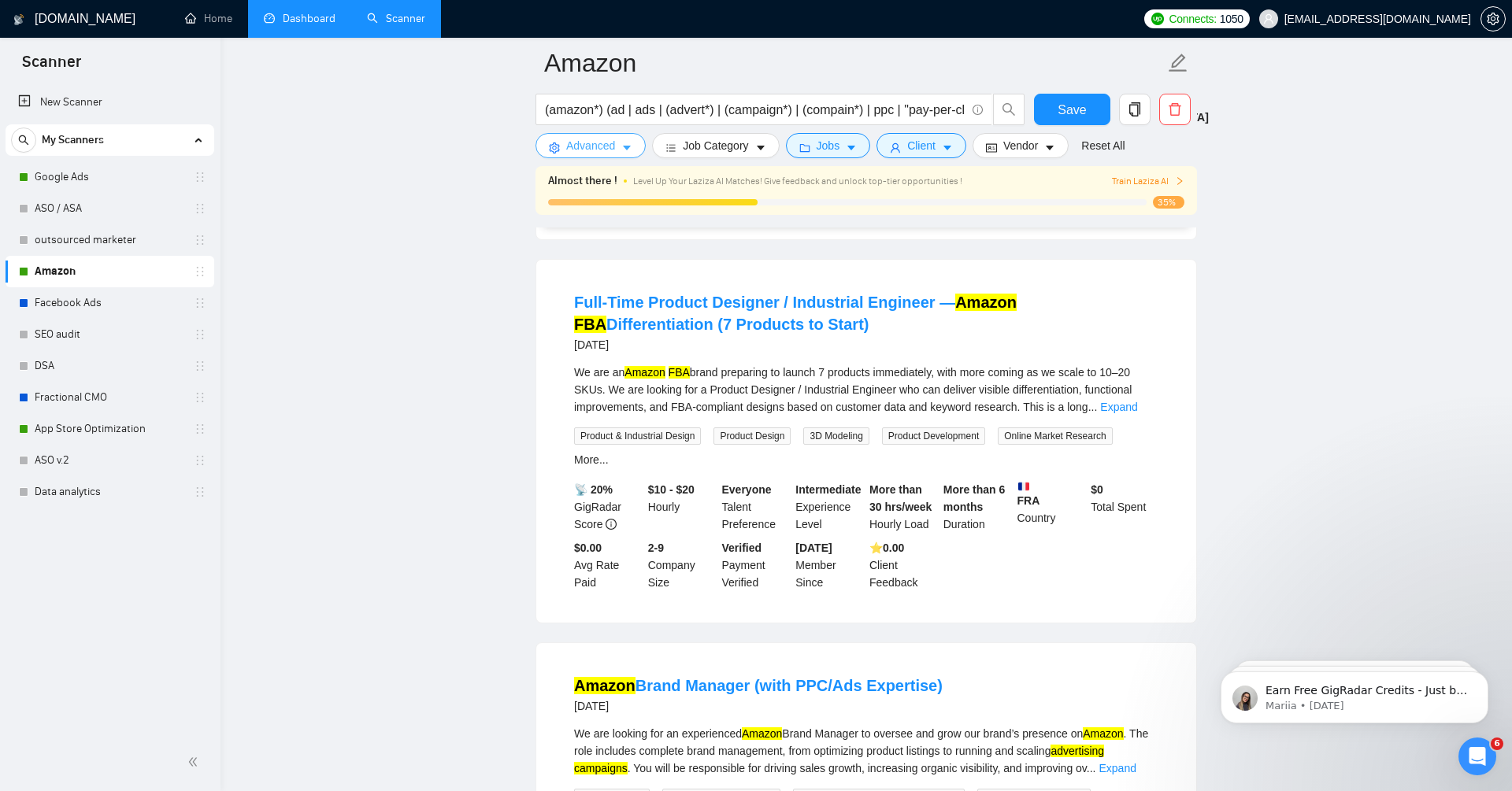
click at [591, 154] on button "Advanced" at bounding box center [590, 145] width 111 height 26
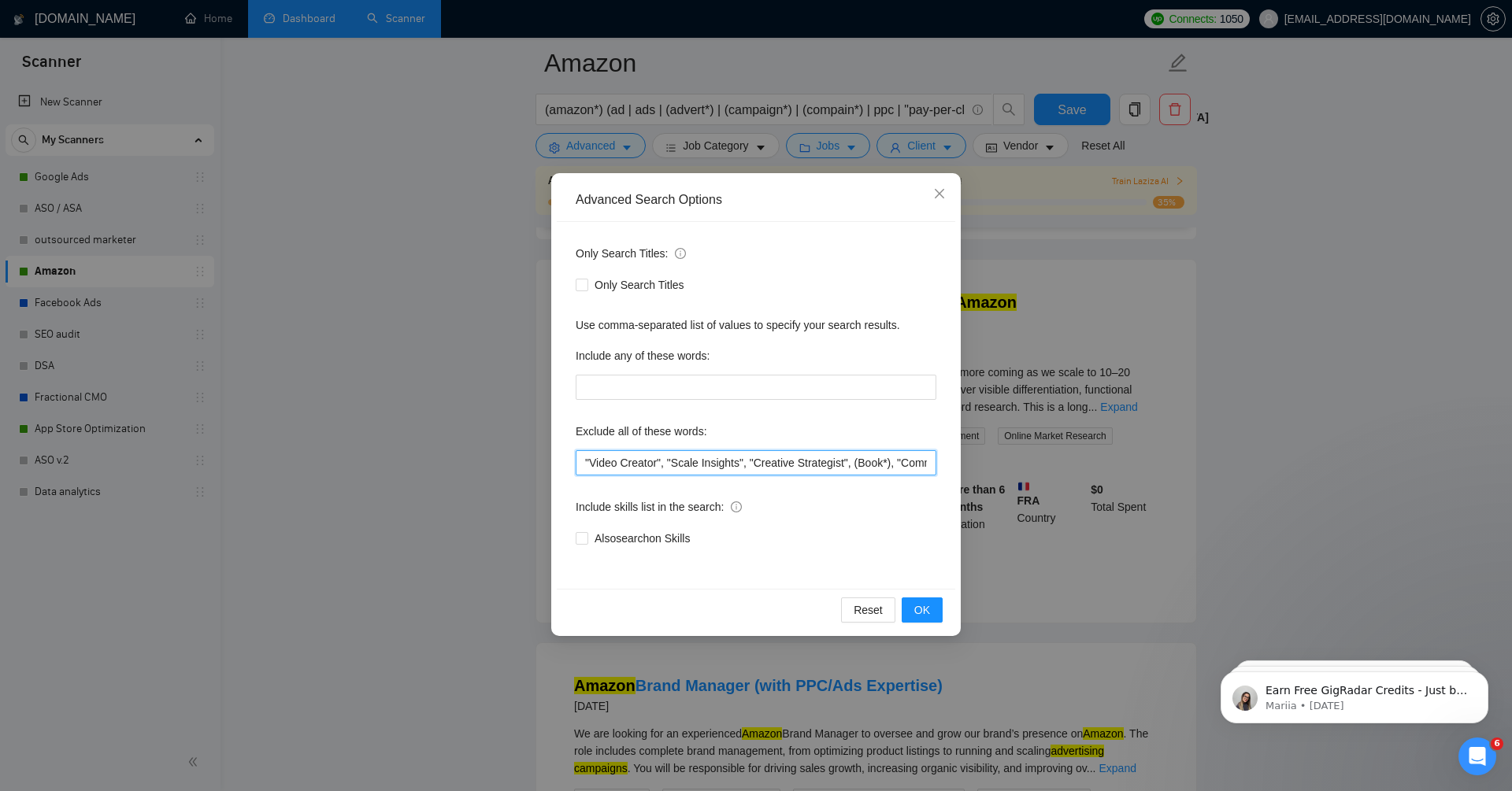
click at [585, 461] on input ""Video Creator", "Scale Insights", "Creative Strategist", (Book*), "Commission-…" at bounding box center [756, 462] width 361 height 26
type input ""Product Designer", "Video Creator", "Scale Insights", "Creative Strategist", (…"
click at [931, 623] on div "Reset OK" at bounding box center [756, 609] width 399 height 42
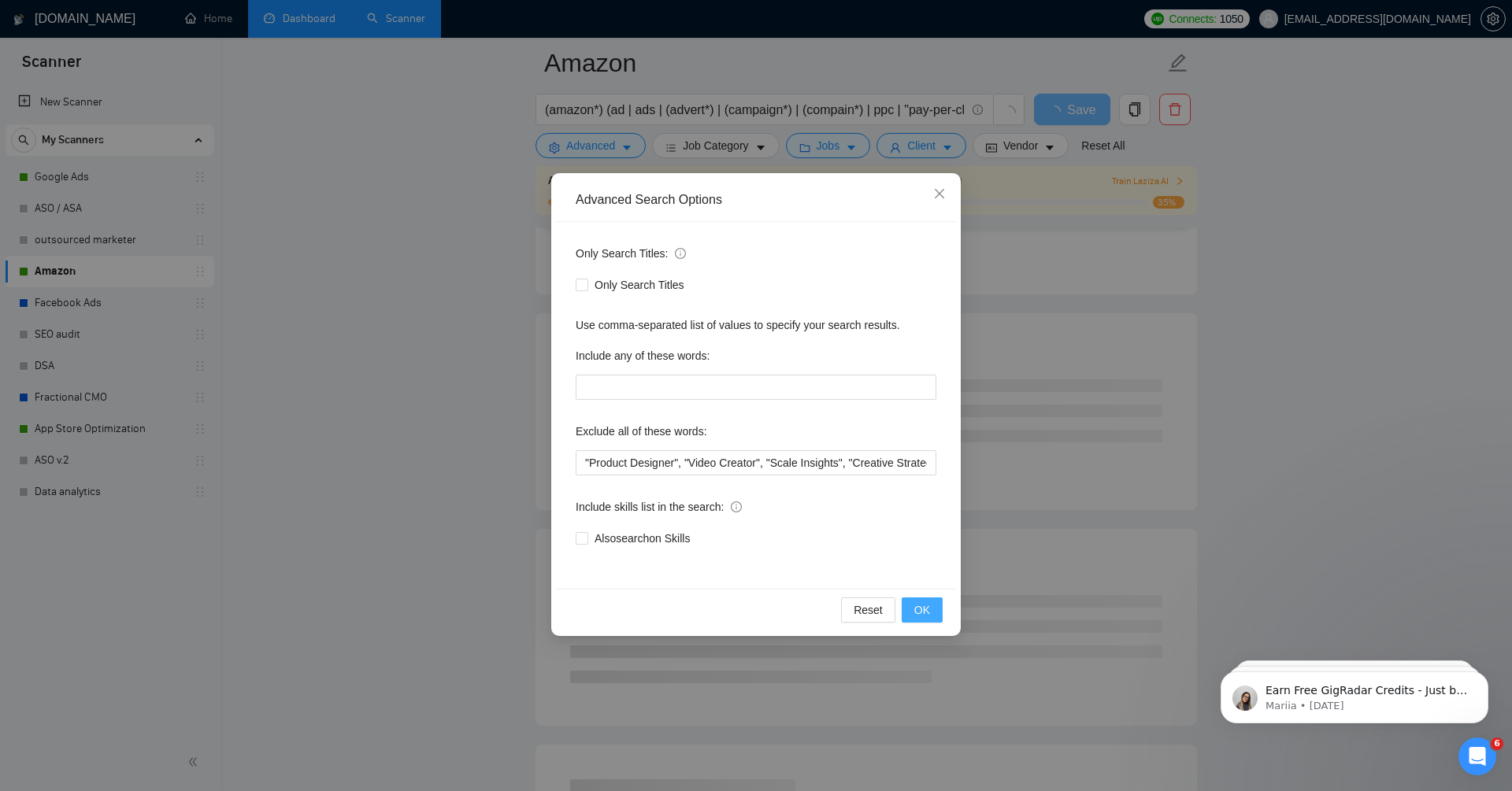
click at [922, 609] on span "OK" at bounding box center [922, 610] width 16 height 17
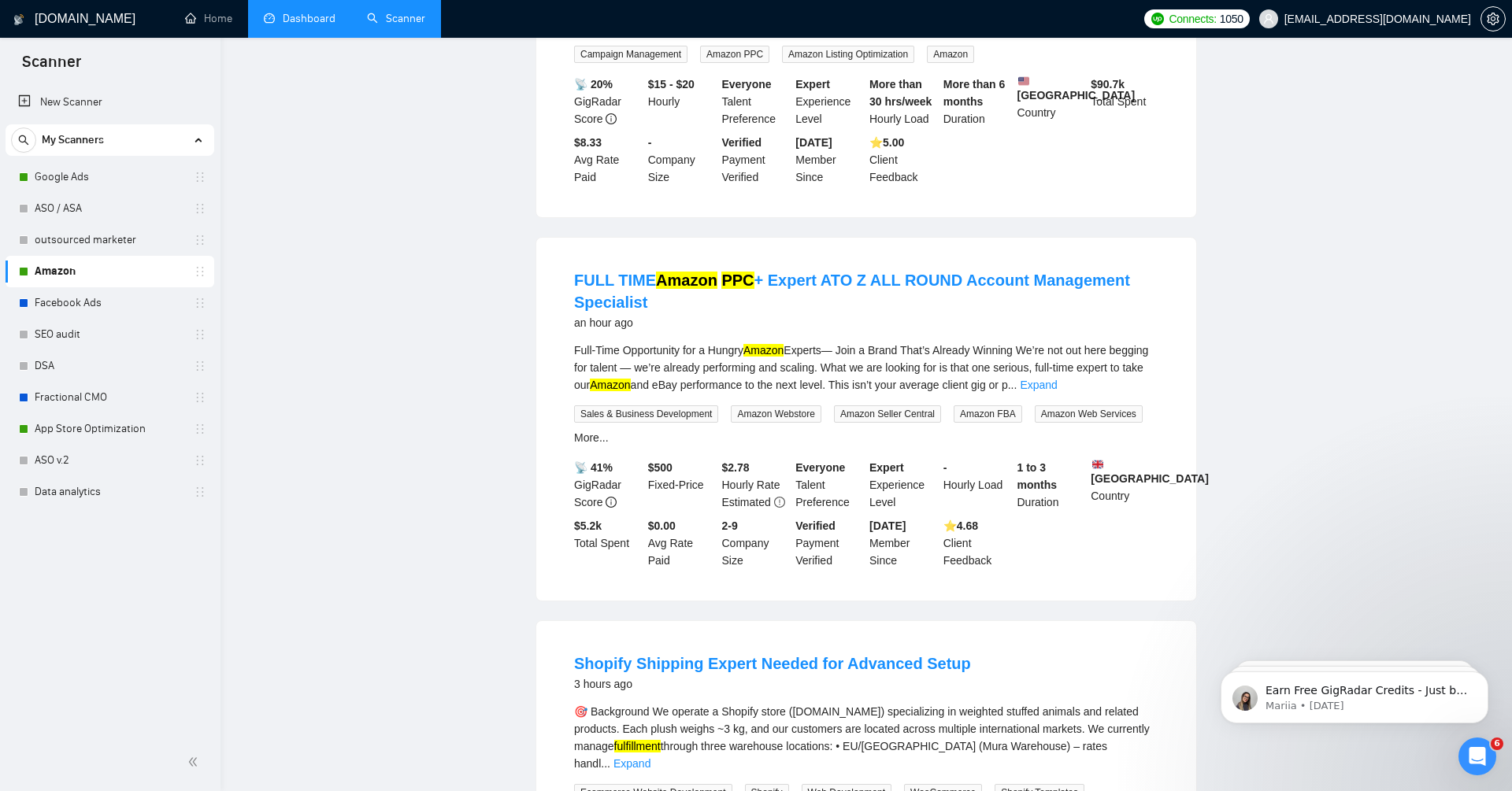
scroll to position [0, 0]
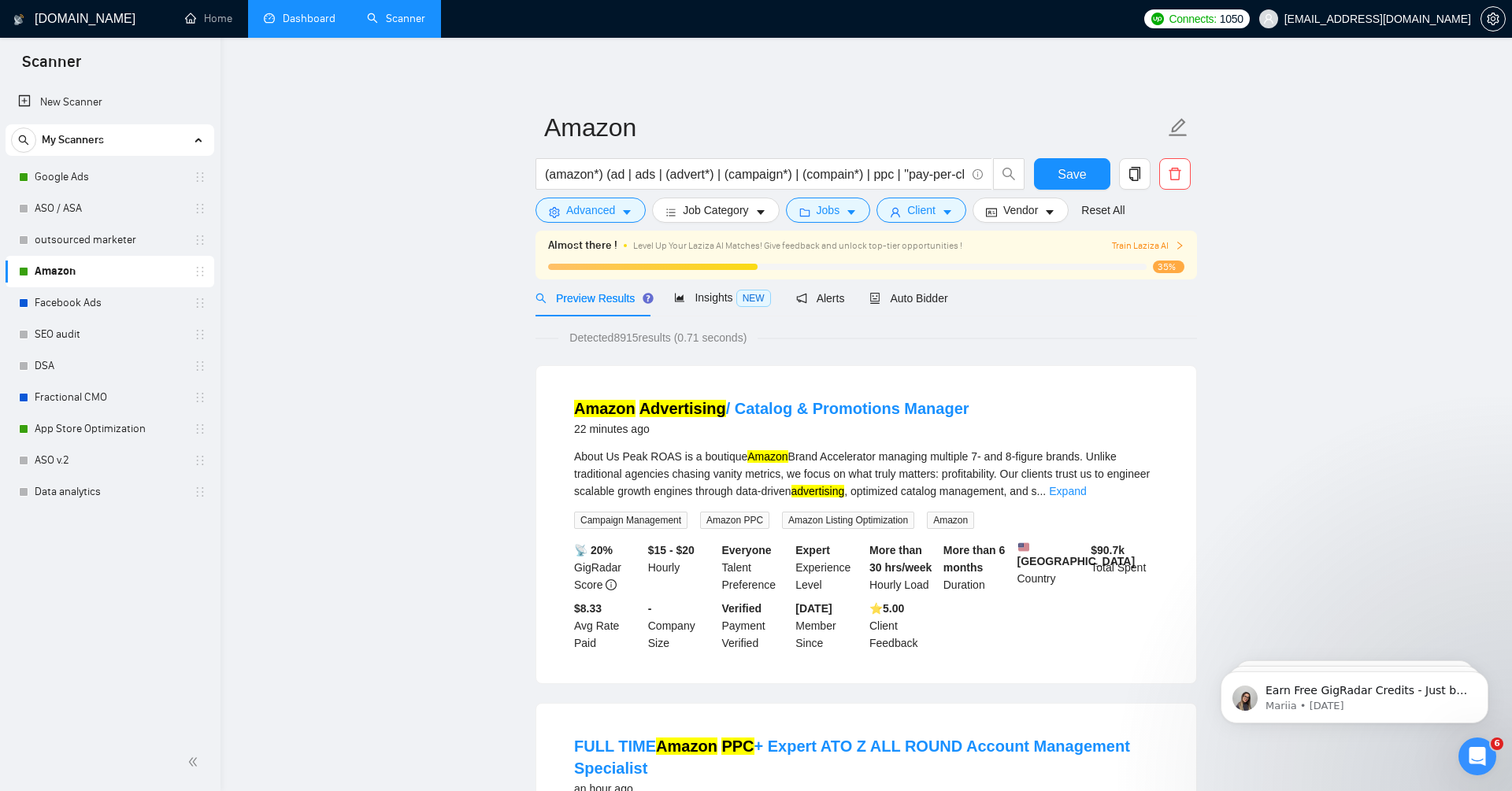
click at [914, 302] on span "Auto Bidder" at bounding box center [908, 298] width 78 height 12
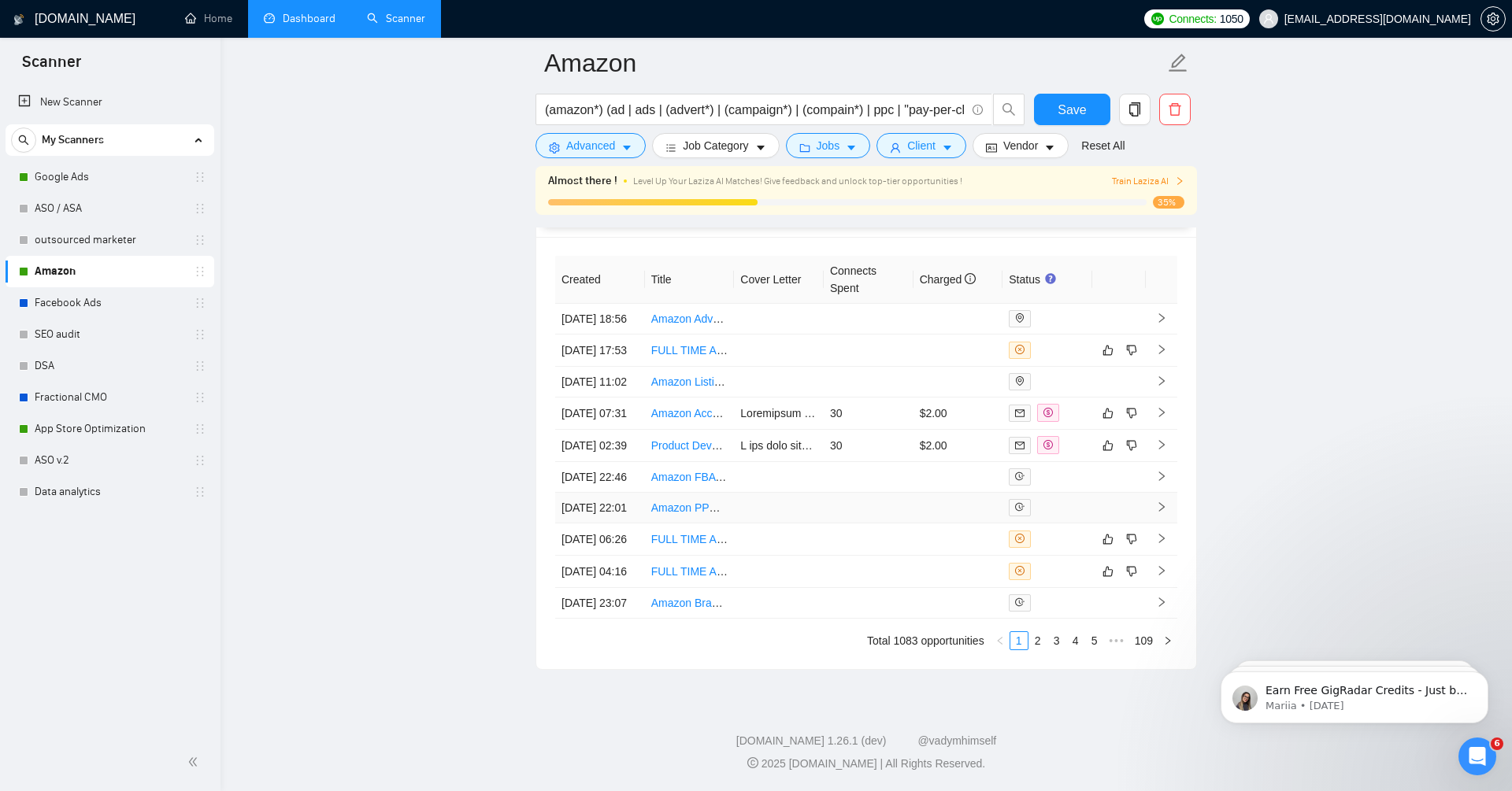
scroll to position [4230, 0]
click at [1163, 450] on icon "right" at bounding box center [1162, 445] width 6 height 9
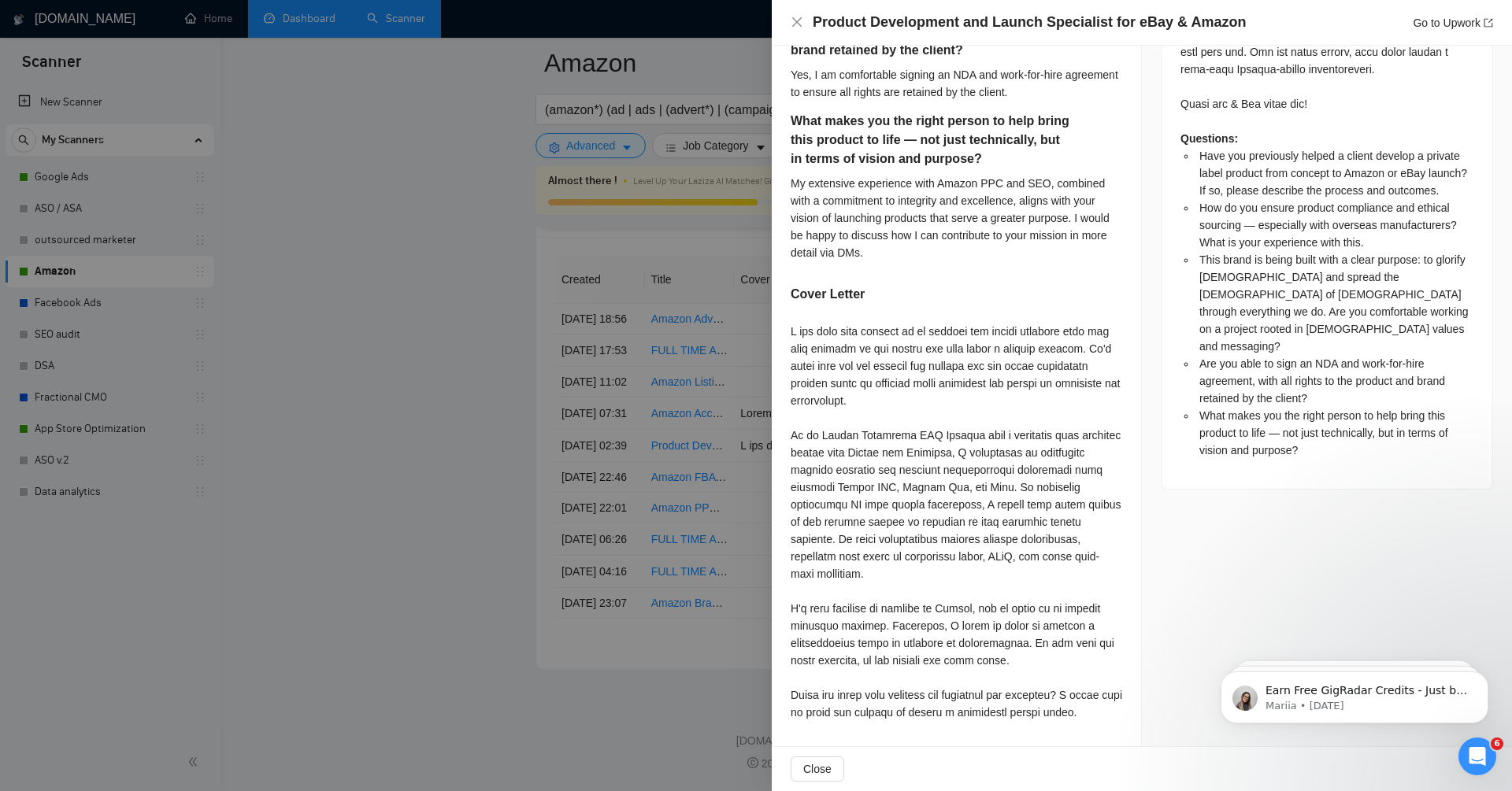
scroll to position [1168, 0]
click at [483, 314] on div at bounding box center [756, 396] width 1512 height 791
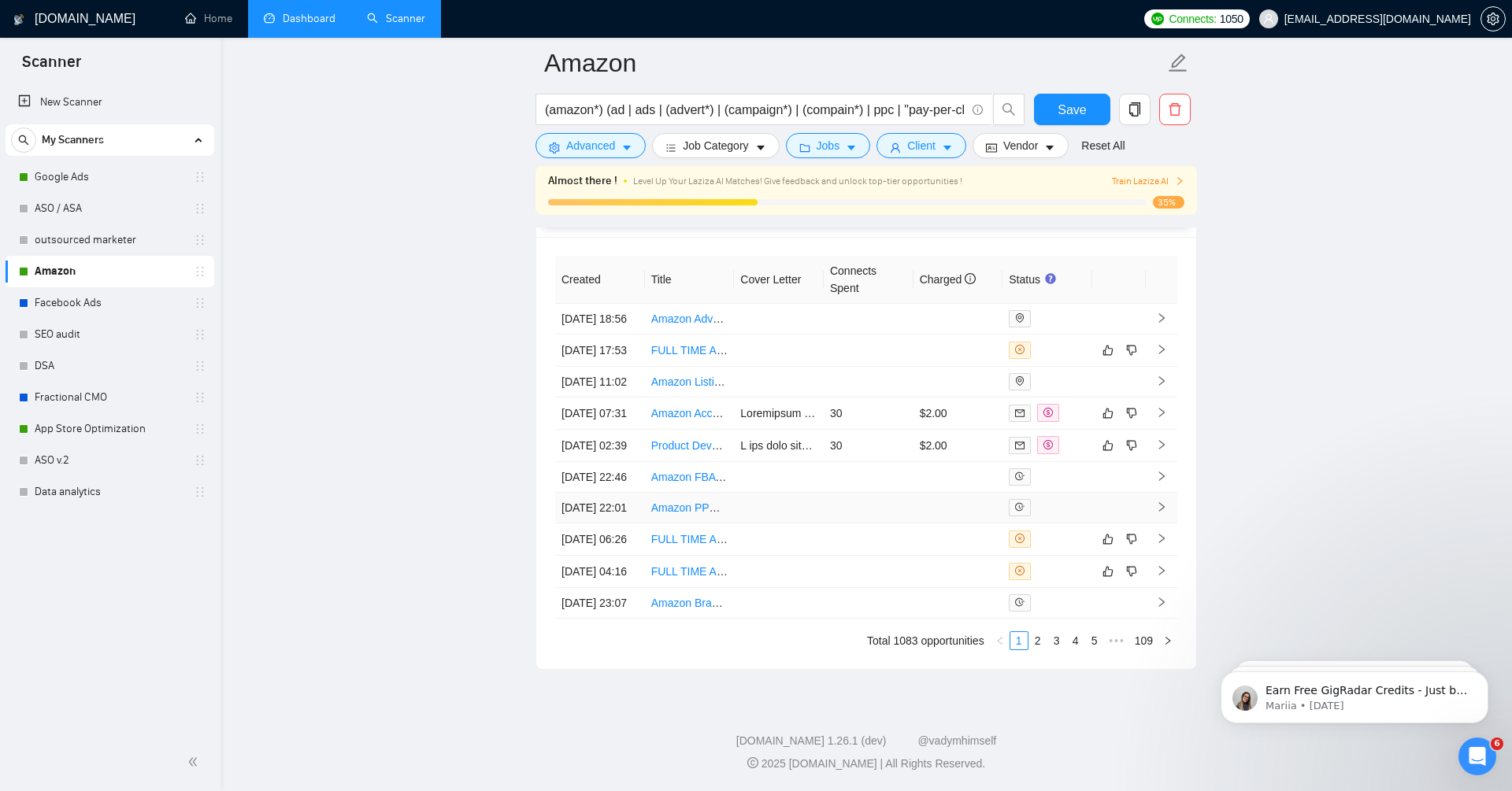
scroll to position [4367, 0]
click at [1036, 650] on link "2" at bounding box center [1037, 641] width 17 height 17
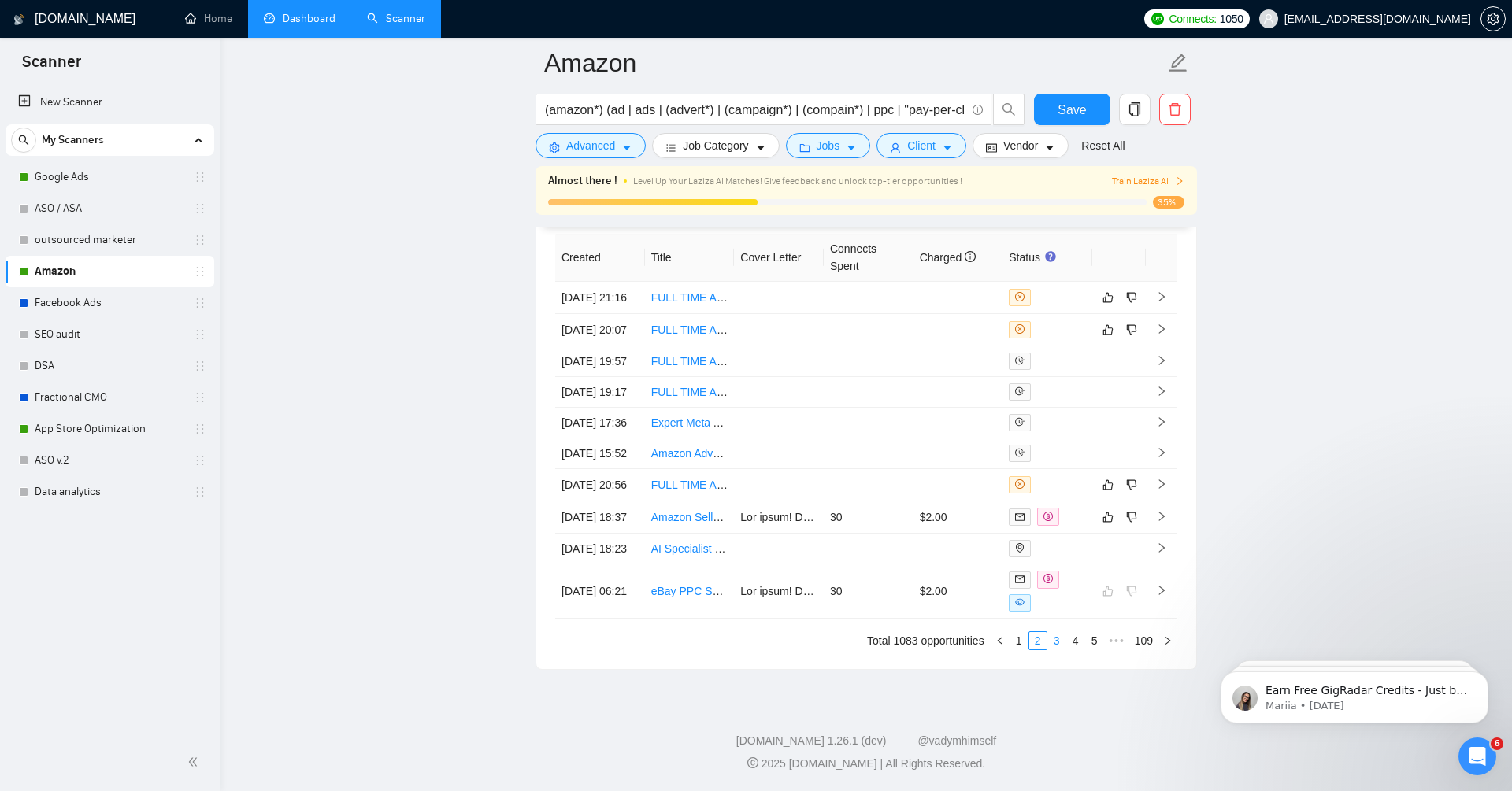
click at [1056, 650] on link "3" at bounding box center [1056, 641] width 17 height 17
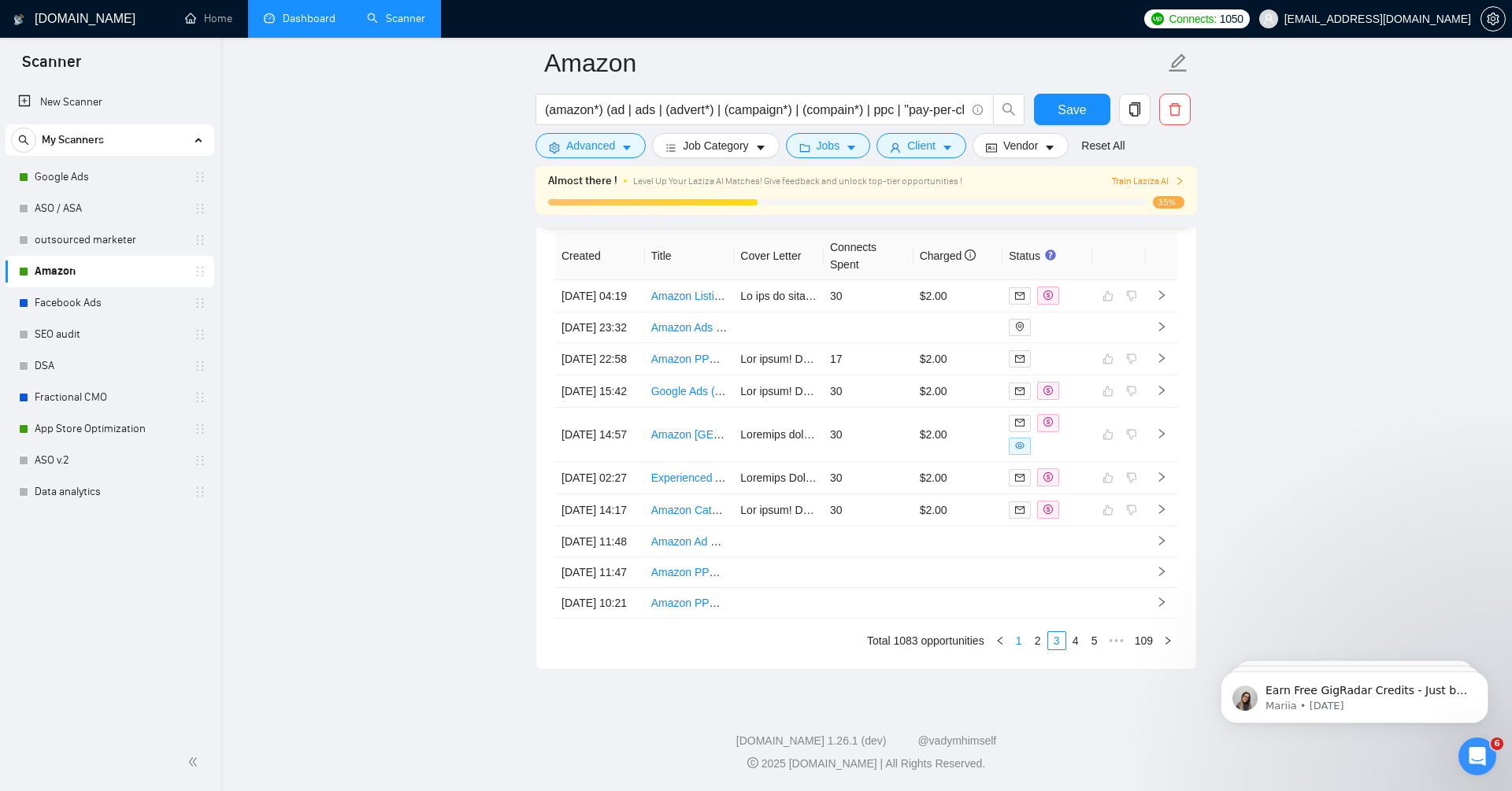
click at [1019, 650] on link "1" at bounding box center [1019, 641] width 17 height 17
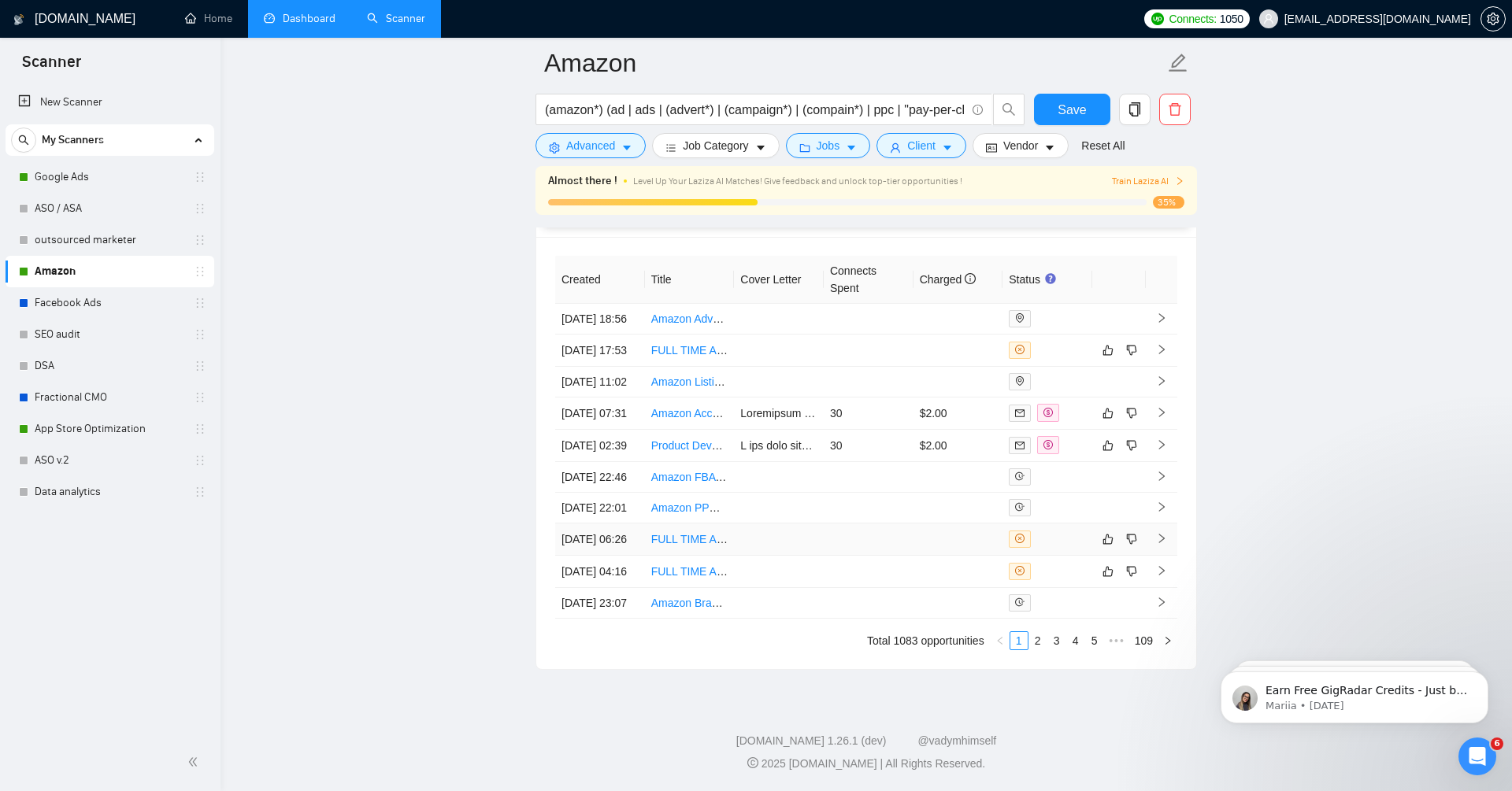
click at [1159, 533] on icon "right" at bounding box center [1161, 538] width 11 height 11
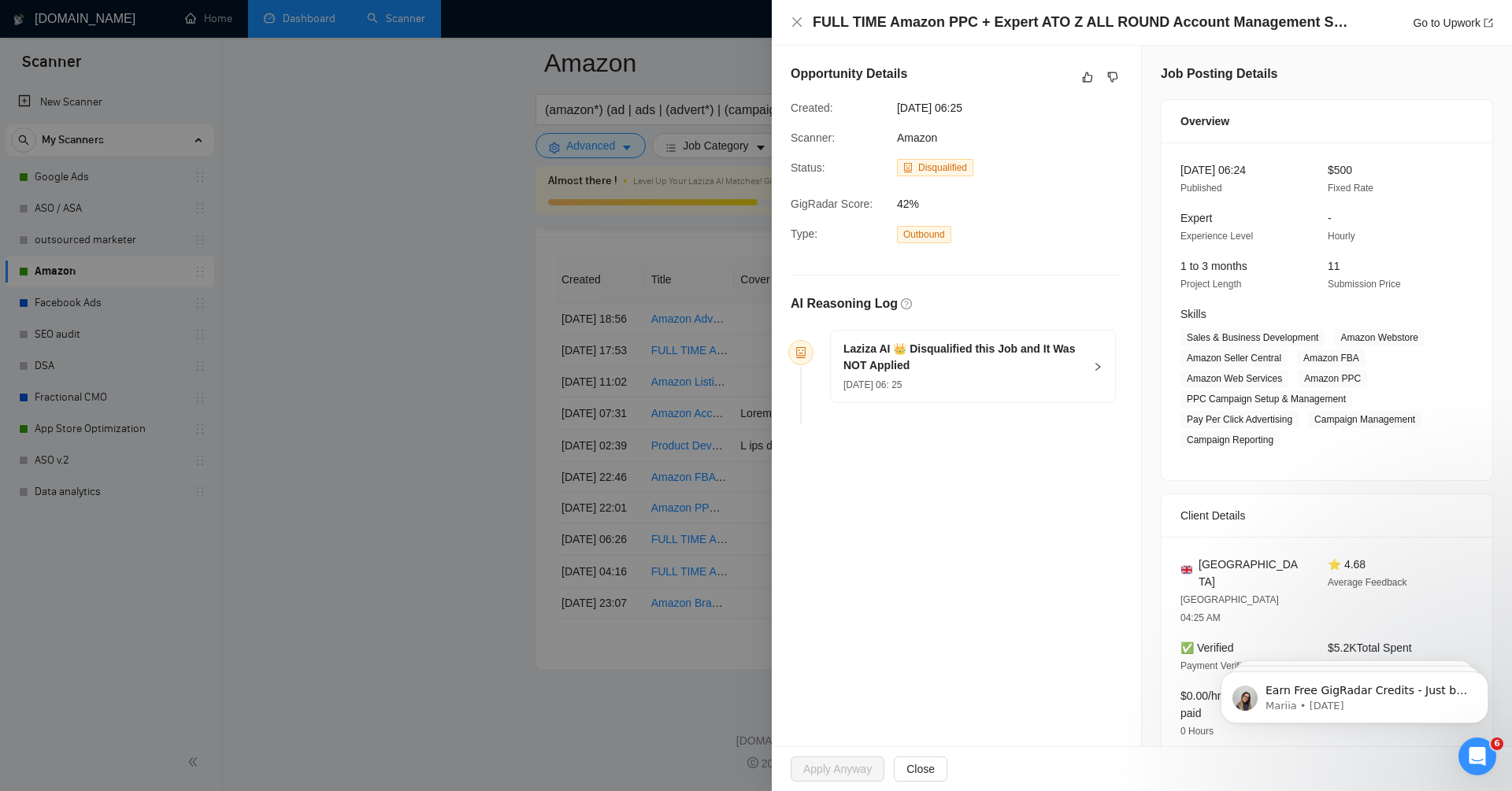
click at [1088, 60] on div "Opportunity Details Created: [DATE] 06:25 Scanner: Amazon Status: Disqualified …" at bounding box center [956, 247] width 369 height 404
click at [1087, 73] on icon "like" at bounding box center [1088, 78] width 10 height 10
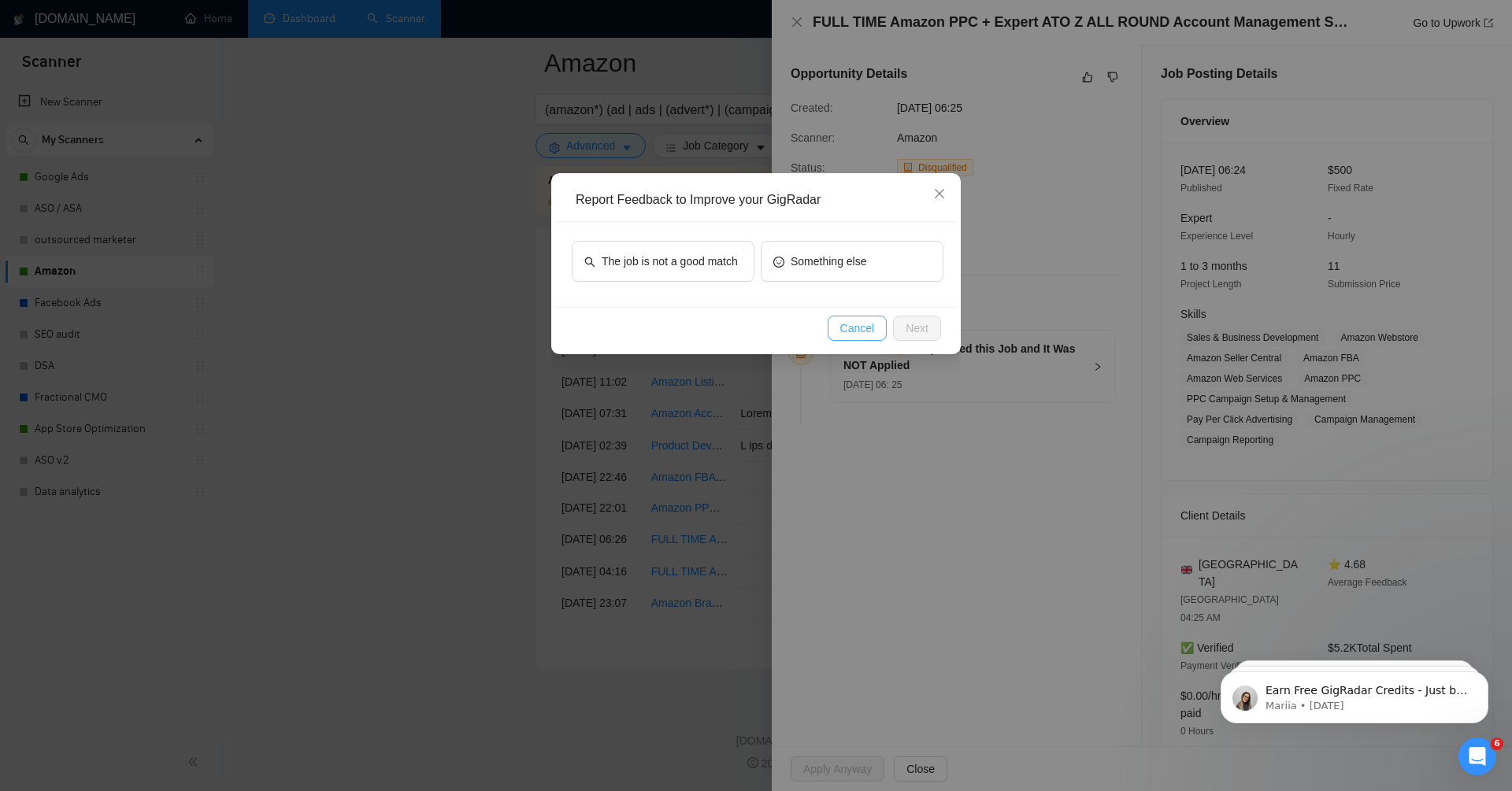
click at [851, 326] on span "Cancel" at bounding box center [858, 328] width 35 height 17
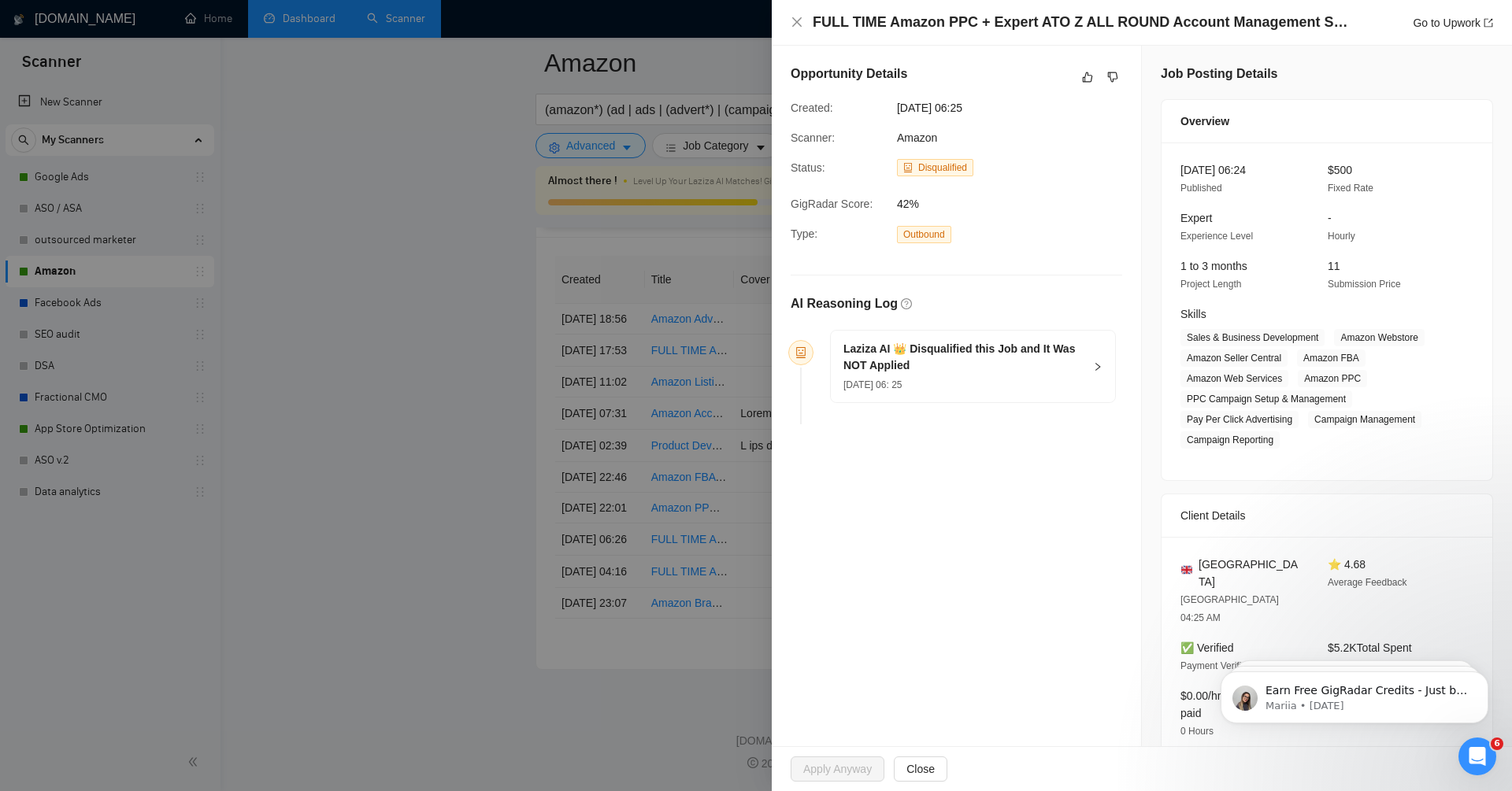
click at [790, 26] on div "FULL TIME Amazon PPC + Expert ATO Z ALL ROUND Account Management Specialist Go …" at bounding box center [1142, 22] width 740 height 45
click at [798, 25] on icon "close" at bounding box center [796, 21] width 12 height 12
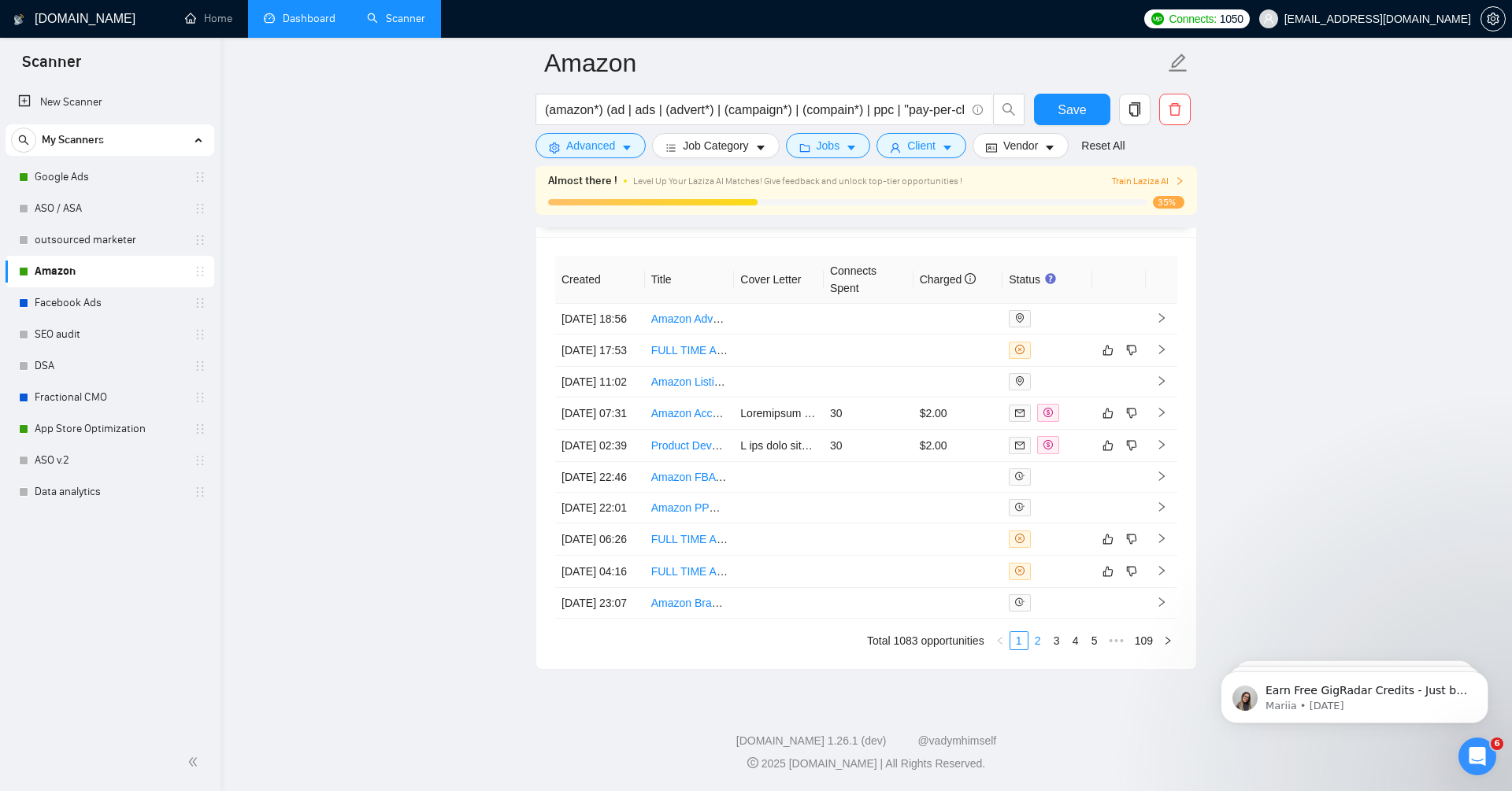
click at [1035, 650] on link "2" at bounding box center [1037, 641] width 17 height 17
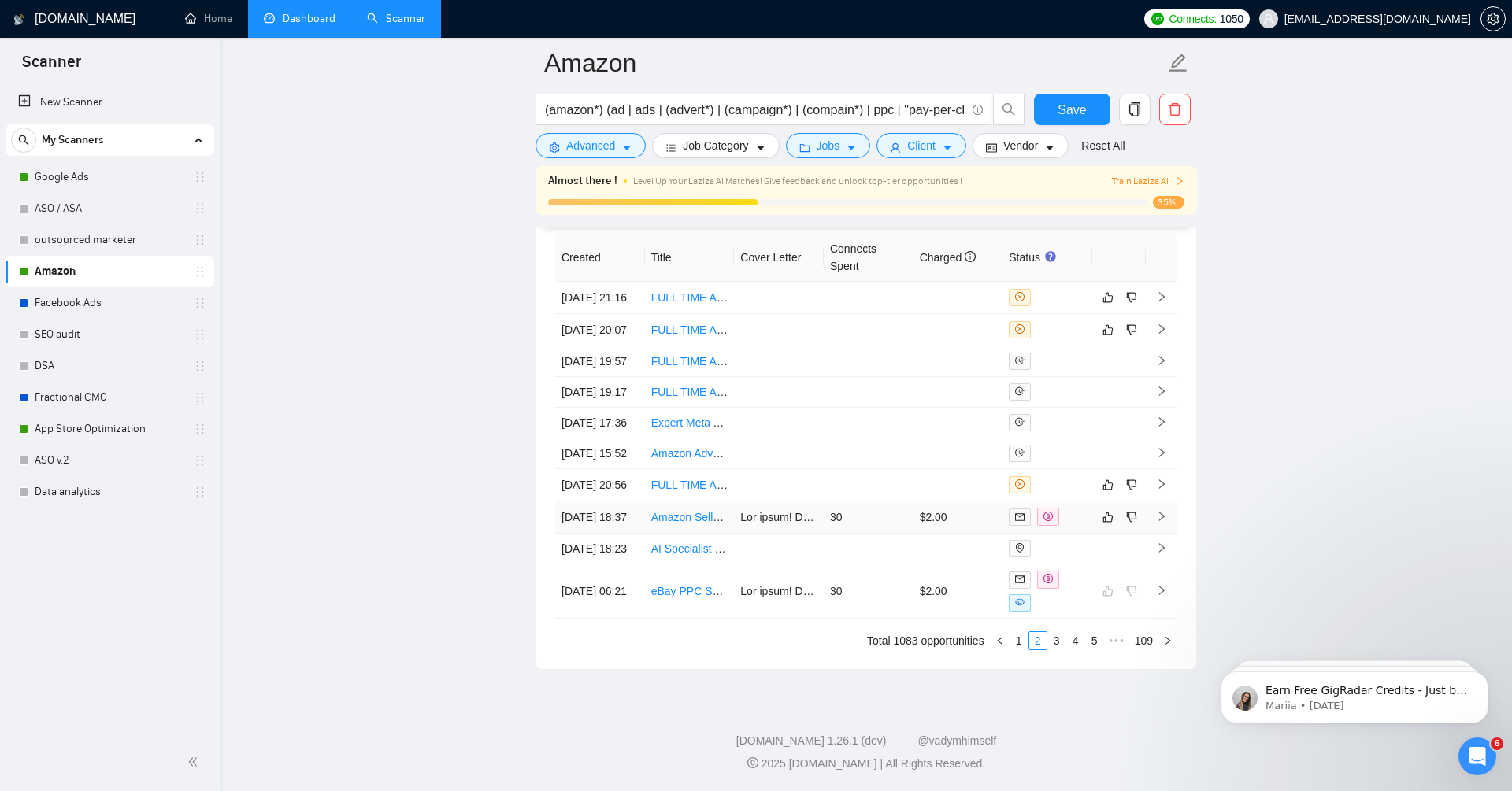
click at [1162, 511] on icon "right" at bounding box center [1161, 516] width 11 height 11
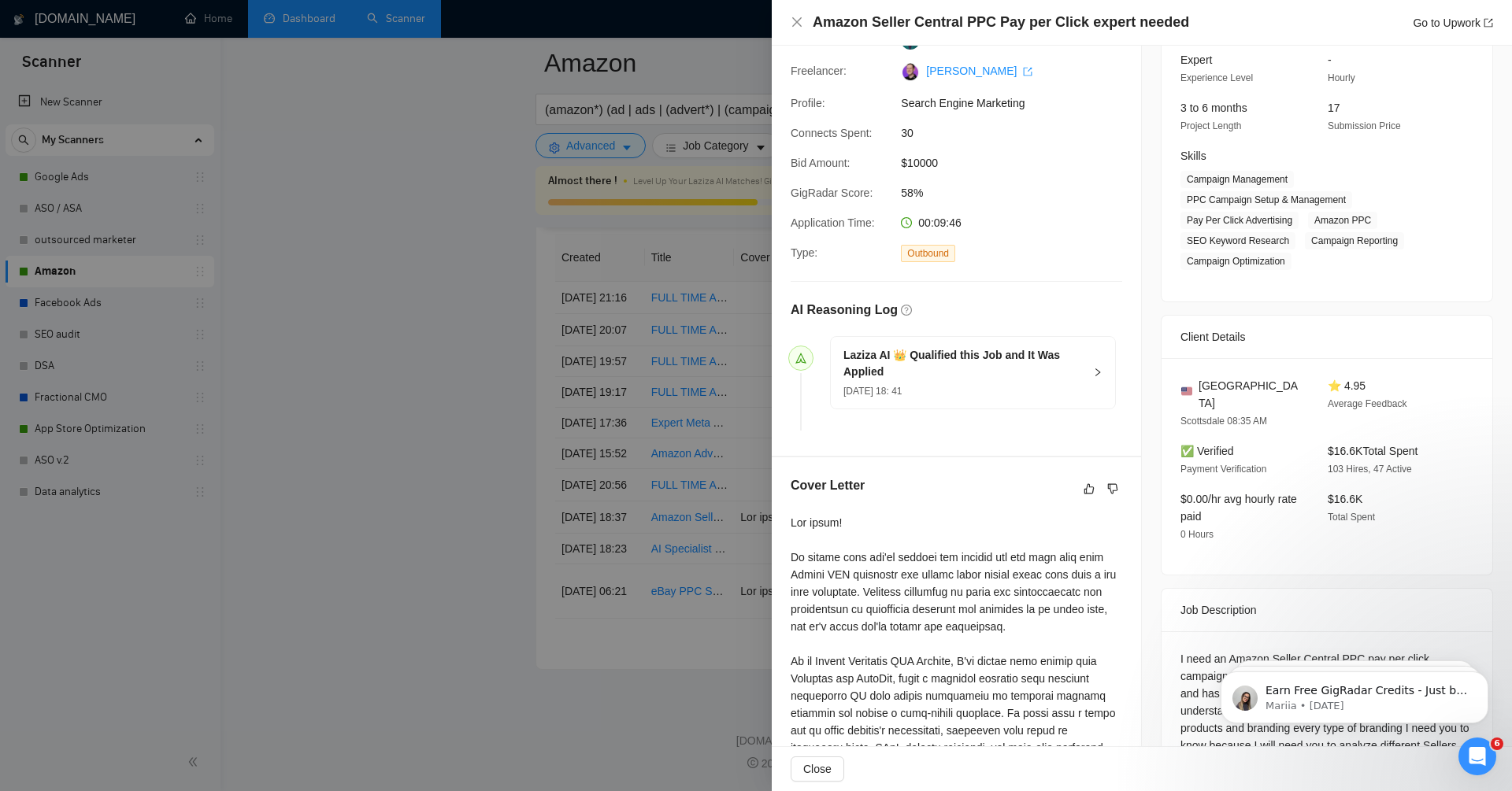
scroll to position [134, 0]
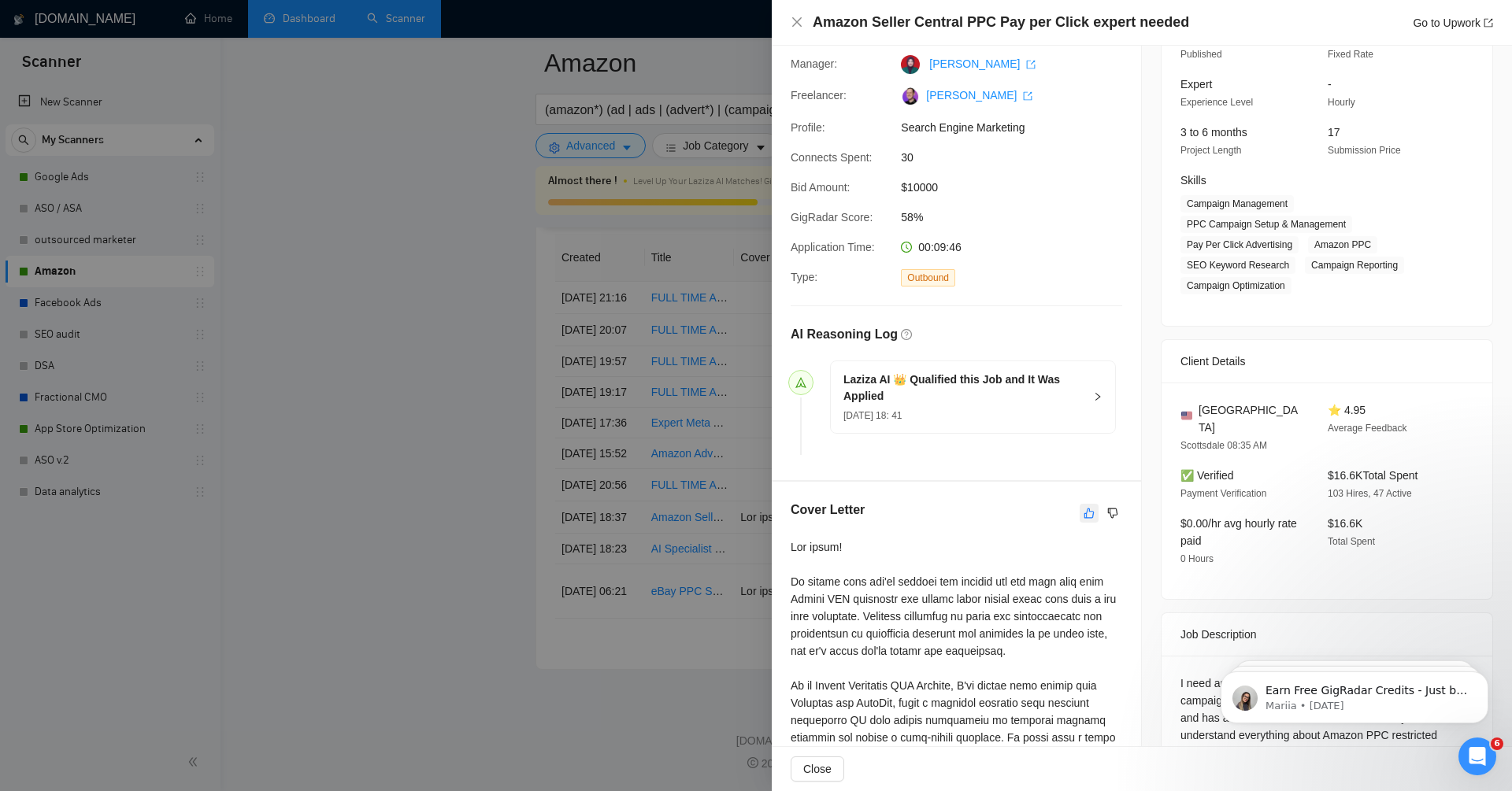
click at [1089, 519] on icon "like" at bounding box center [1089, 513] width 10 height 10
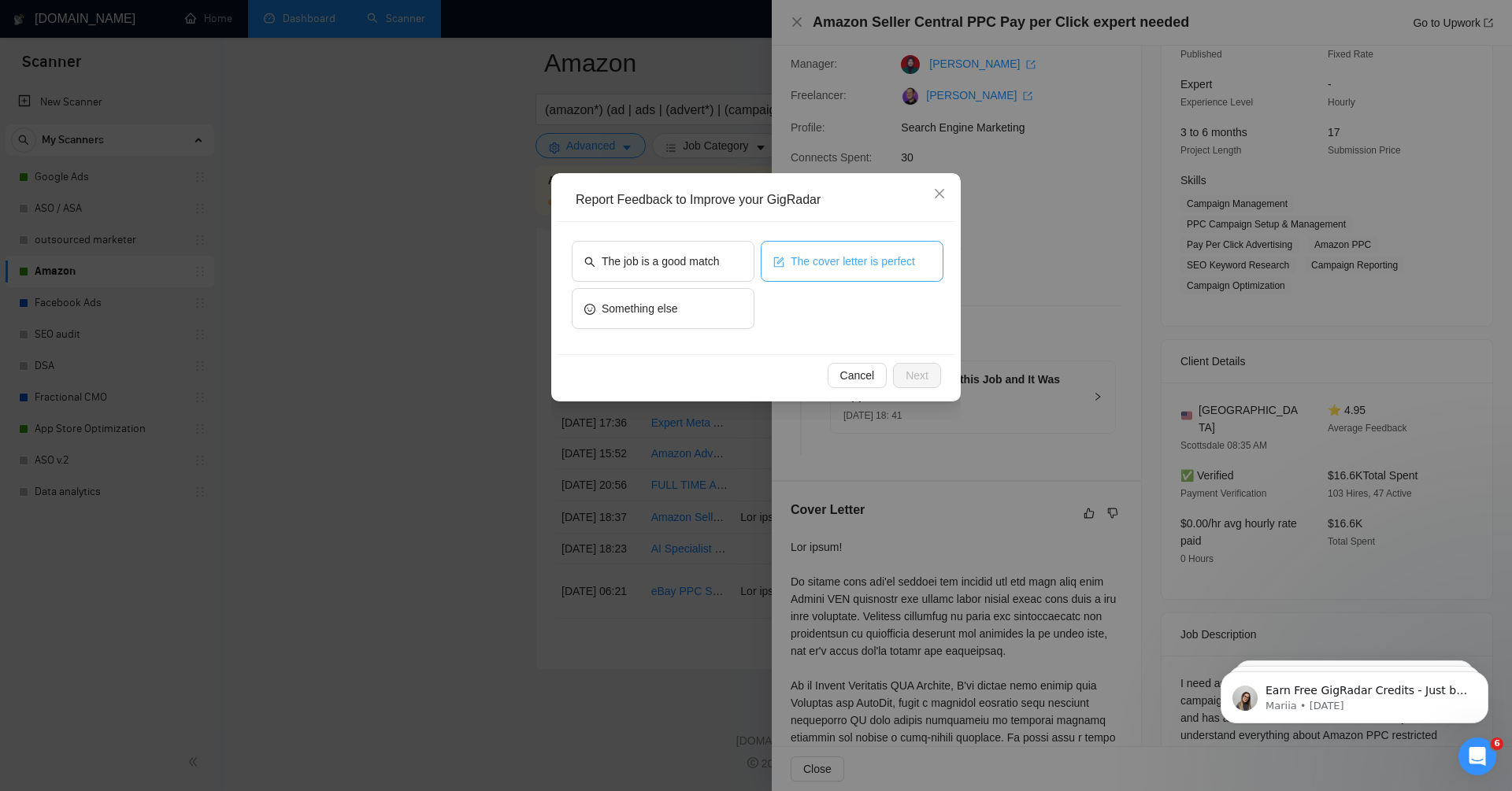
click at [826, 263] on span "The cover letter is perfect" at bounding box center [852, 261] width 125 height 17
click at [695, 250] on button "The job is a good match" at bounding box center [662, 262] width 182 height 41
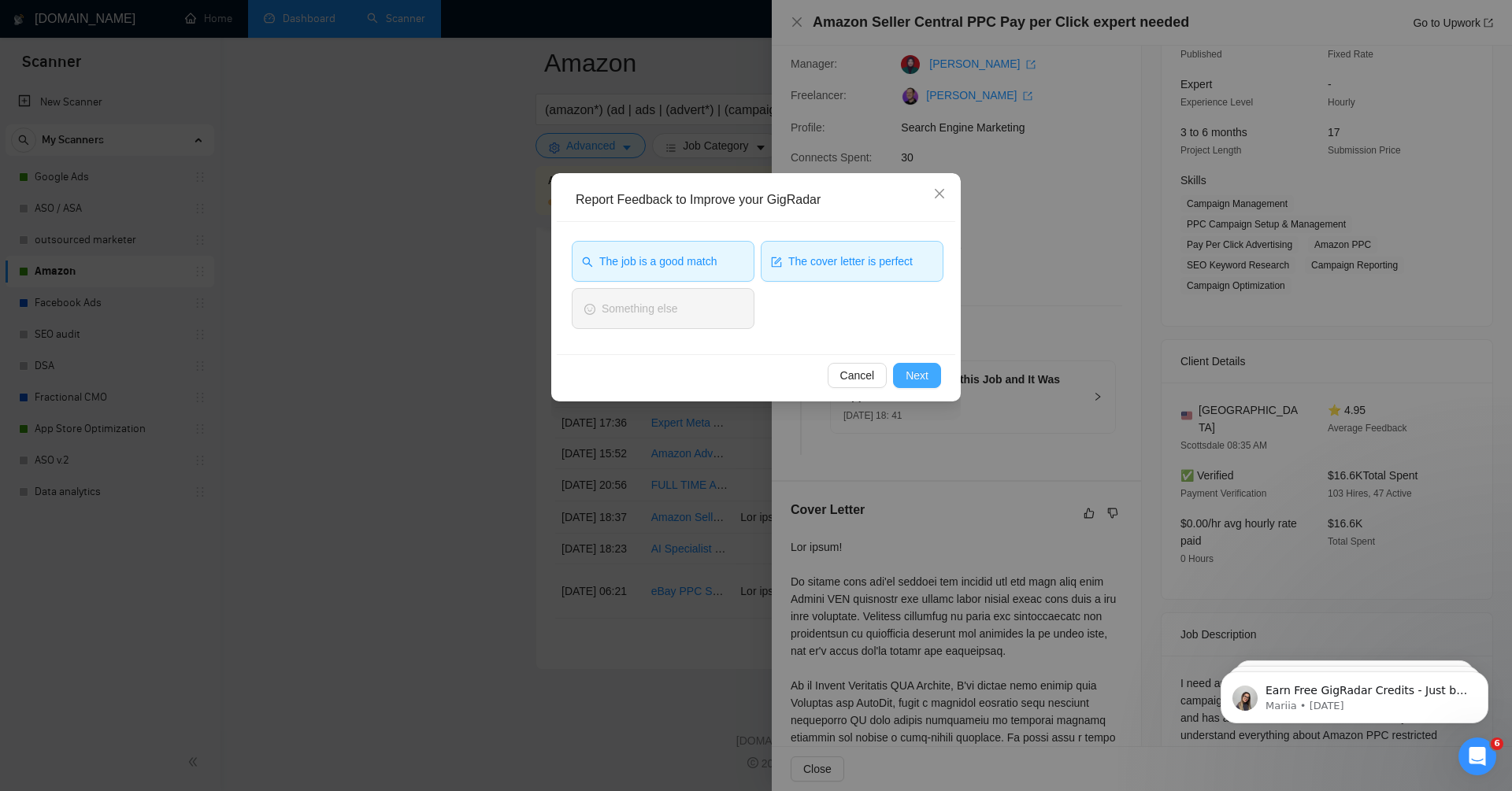
click at [911, 377] on span "Next" at bounding box center [917, 375] width 23 height 17
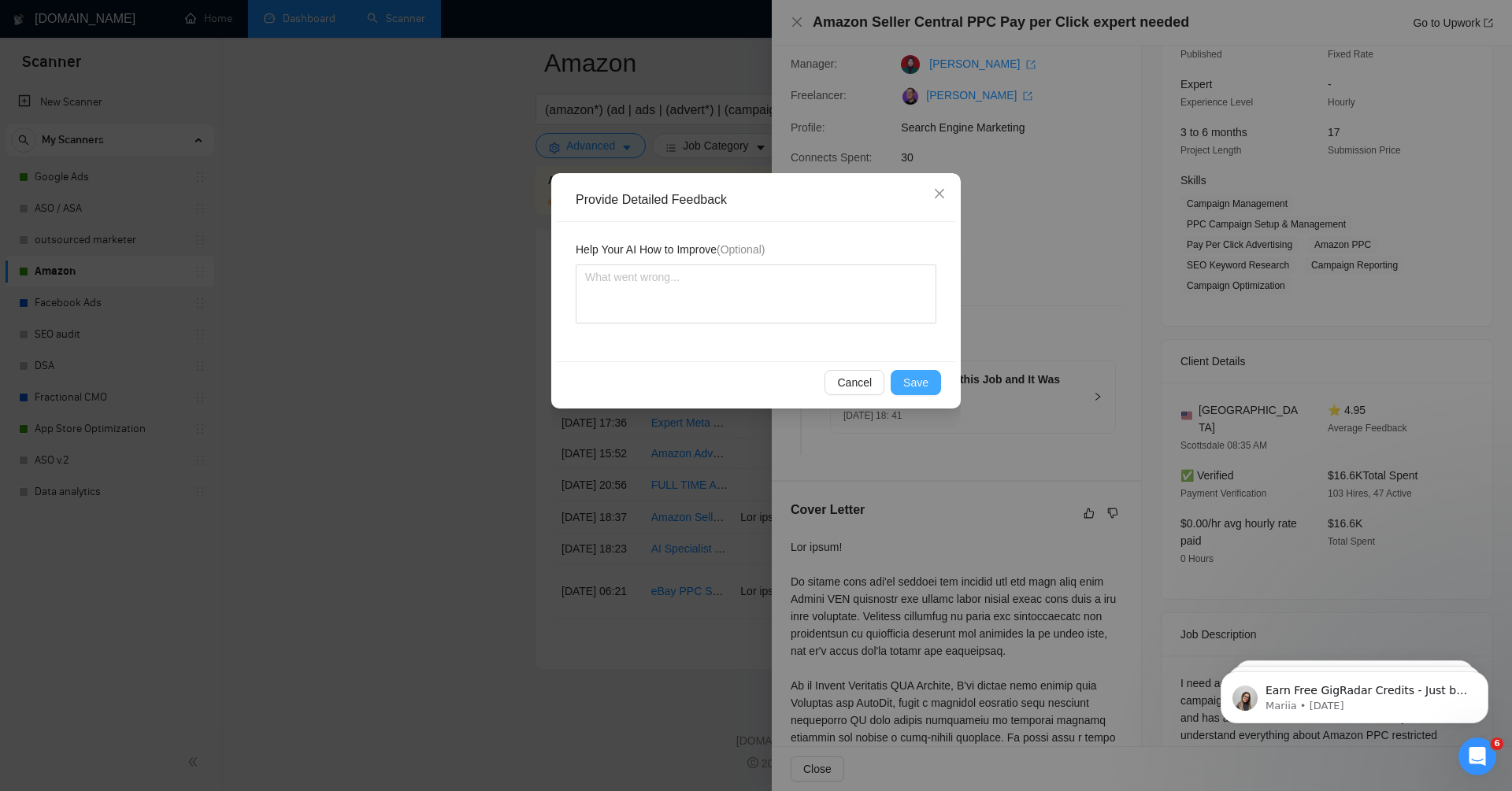
click at [921, 385] on span "Save" at bounding box center [916, 382] width 26 height 17
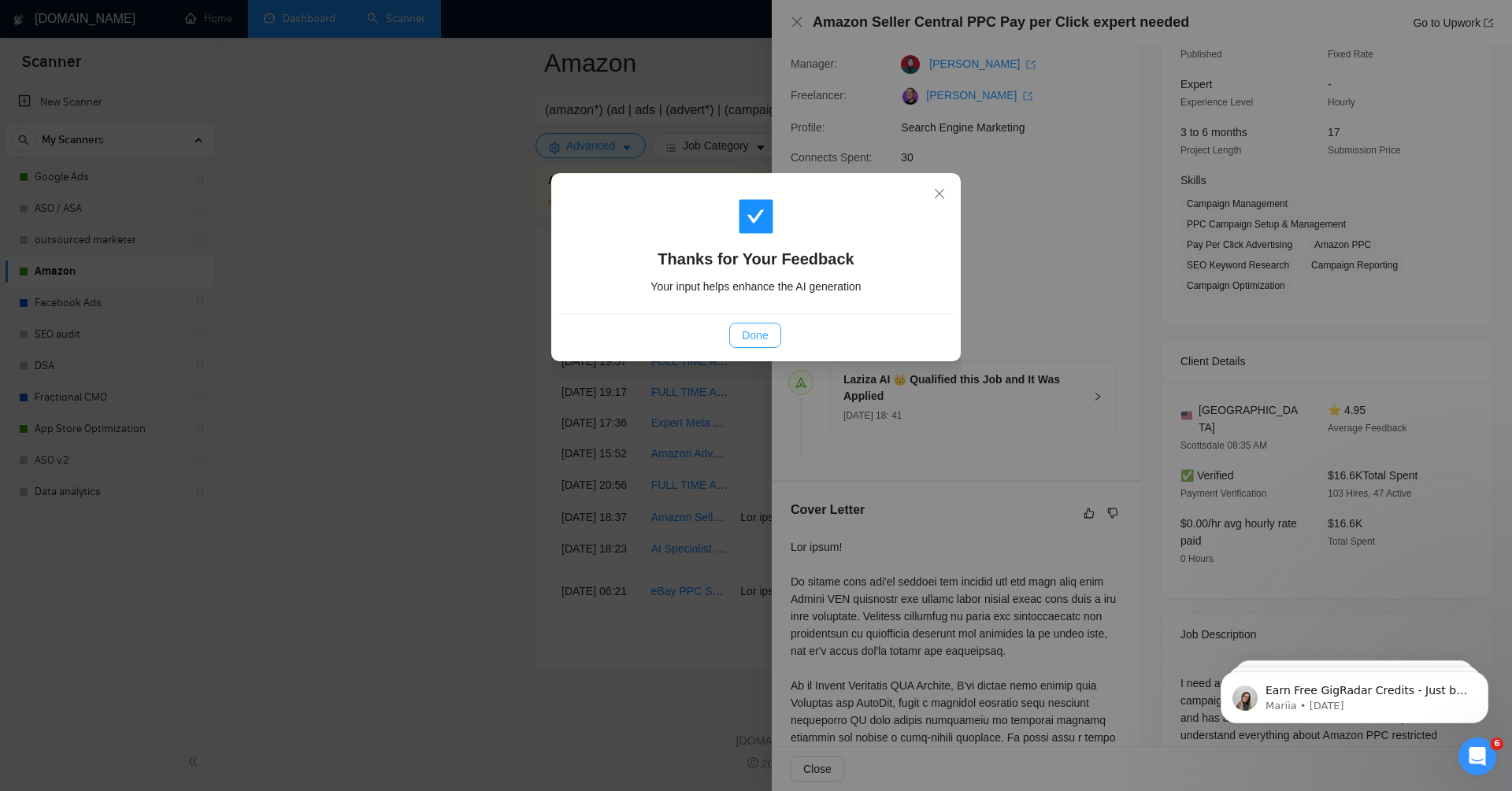
click at [758, 332] on span "Done" at bounding box center [754, 335] width 26 height 17
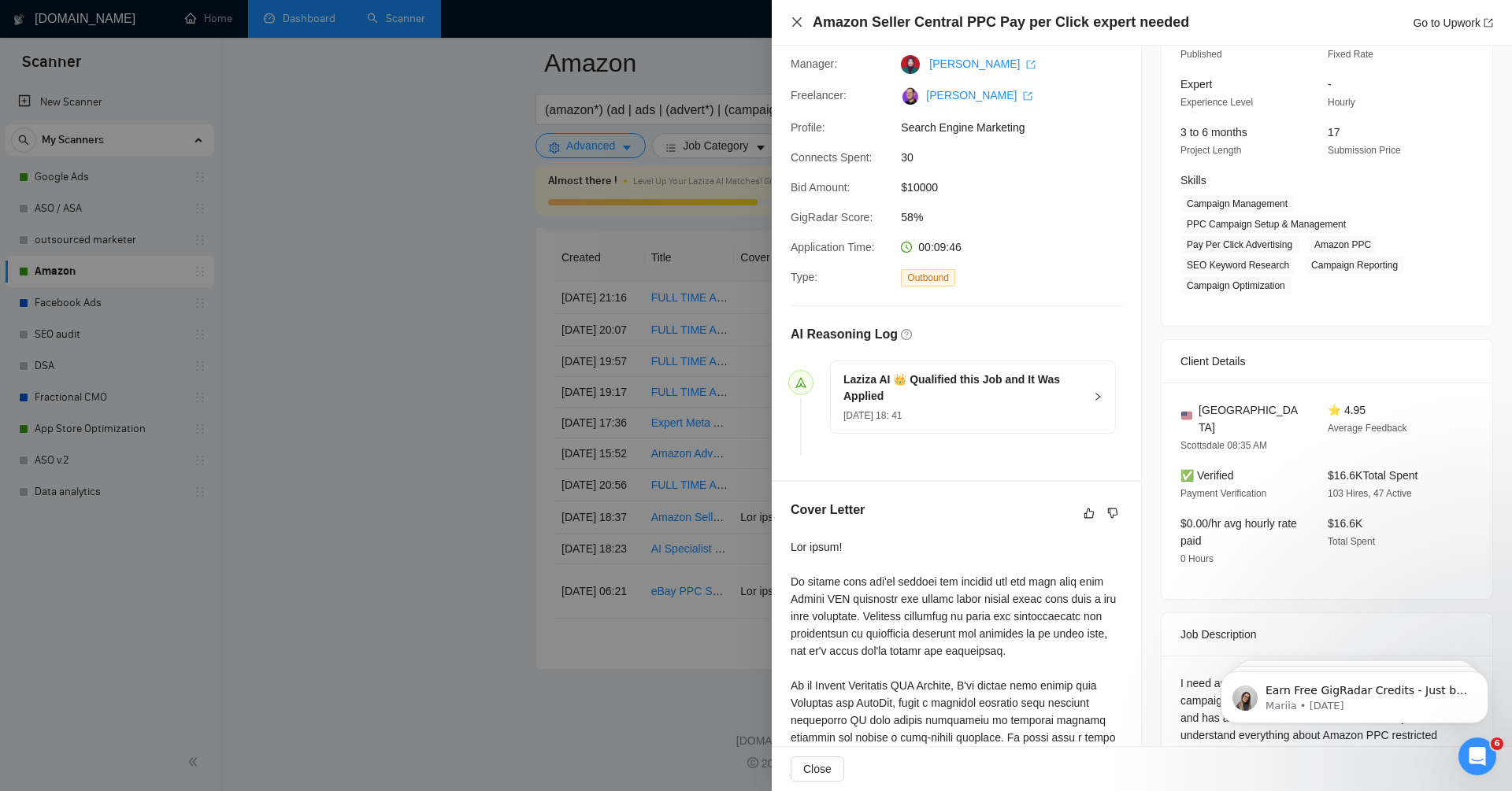
click at [797, 26] on icon "close" at bounding box center [796, 21] width 12 height 12
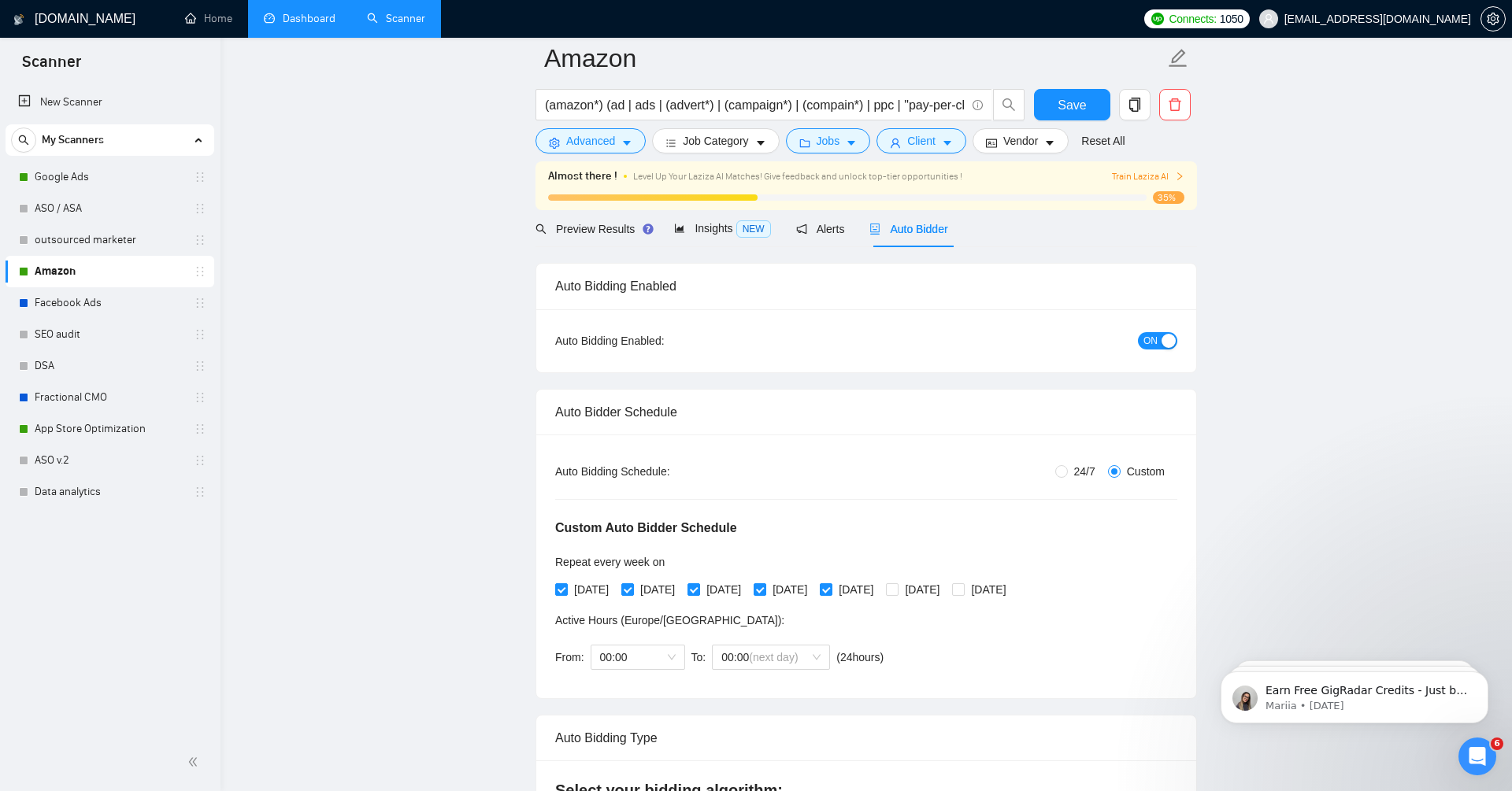
scroll to position [52, 0]
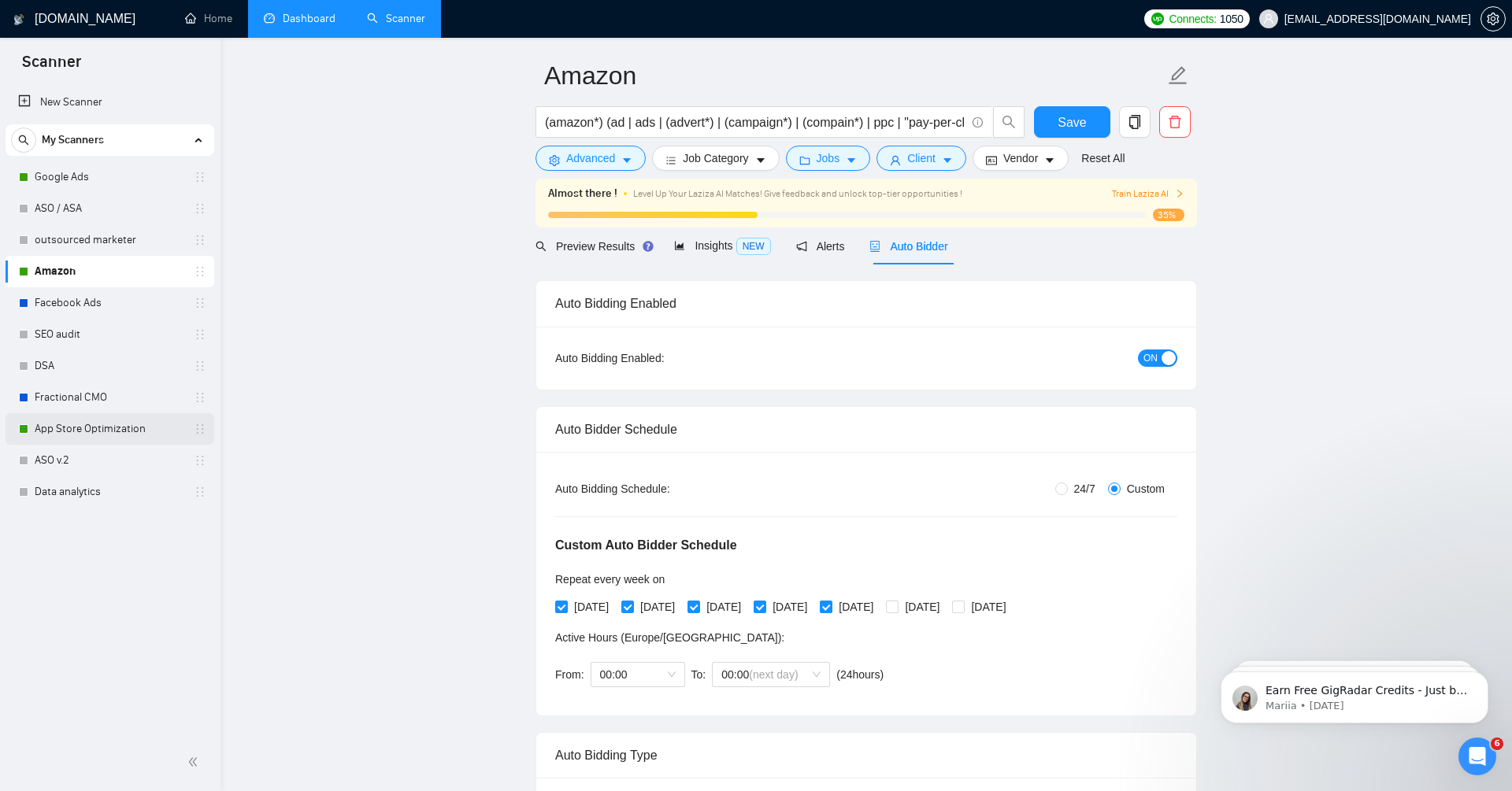
click at [64, 431] on link "App Store Optimization" at bounding box center [109, 429] width 149 height 31
click at [1076, 121] on div "Reset all filters" at bounding box center [1107, 128] width 85 height 26
click at [1052, 118] on button "Save" at bounding box center [1072, 122] width 77 height 31
